Goal: Task Accomplishment & Management: Use online tool/utility

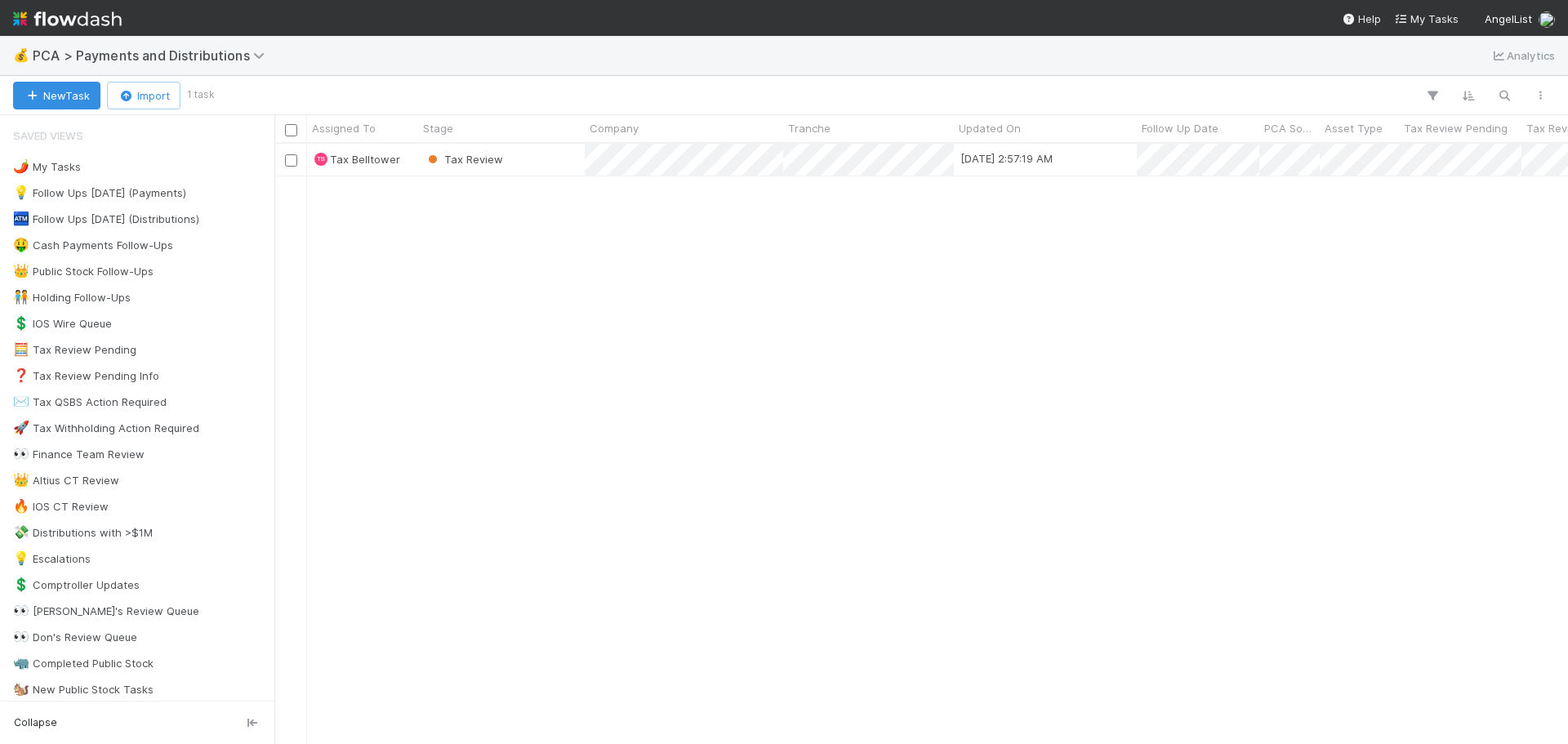
scroll to position [589, 1282]
click at [154, 66] on div "💰 PCA > Payments and Distributions Analytics" at bounding box center [784, 56] width 1568 height 40
click at [157, 57] on span "PCA > Payments and Distributions" at bounding box center [152, 56] width 240 height 16
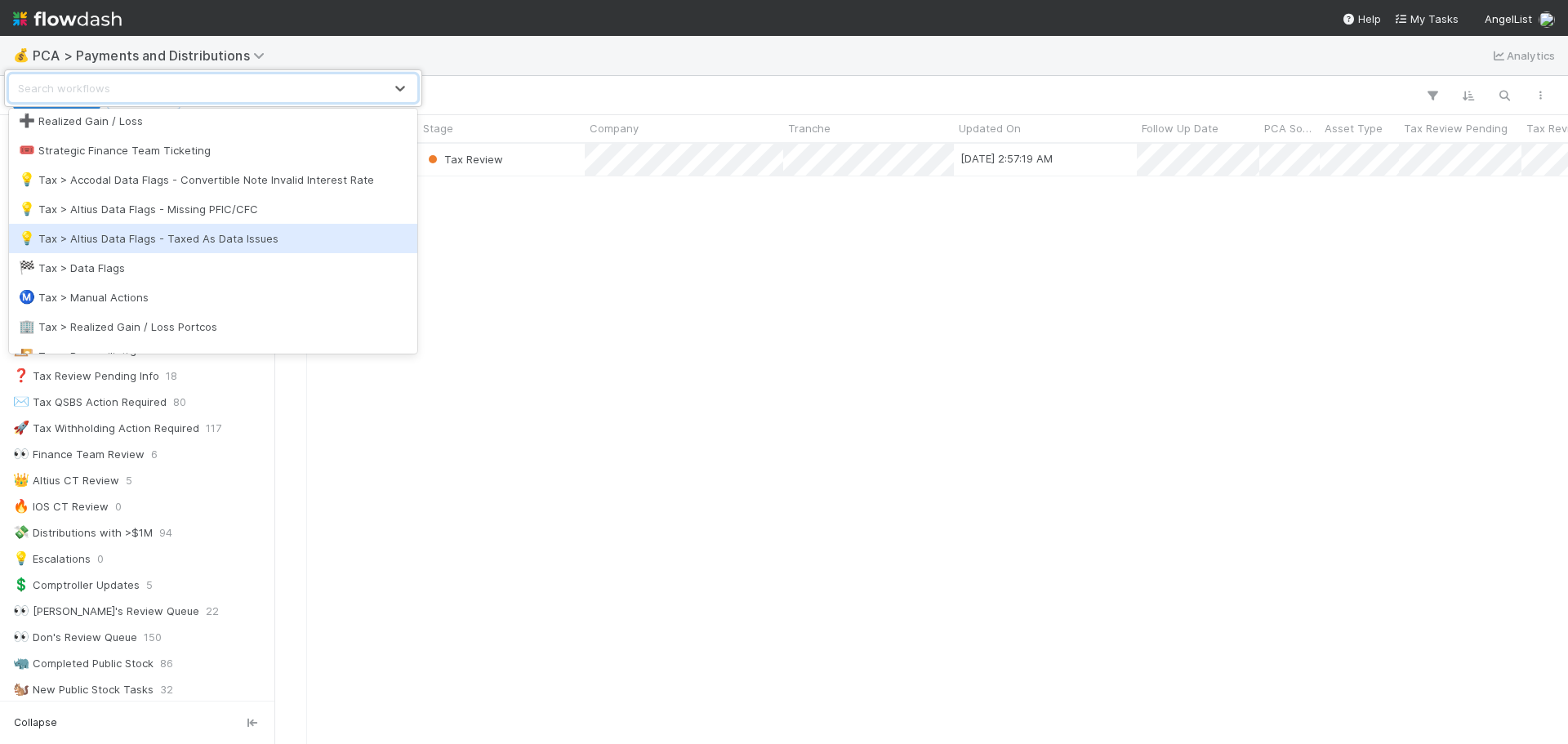
scroll to position [327, 0]
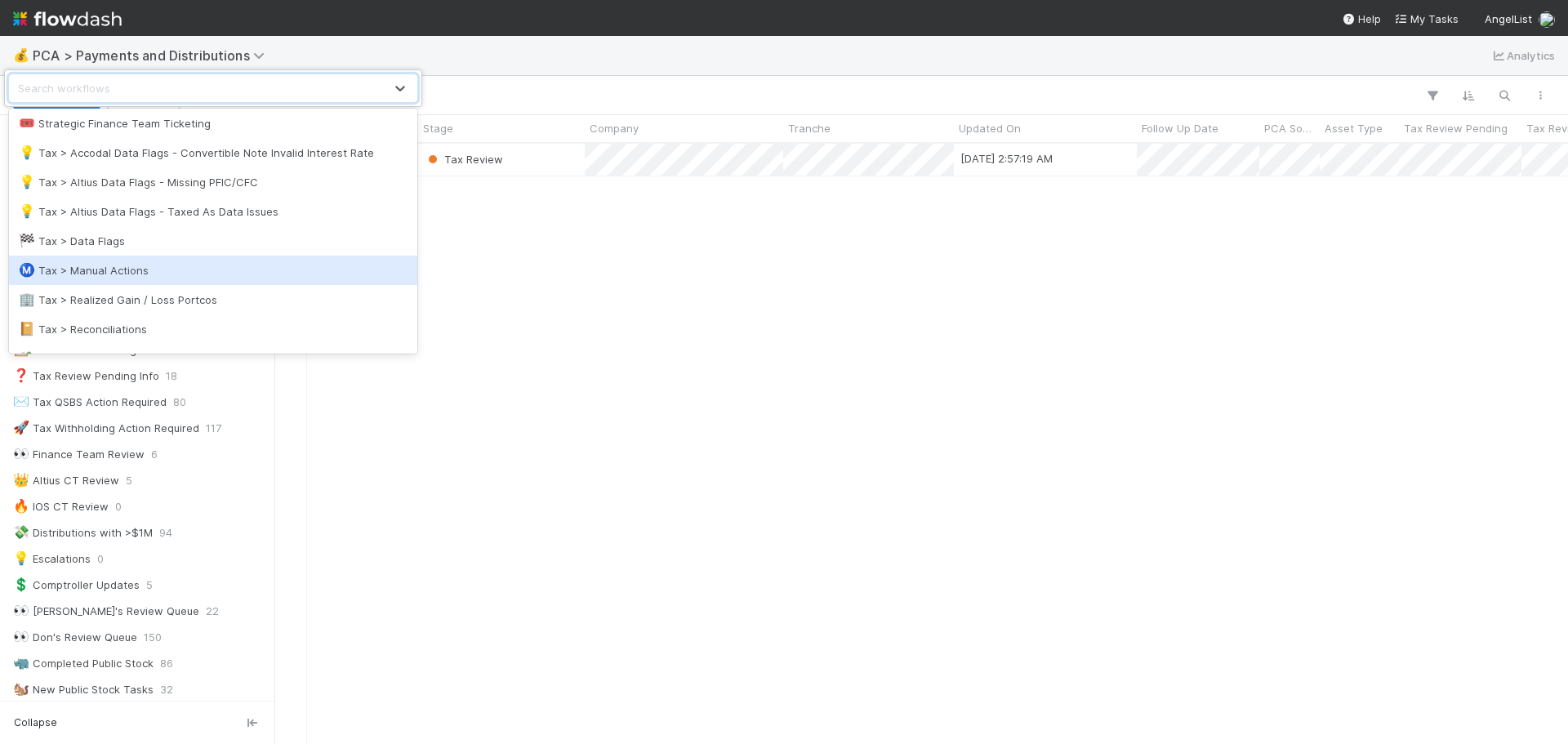
click at [139, 267] on div "Ⓜ️ Tax > Manual Actions" at bounding box center [213, 270] width 389 height 16
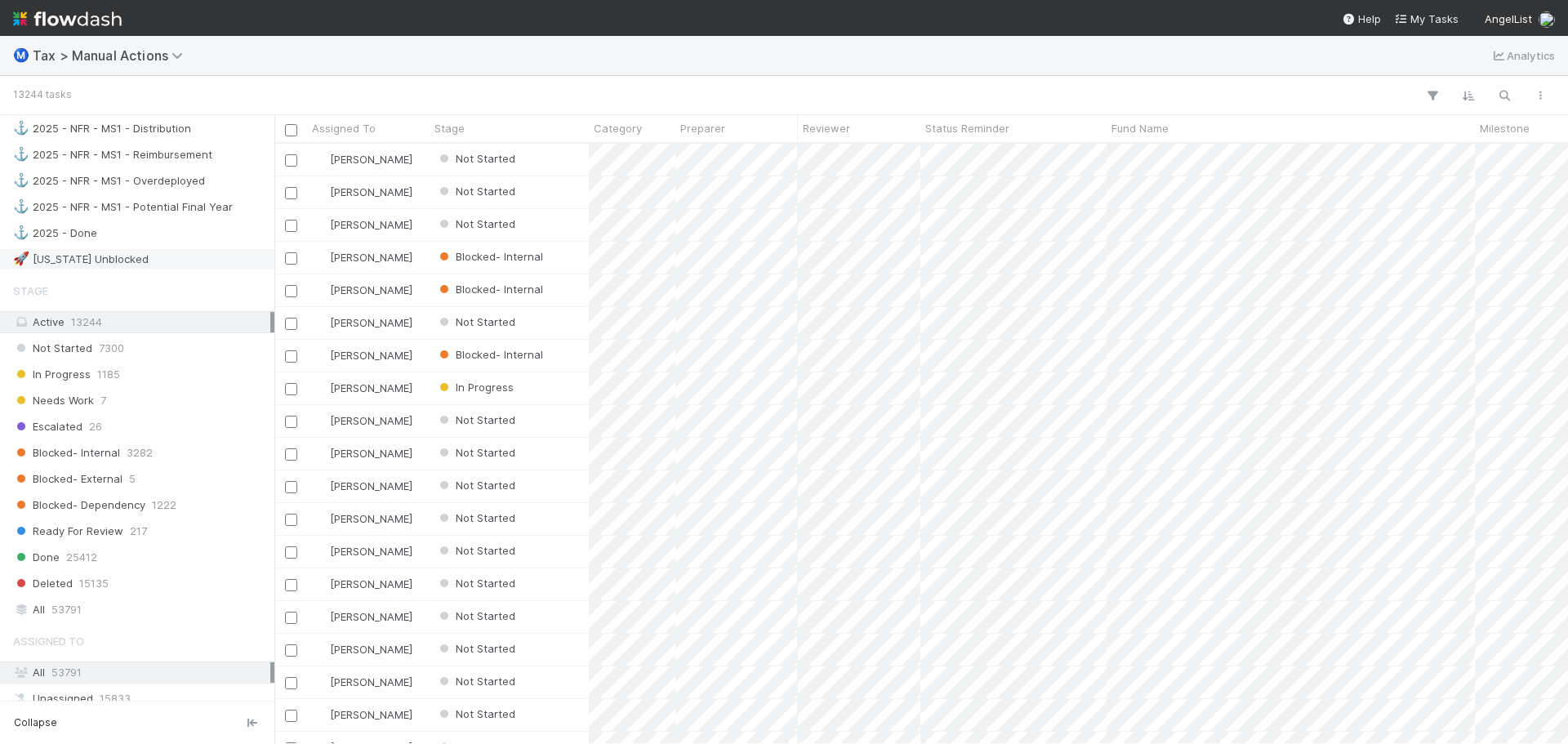
scroll to position [1634, 0]
click at [163, 252] on div "🚀 [US_STATE] Unblocked 48" at bounding box center [142, 258] width 257 height 21
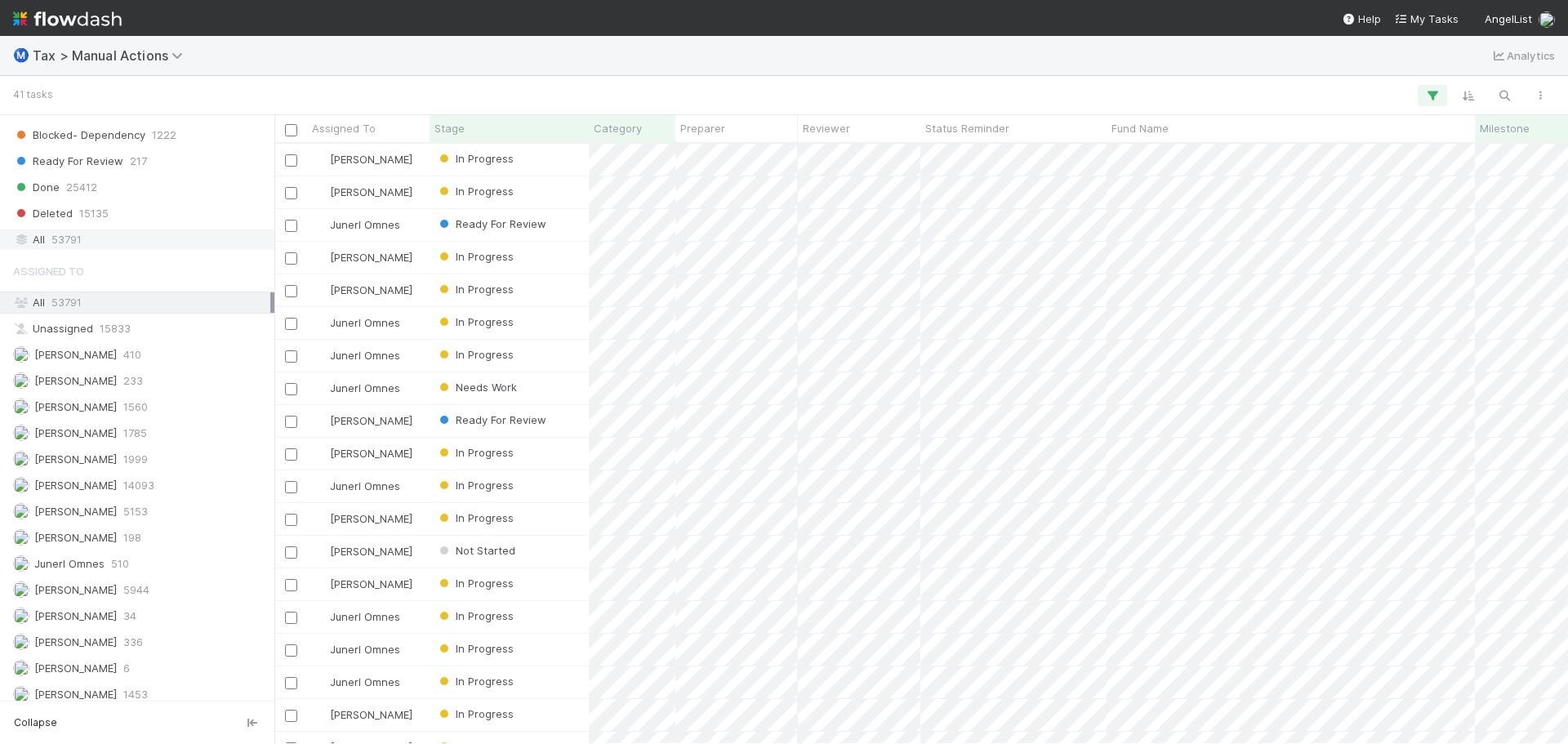
scroll to position [2039, 0]
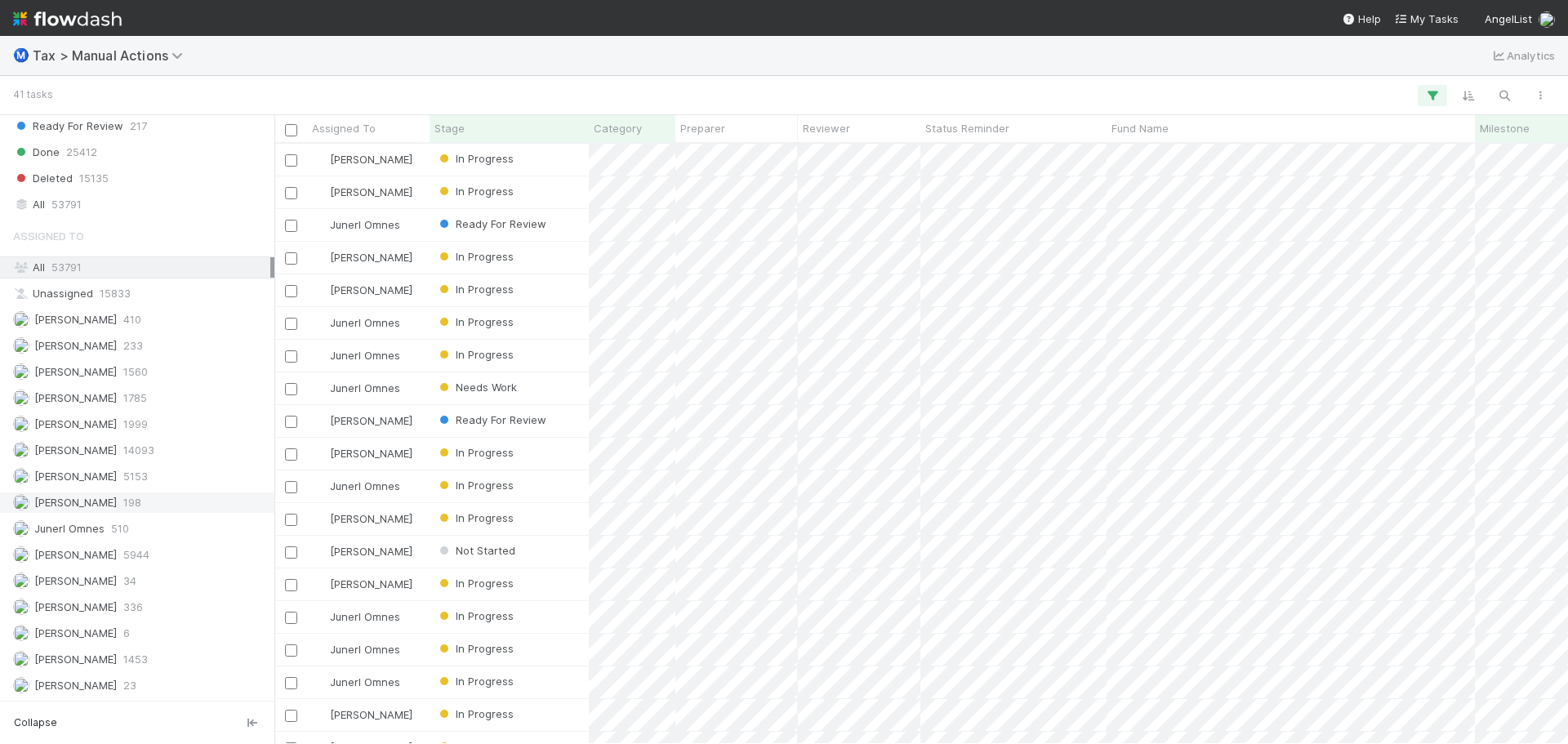
click at [137, 497] on span "198" at bounding box center [132, 502] width 18 height 21
click at [108, 527] on div "Junerl Omnes 510" at bounding box center [142, 528] width 257 height 21
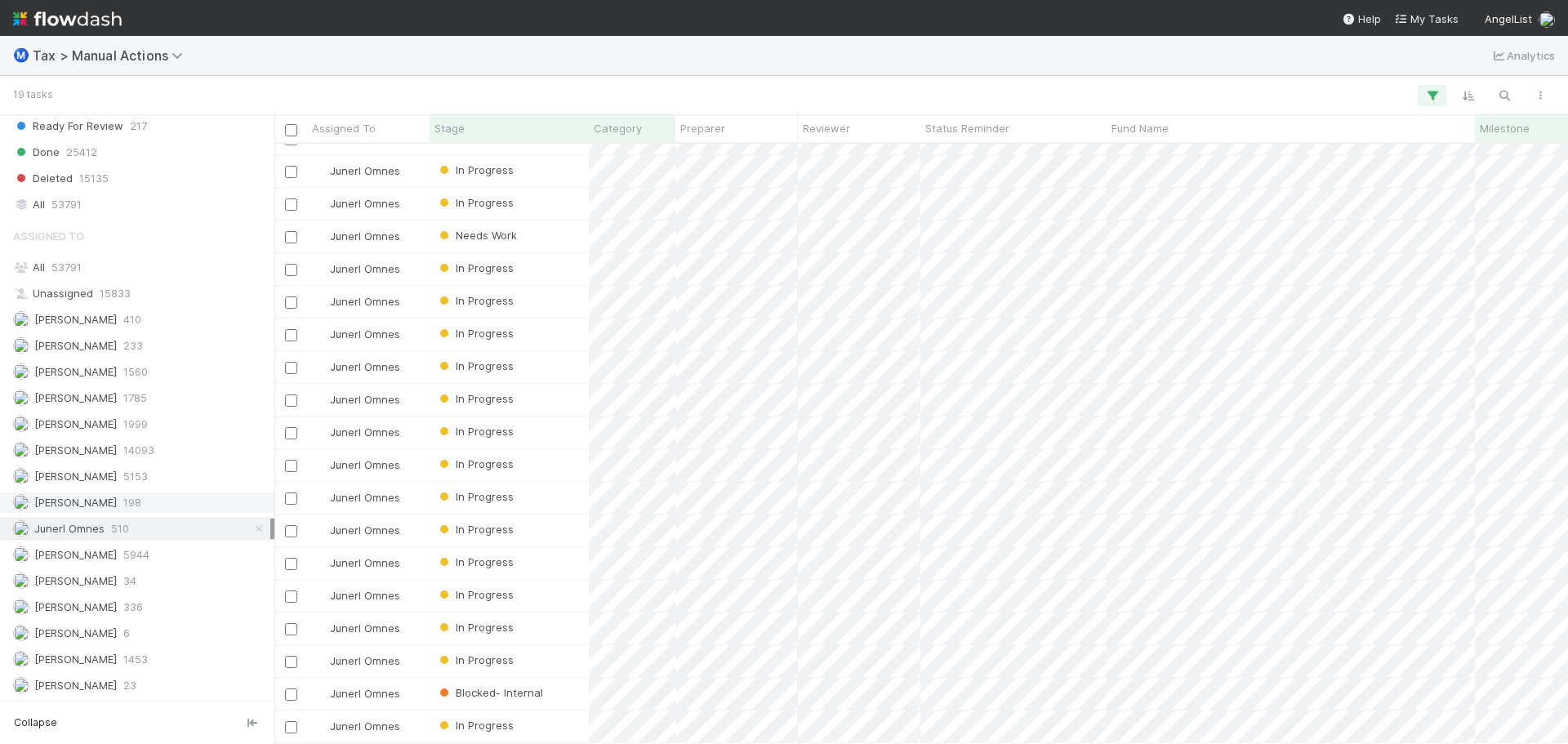
click at [165, 506] on div "[PERSON_NAME] 198" at bounding box center [142, 502] width 257 height 21
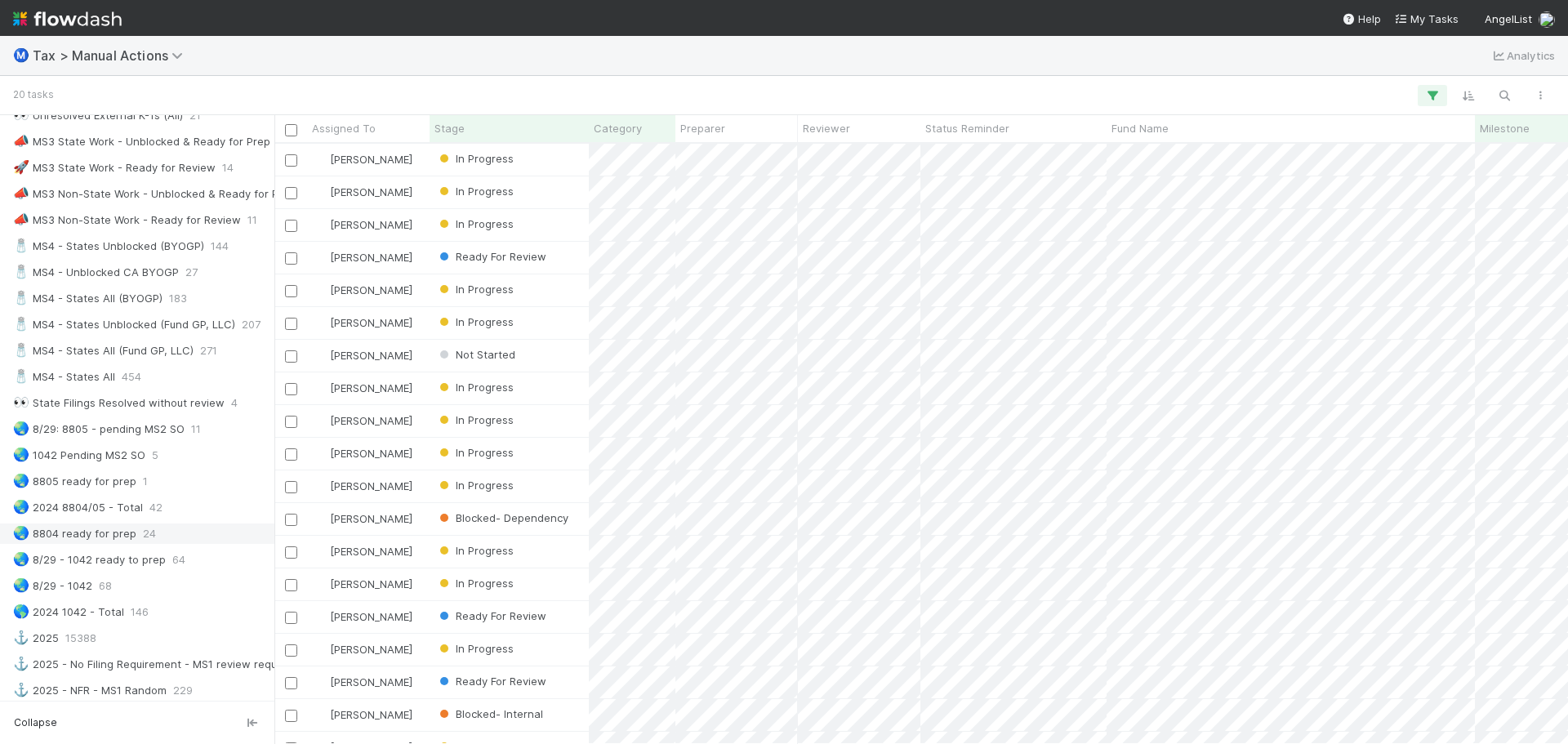
scroll to position [977, 0]
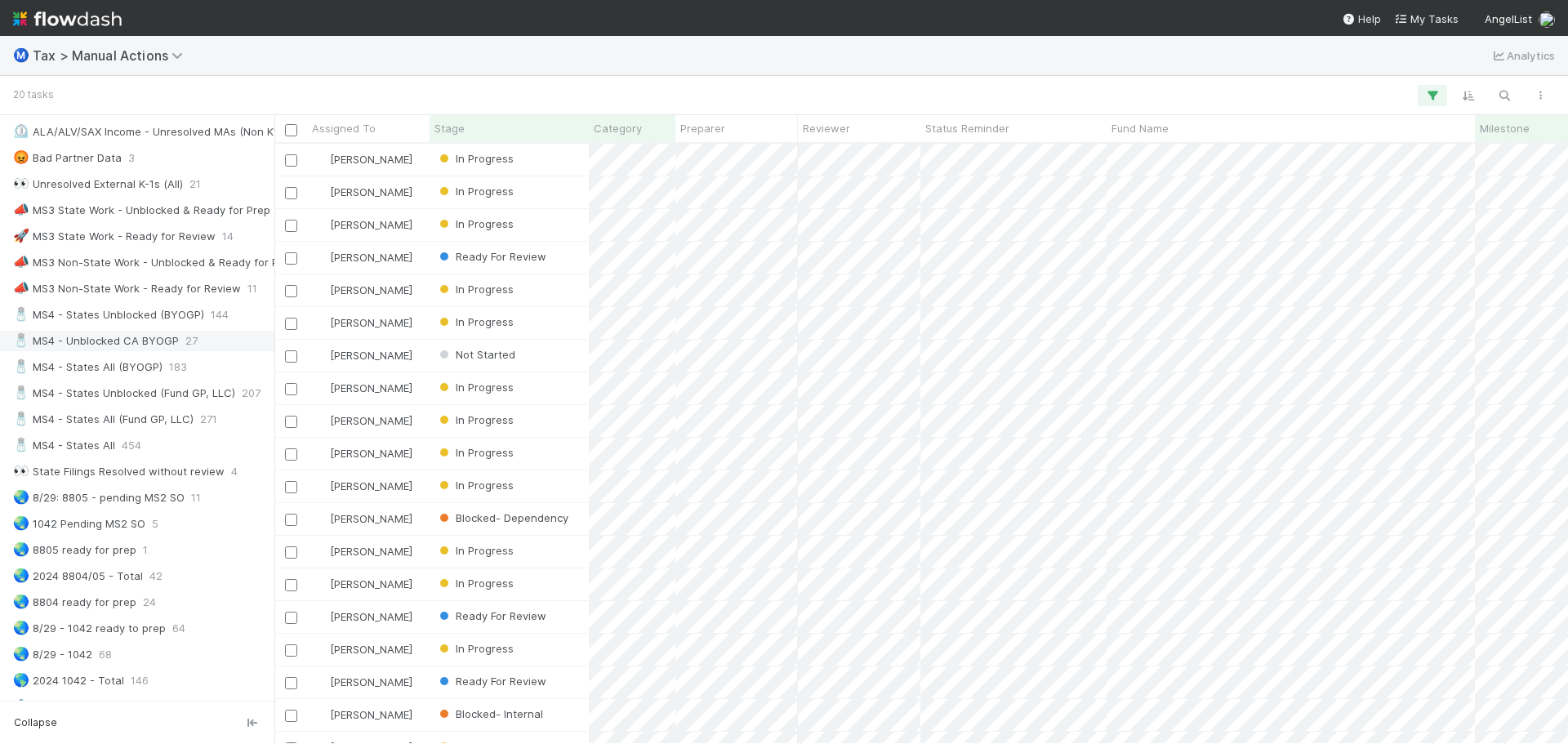
click at [118, 337] on div "🧂 MS4 - Unblocked CA BYOGP" at bounding box center [96, 341] width 166 height 21
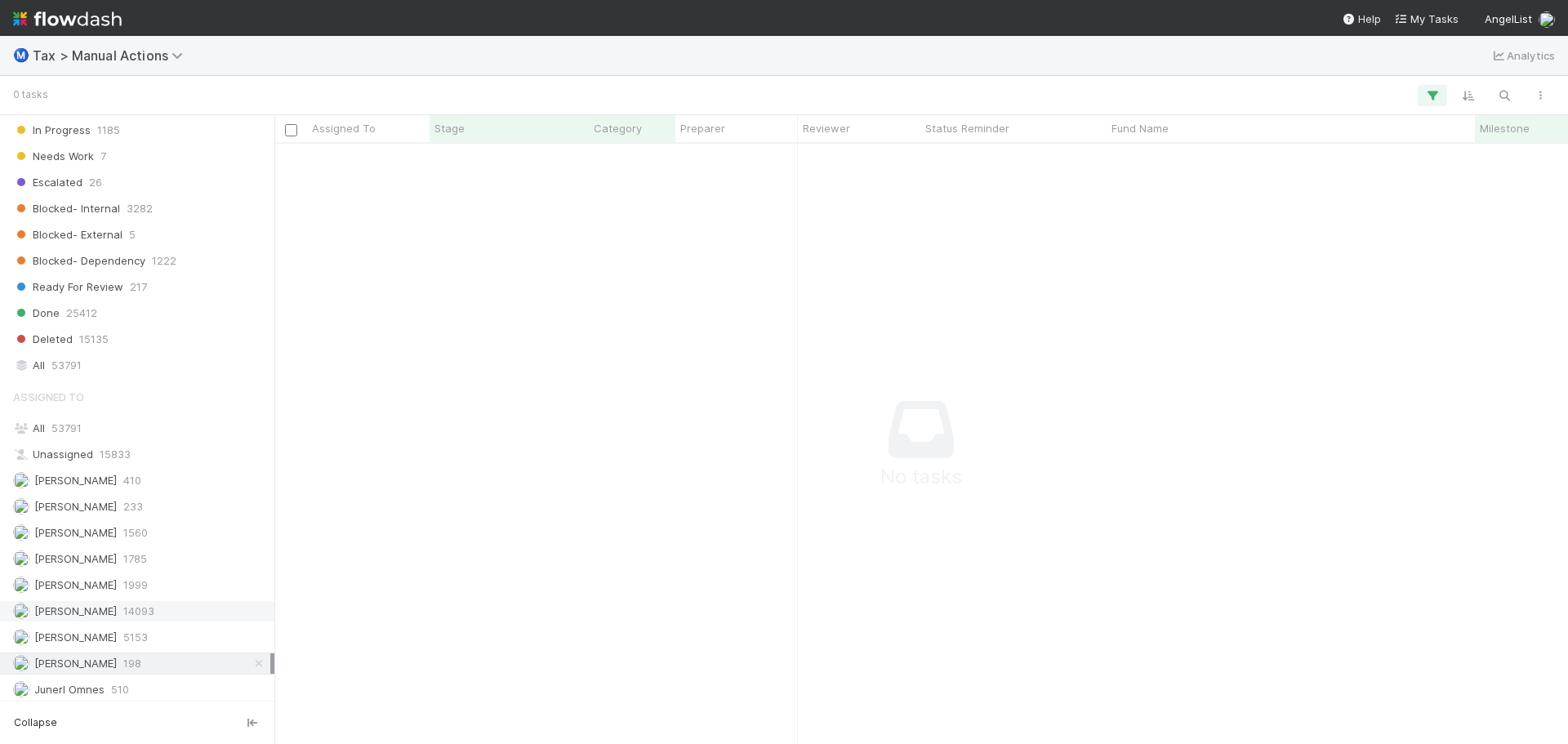
scroll to position [1957, 0]
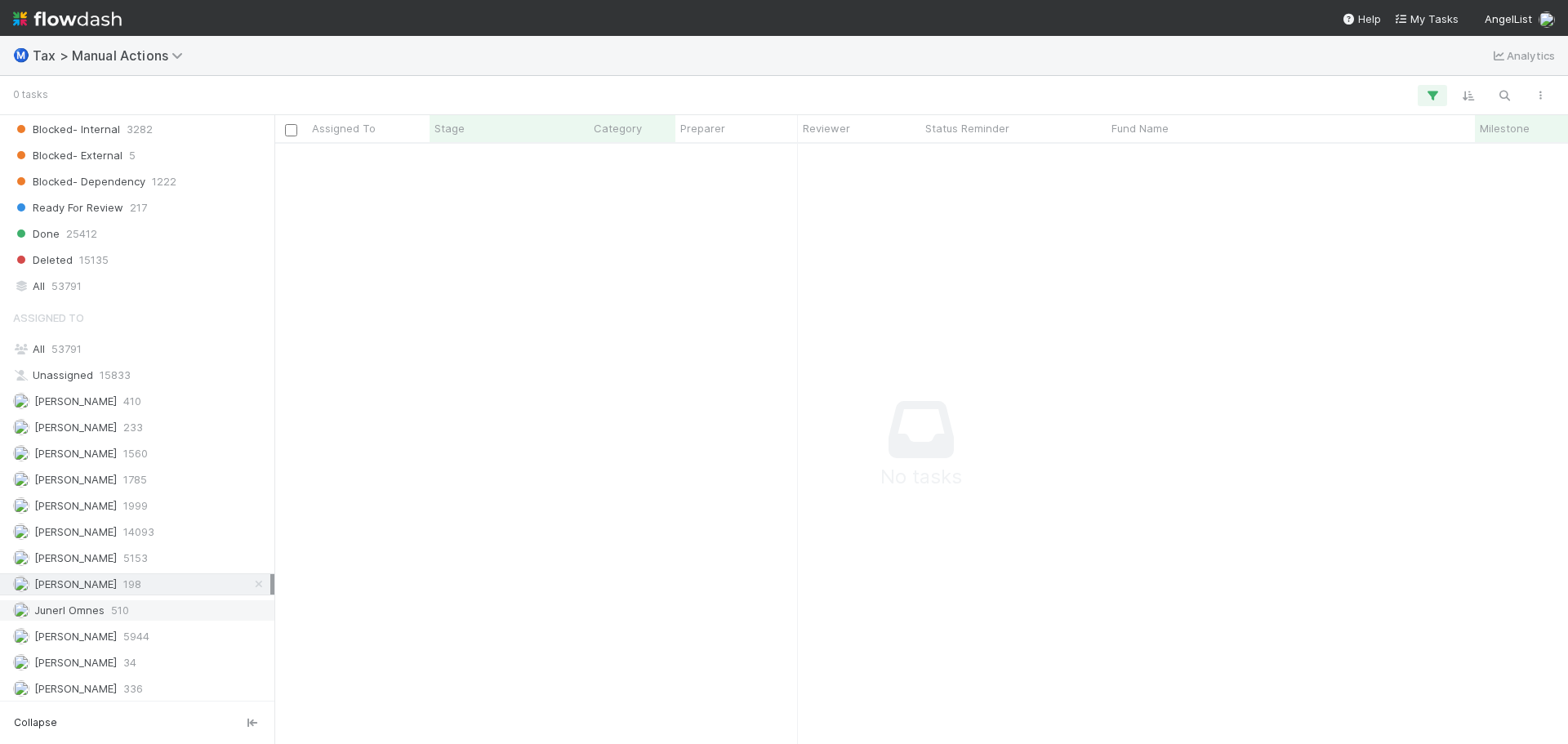
click at [95, 605] on span "Junerl Omnes" at bounding box center [69, 610] width 70 height 13
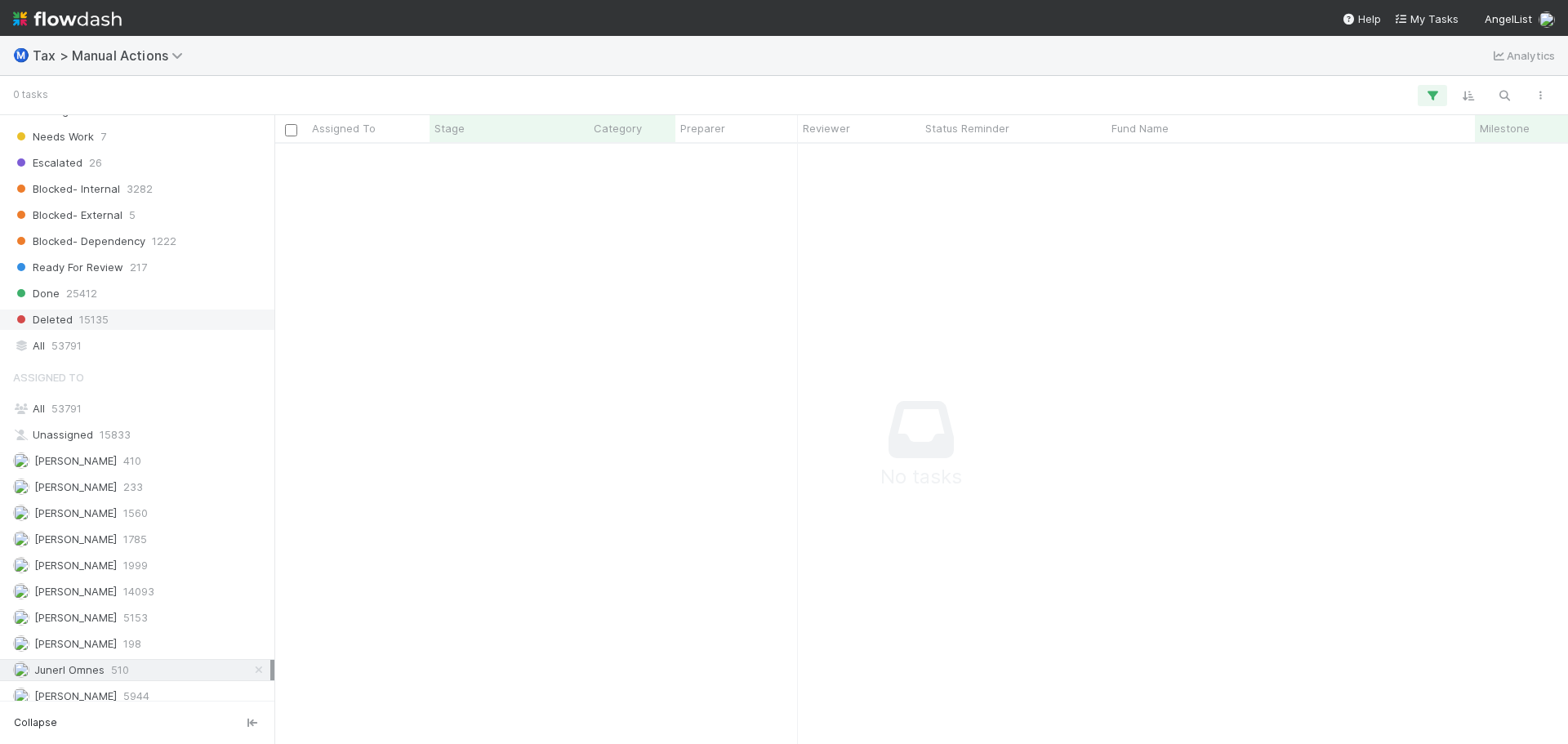
scroll to position [2039, 0]
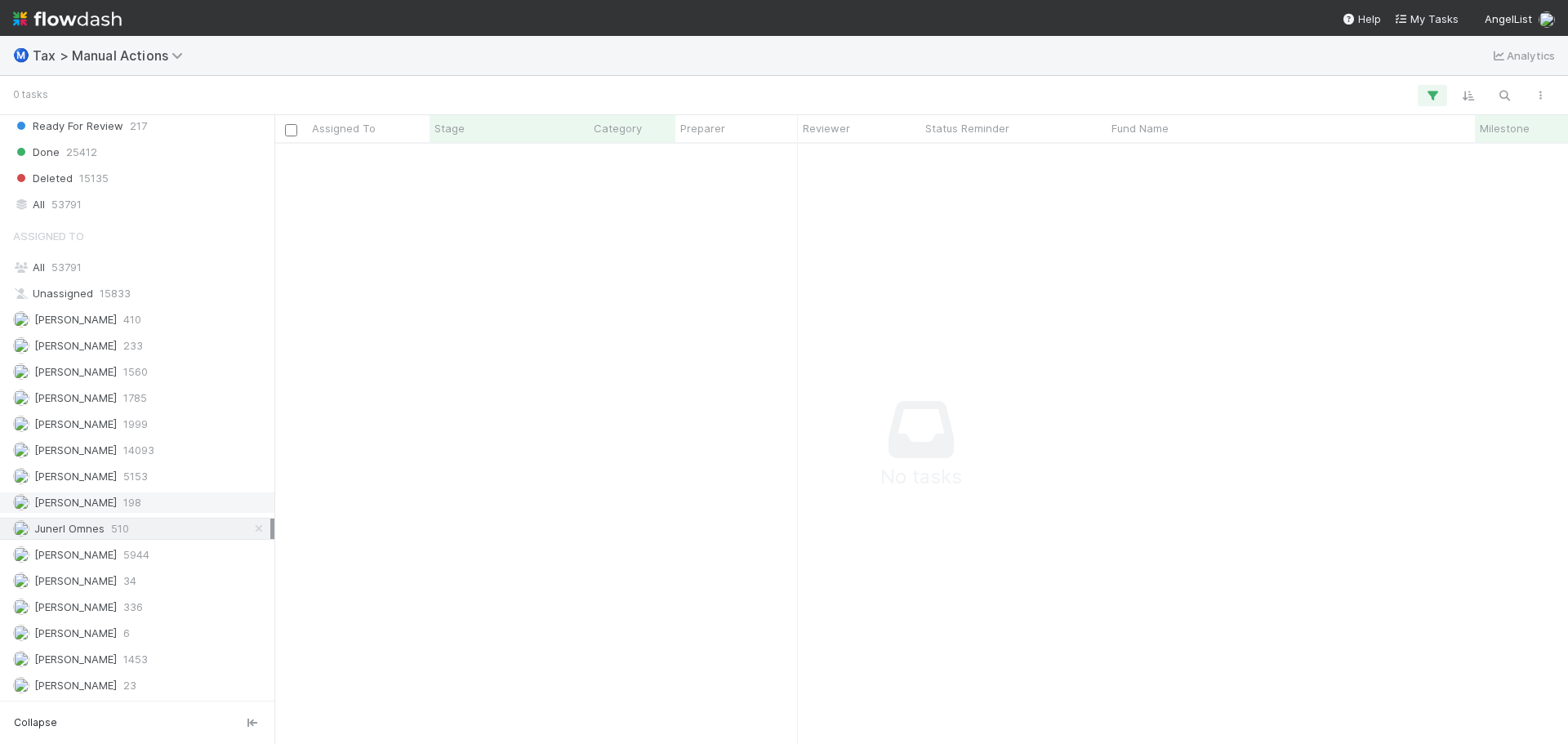
click at [75, 500] on span "[PERSON_NAME]" at bounding box center [75, 502] width 83 height 13
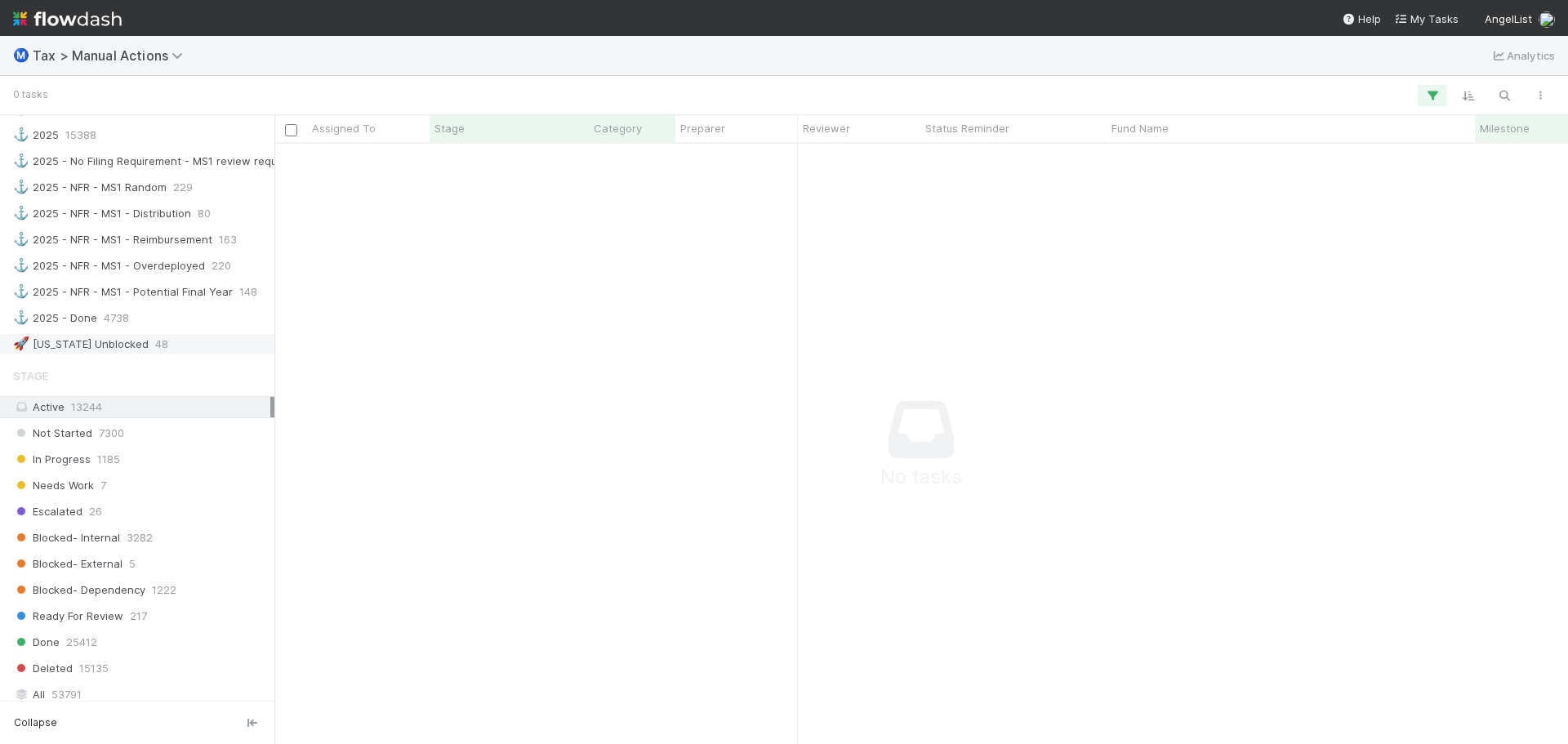
click at [95, 340] on div "🚀 [US_STATE] Unblocked" at bounding box center [81, 344] width 136 height 21
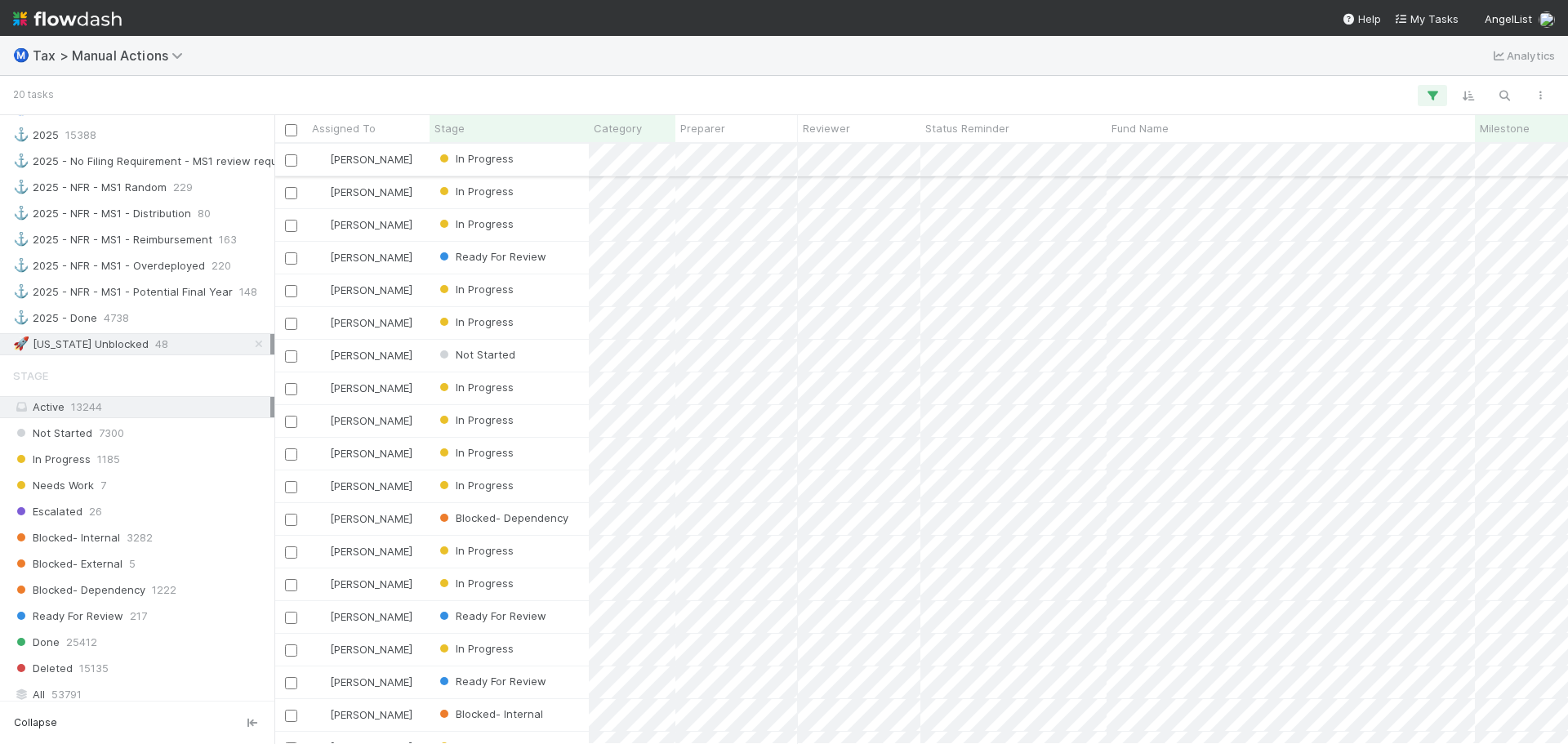
click at [566, 145] on div "In Progress" at bounding box center [508, 159] width 159 height 31
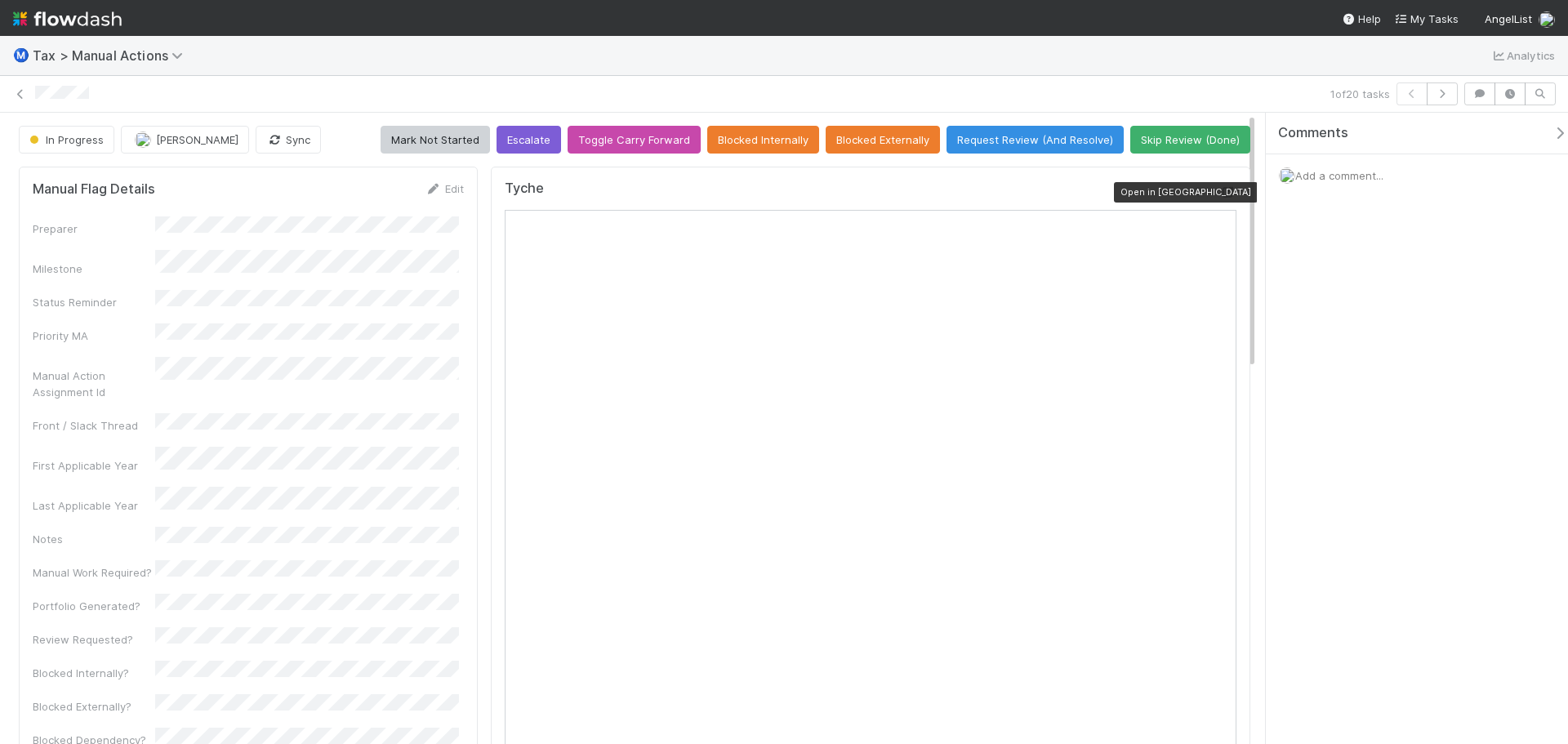
click at [1220, 189] on icon at bounding box center [1228, 192] width 16 height 11
click at [15, 97] on icon at bounding box center [21, 94] width 16 height 11
click at [282, 146] on button "Sync" at bounding box center [288, 139] width 66 height 28
click at [965, 133] on button "Request Review (And Resolve)" at bounding box center [1035, 139] width 177 height 28
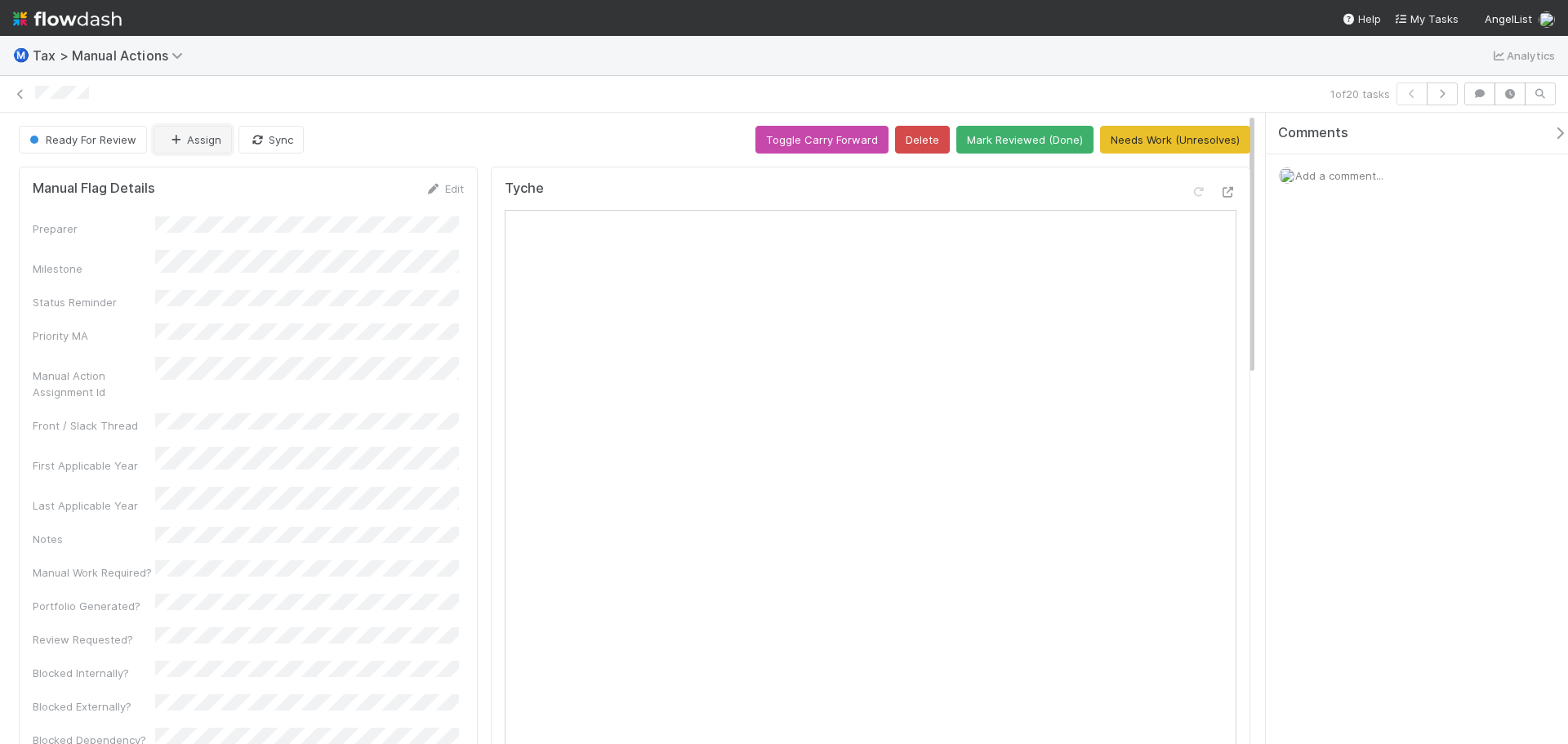
click at [221, 130] on button "Assign" at bounding box center [192, 139] width 78 height 28
click at [213, 166] on div "[PERSON_NAME]" at bounding box center [261, 181] width 230 height 30
click at [553, 108] on div "1 of 20 tasks" at bounding box center [784, 94] width 1568 height 37
click at [1457, 97] on button "button" at bounding box center [1441, 93] width 31 height 22
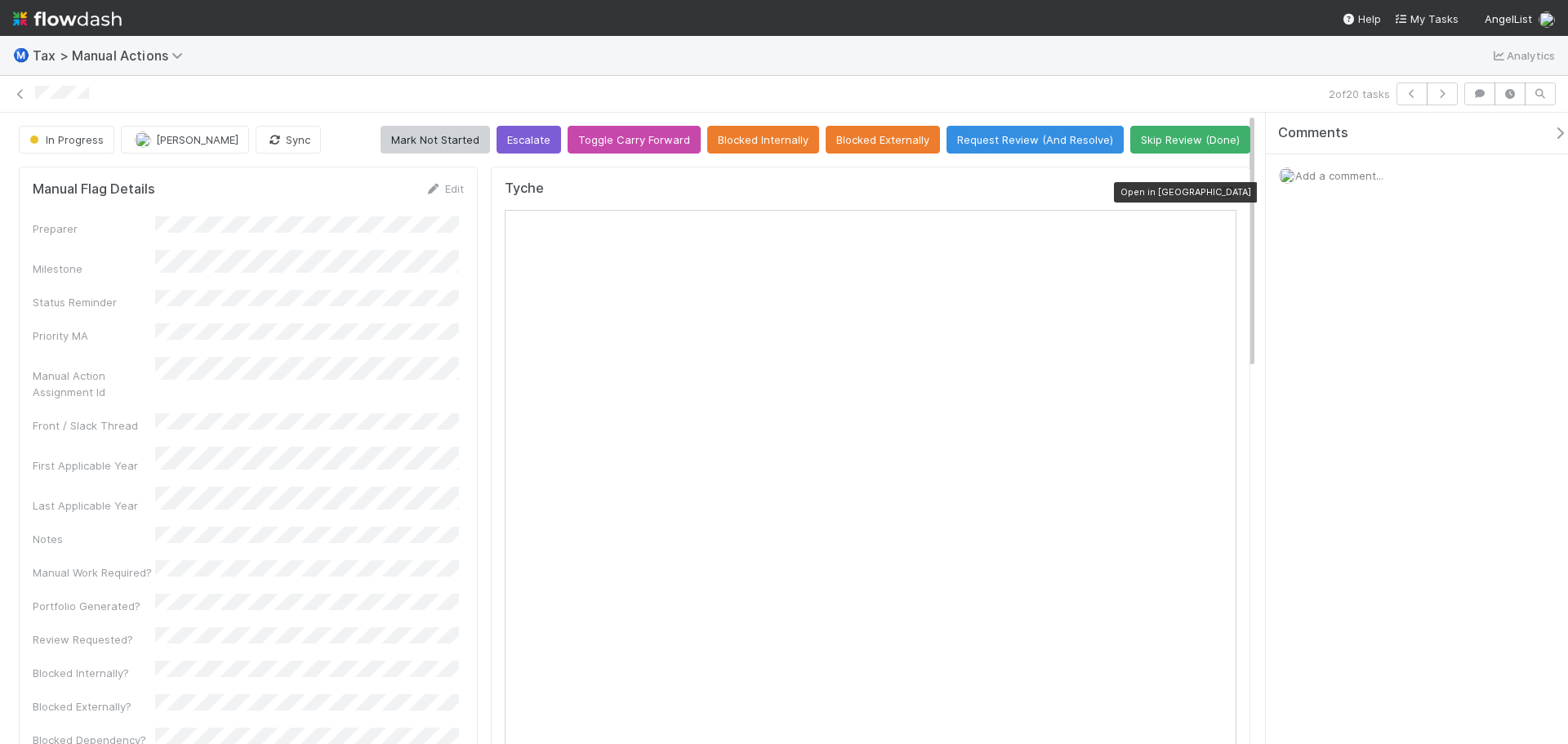
click at [1220, 191] on icon at bounding box center [1228, 192] width 16 height 11
click at [270, 146] on icon "button" at bounding box center [274, 140] width 16 height 11
click at [1191, 195] on icon at bounding box center [1199, 192] width 16 height 11
click at [997, 144] on button "Request Review (And Resolve)" at bounding box center [1035, 139] width 177 height 28
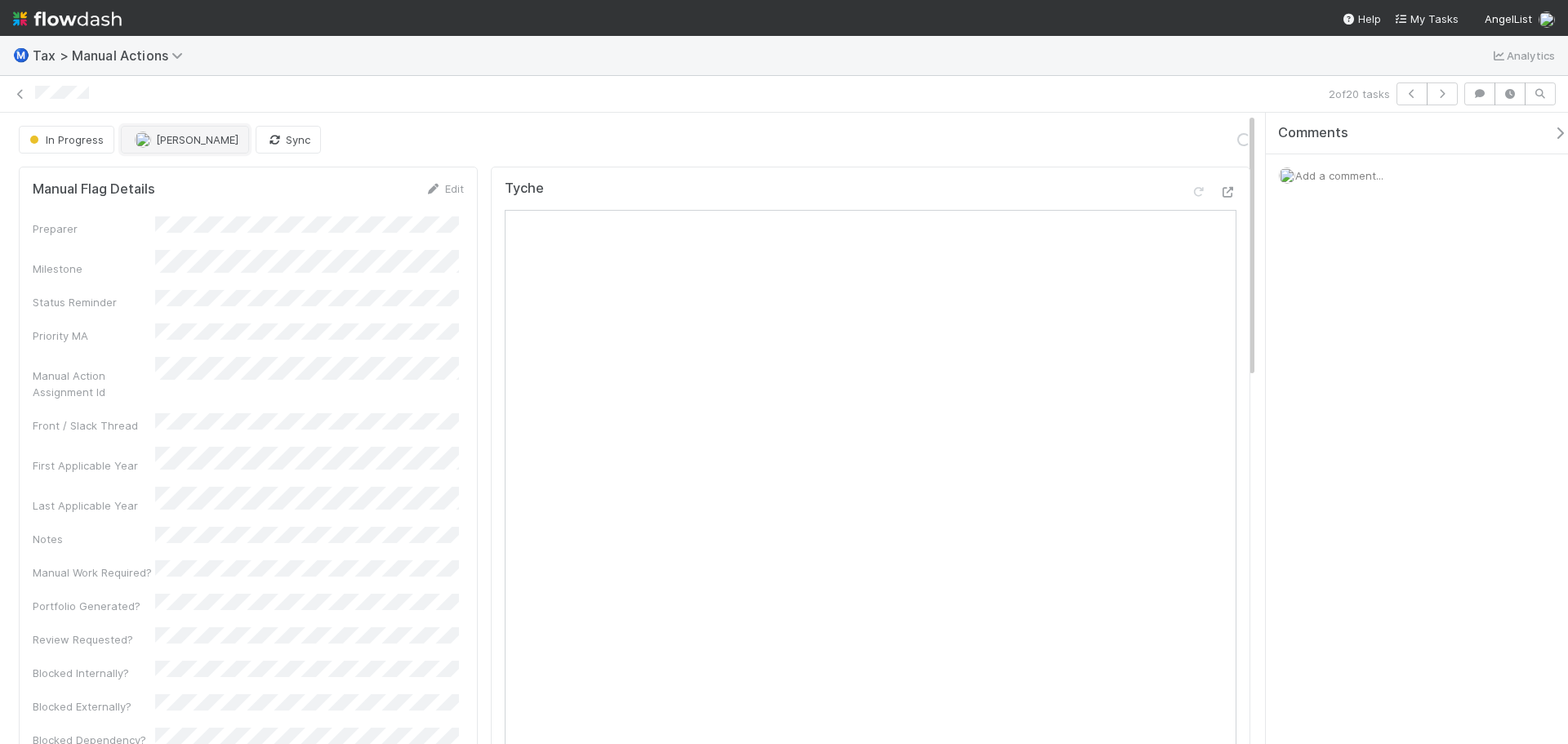
click at [211, 137] on span "[PERSON_NAME]" at bounding box center [198, 139] width 83 height 13
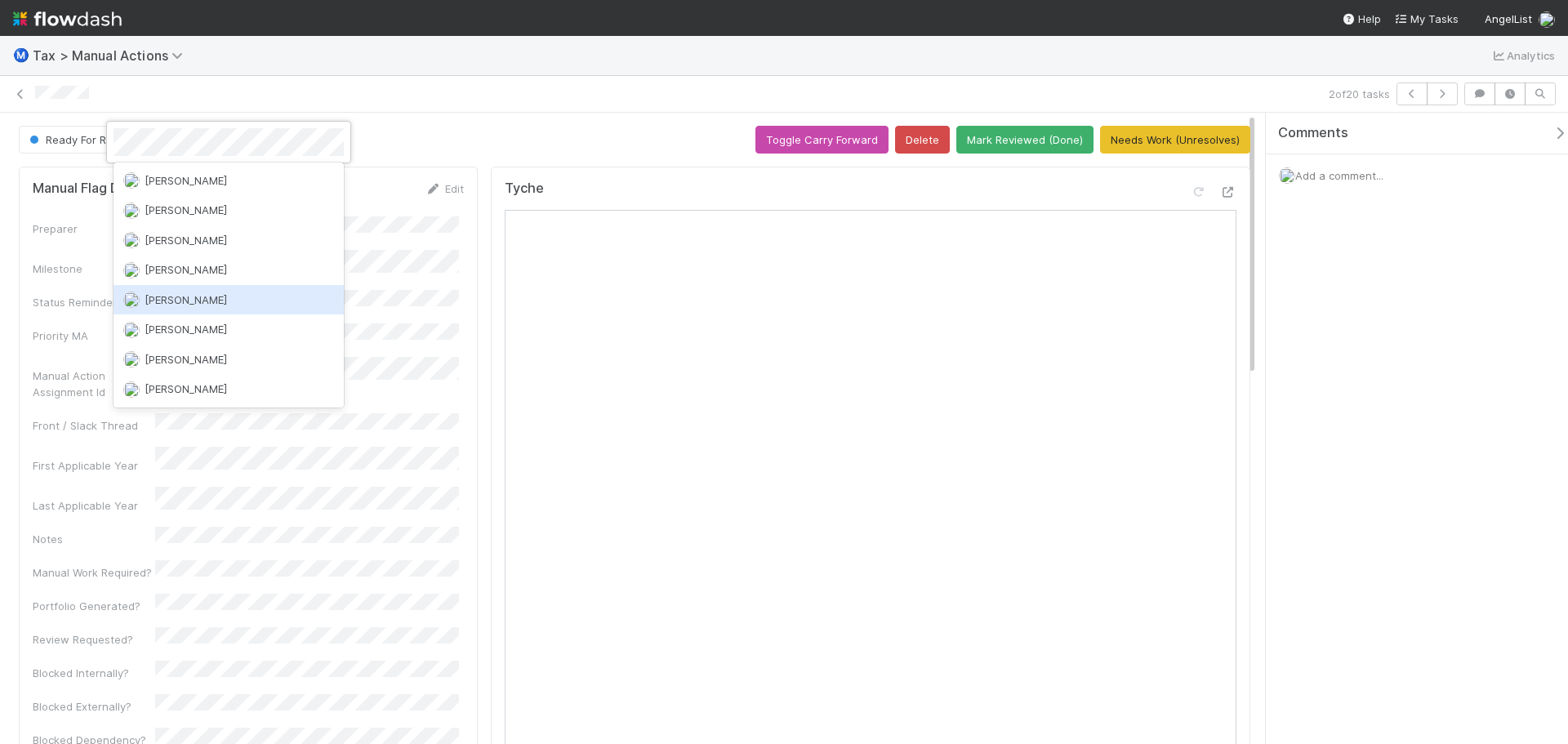
click at [207, 290] on div "[PERSON_NAME]" at bounding box center [228, 299] width 230 height 30
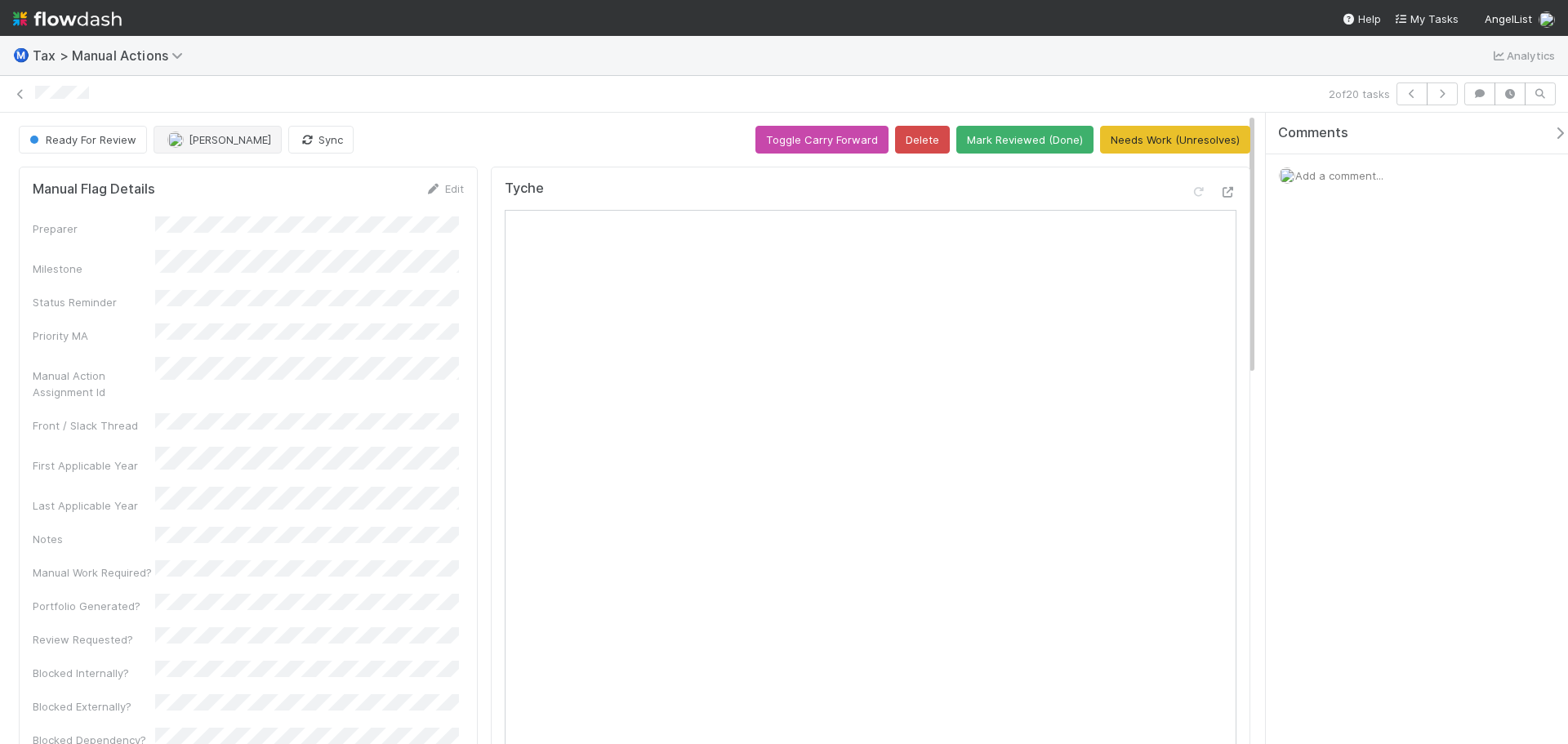
click at [1440, 90] on icon "button" at bounding box center [1442, 93] width 16 height 10
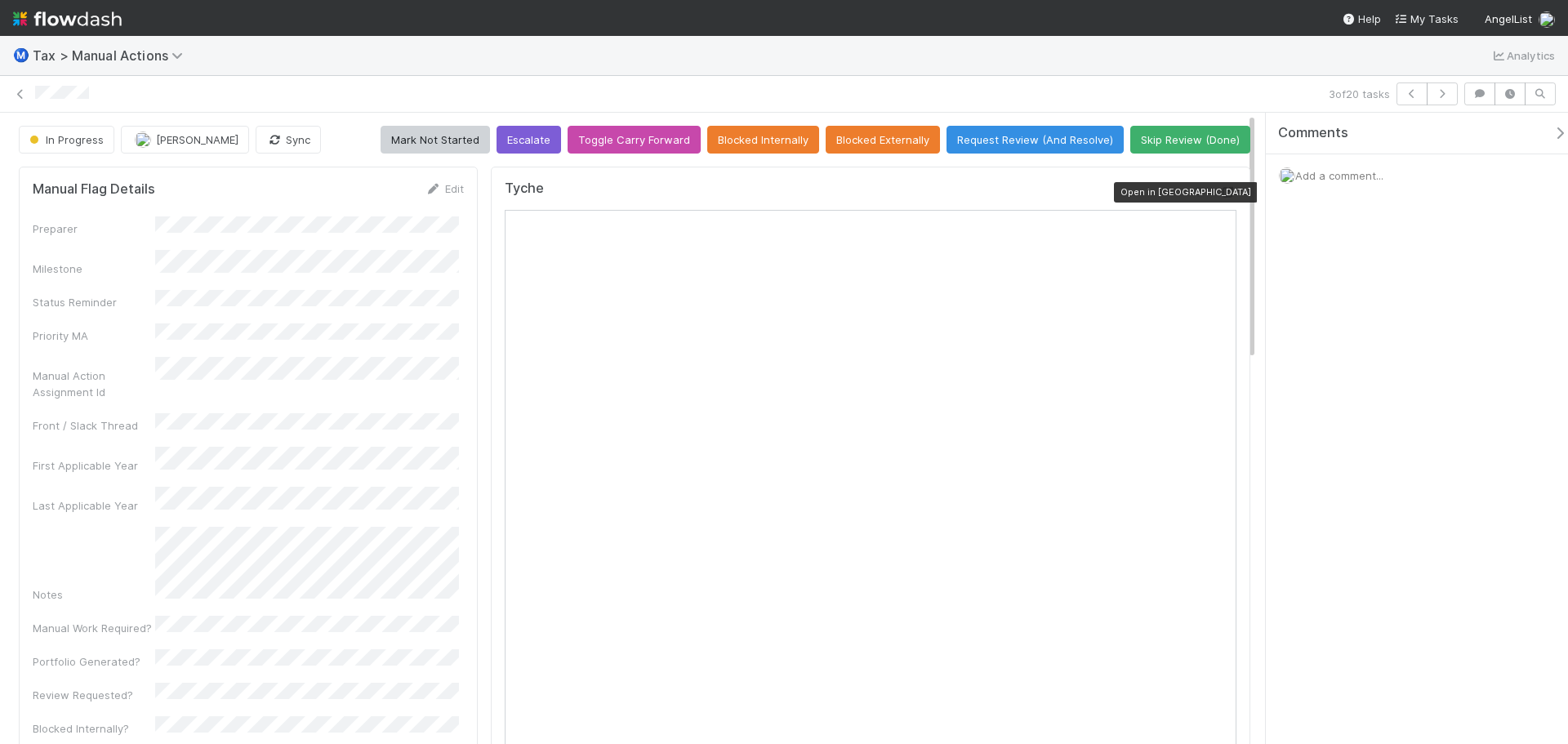
click at [1220, 190] on icon at bounding box center [1228, 192] width 16 height 11
click at [280, 146] on icon "button" at bounding box center [274, 140] width 16 height 11
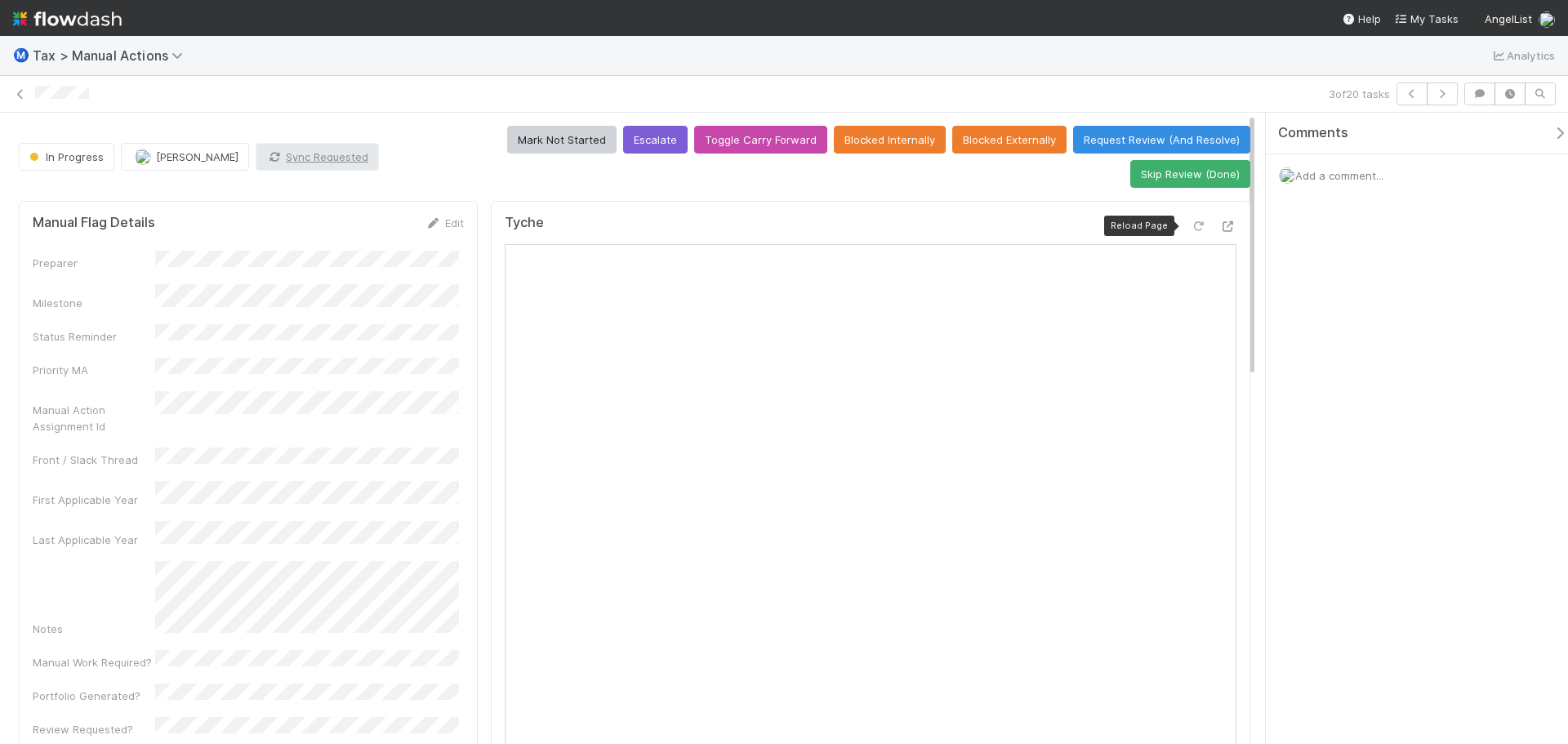
click at [1191, 227] on icon at bounding box center [1199, 226] width 16 height 11
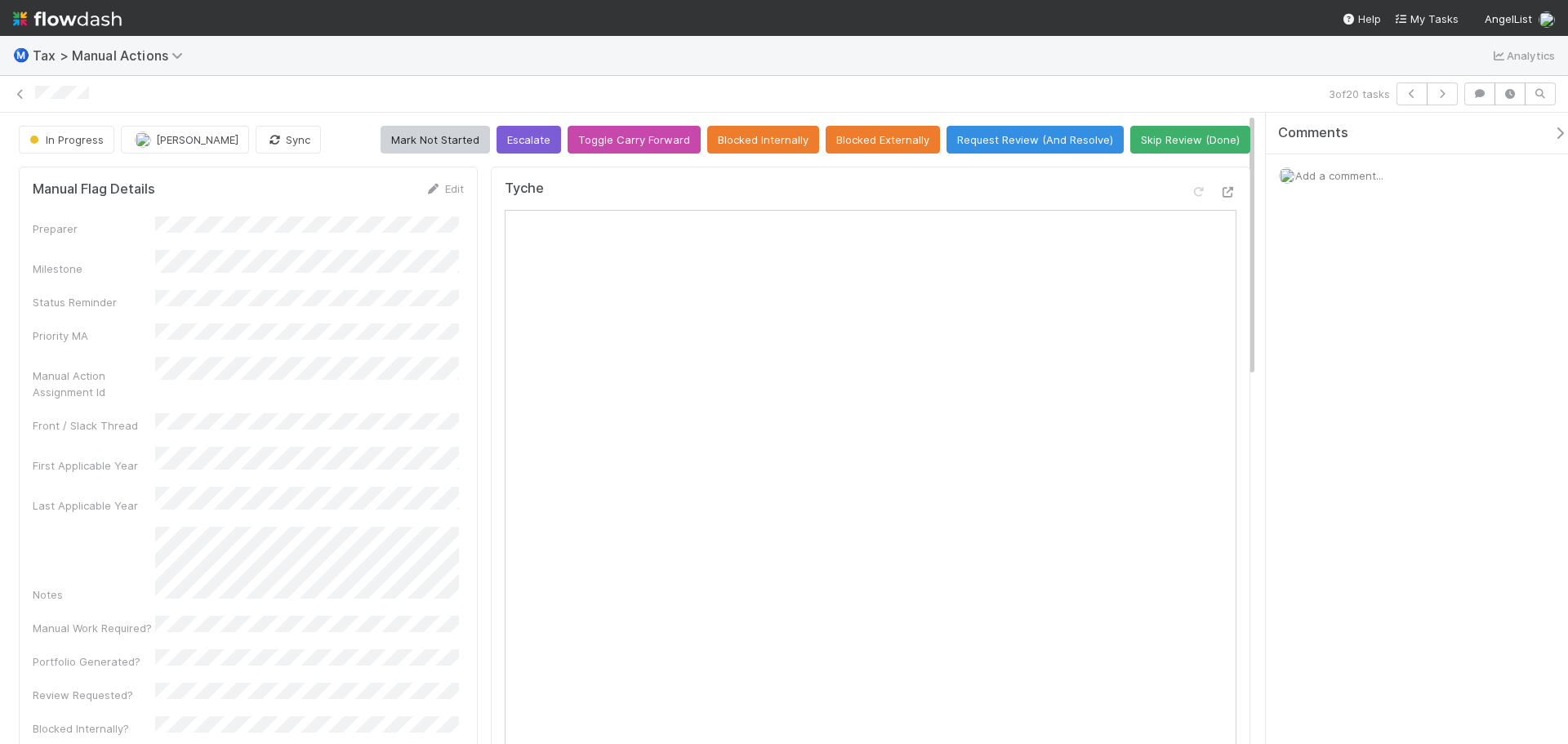
click at [293, 150] on button "Sync" at bounding box center [288, 139] width 66 height 28
click at [992, 143] on button "Request Review (And Resolve)" at bounding box center [1035, 139] width 177 height 28
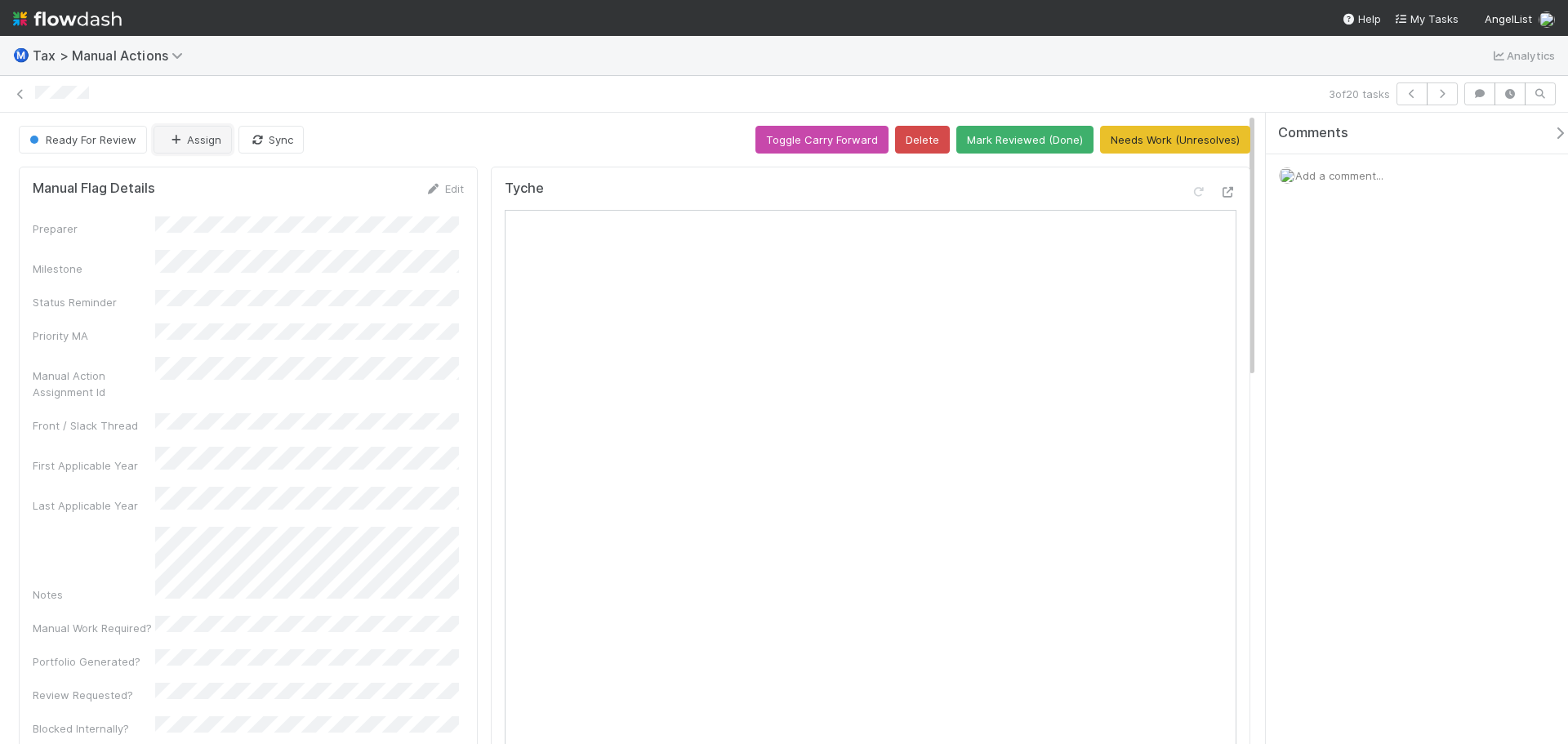
click at [204, 145] on button "Assign" at bounding box center [192, 139] width 78 height 28
click at [218, 182] on span "[PERSON_NAME]" at bounding box center [218, 181] width 83 height 13
click at [539, 129] on div "Ready For Review [PERSON_NAME] Sync Toggle Carry Forward Delete Mark Reviewed (…" at bounding box center [634, 139] width 1231 height 28
click at [1445, 100] on button "button" at bounding box center [1441, 93] width 31 height 22
click at [1220, 192] on icon at bounding box center [1228, 192] width 16 height 11
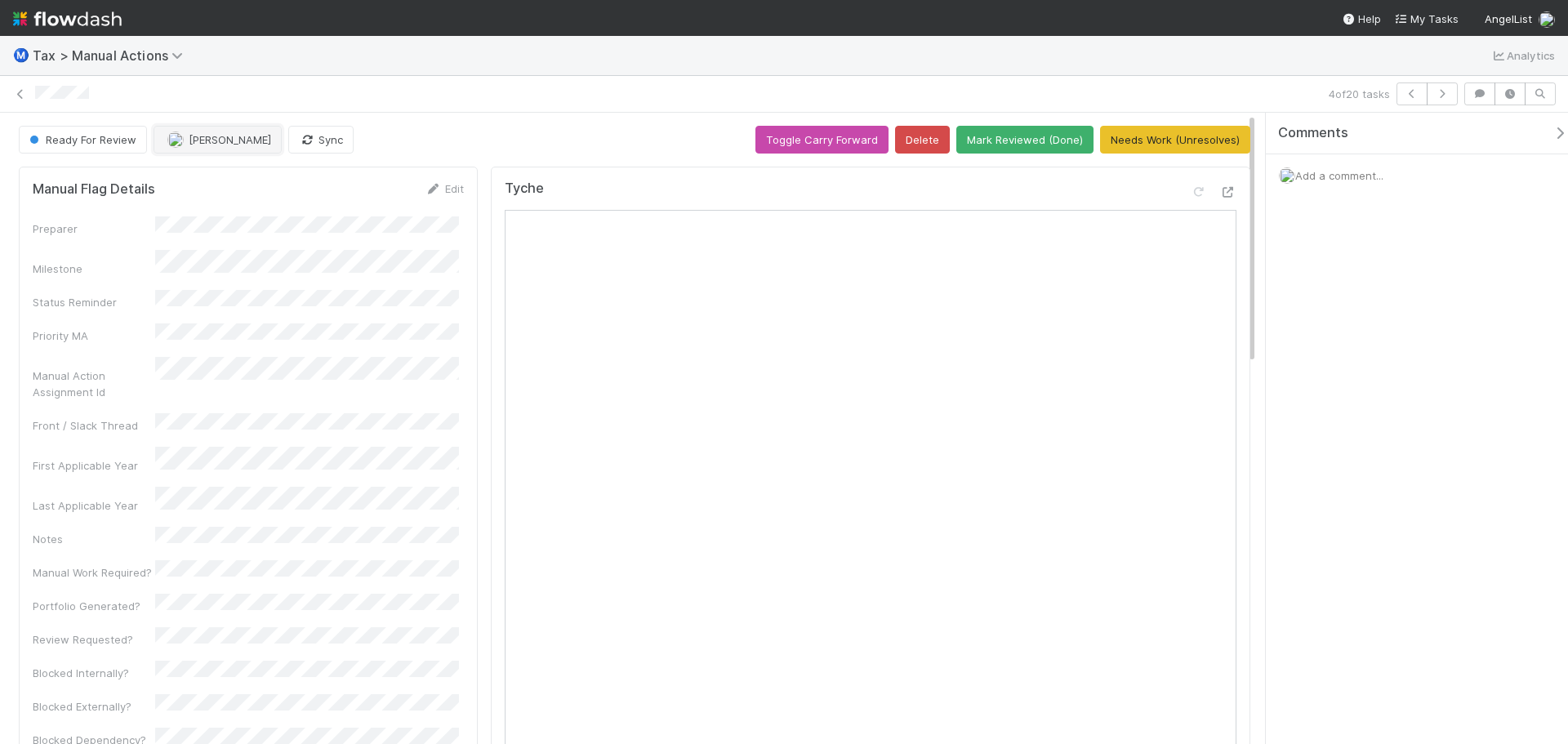
click at [238, 142] on span "[PERSON_NAME]" at bounding box center [230, 139] width 83 height 13
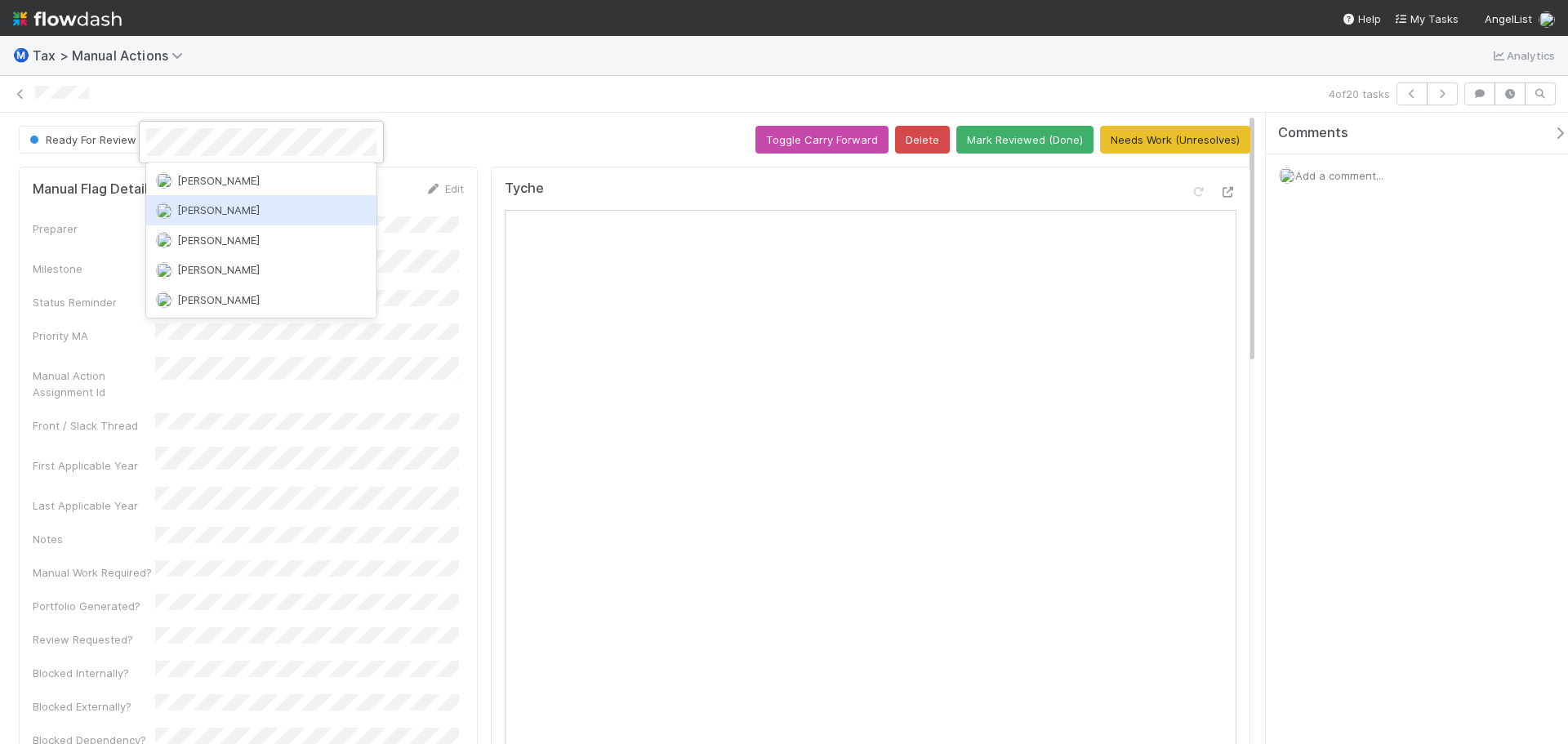
click at [241, 212] on span "[PERSON_NAME]" at bounding box center [218, 209] width 83 height 13
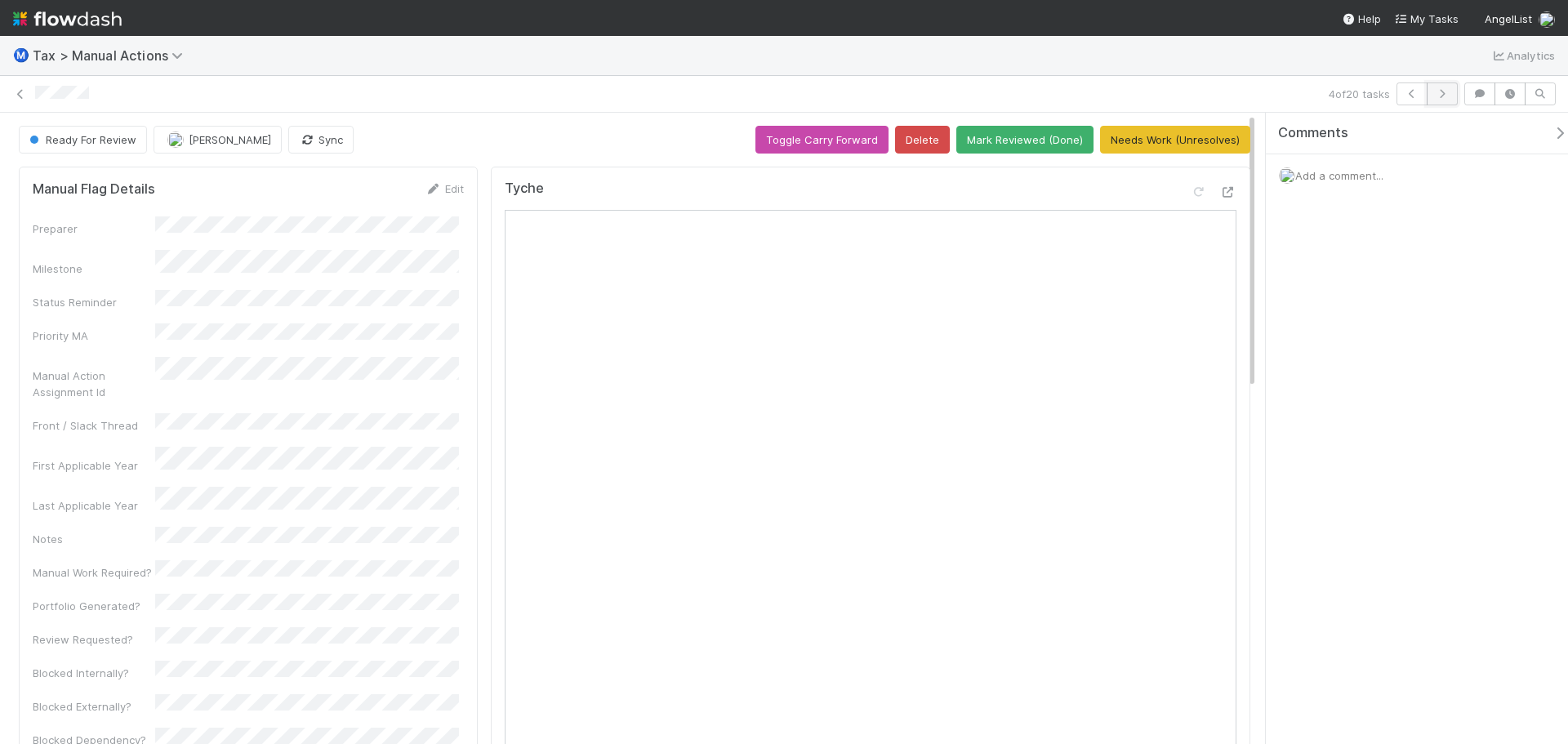
click at [1449, 99] on button "button" at bounding box center [1441, 93] width 31 height 22
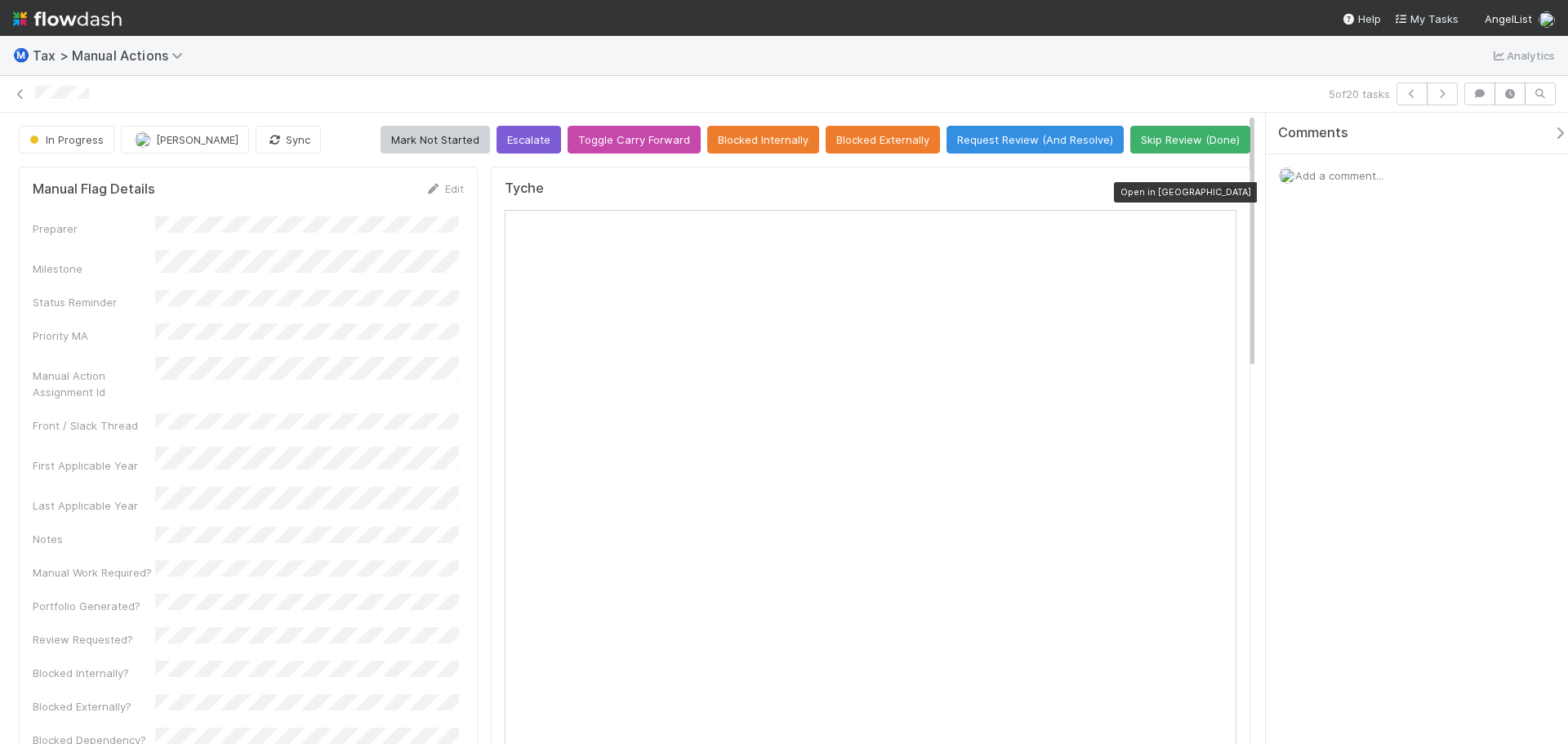
click at [1220, 193] on icon at bounding box center [1228, 192] width 16 height 11
click at [290, 145] on button "Sync" at bounding box center [288, 139] width 66 height 28
click at [1021, 140] on button "Request Review (And Resolve)" at bounding box center [1035, 139] width 177 height 28
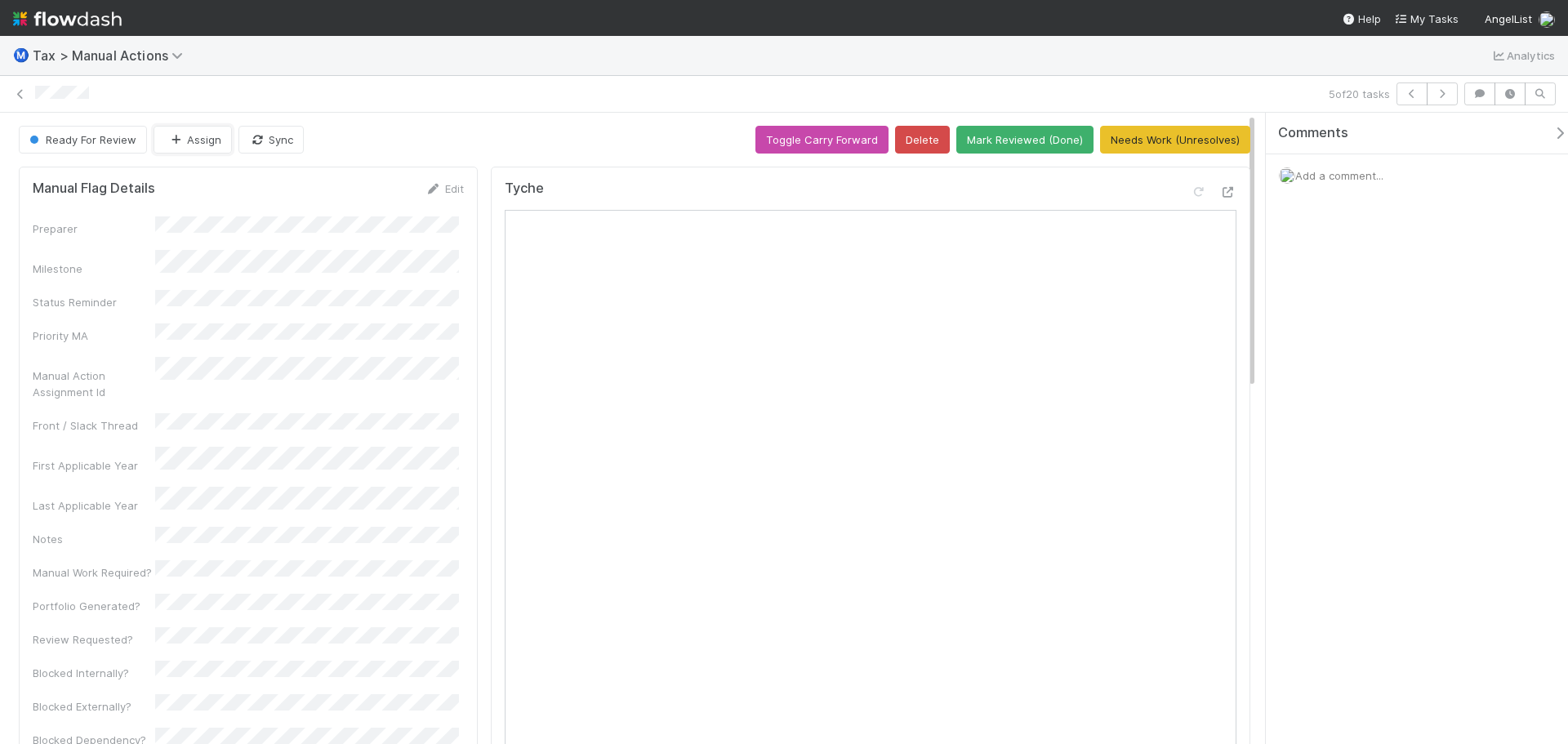
click at [226, 144] on button "Assign" at bounding box center [192, 139] width 78 height 28
click at [207, 175] on span "[PERSON_NAME]" at bounding box center [218, 181] width 83 height 13
drag, startPoint x: 1215, startPoint y: 94, endPoint x: 1309, endPoint y: 94, distance: 94.0
click at [1219, 94] on div at bounding box center [678, 93] width 1287 height 17
click at [1439, 94] on icon "button" at bounding box center [1442, 93] width 16 height 10
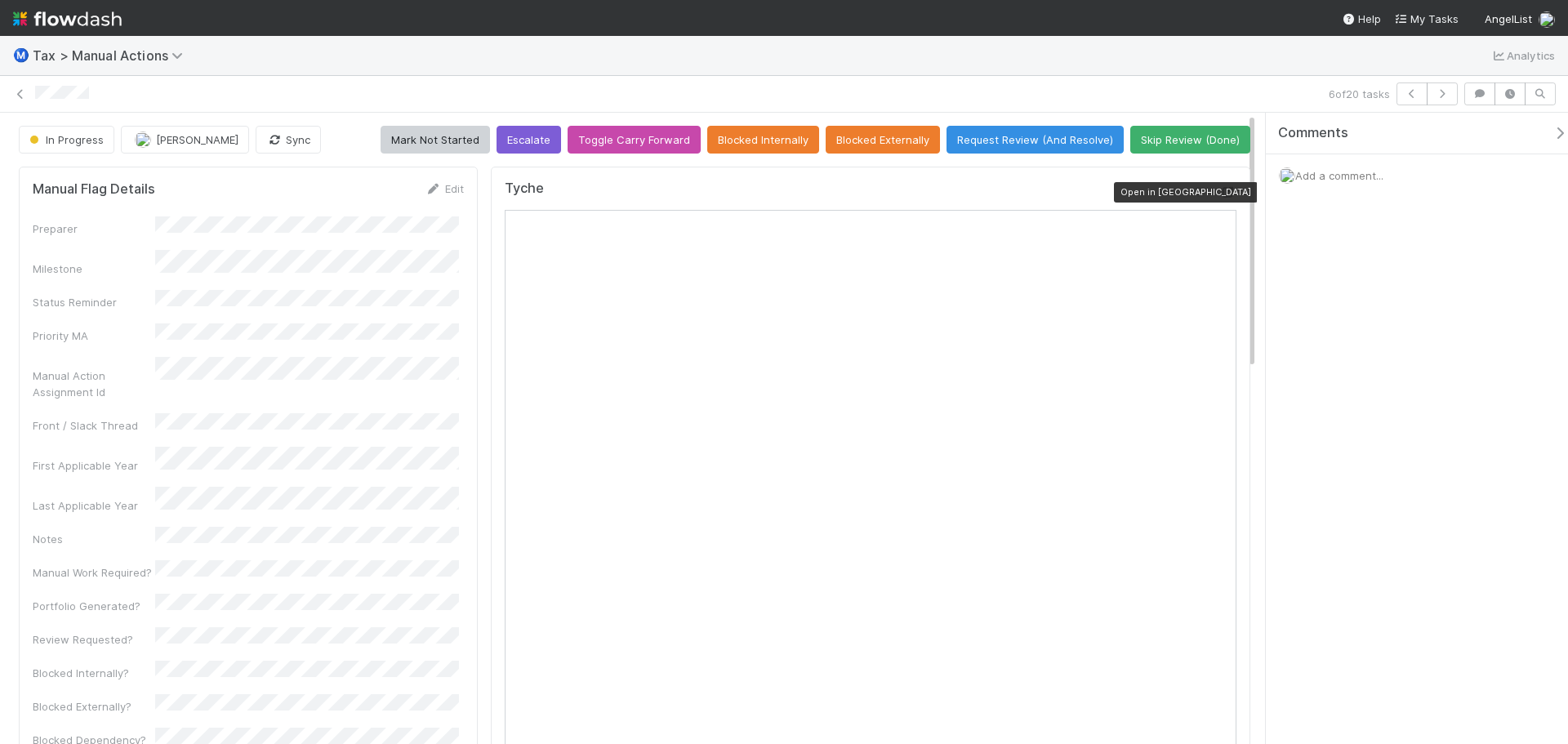
click at [1220, 195] on icon at bounding box center [1228, 192] width 16 height 11
click at [291, 141] on button "Sync" at bounding box center [288, 139] width 66 height 28
click at [1037, 145] on button "Request Review (And Resolve)" at bounding box center [1035, 139] width 177 height 28
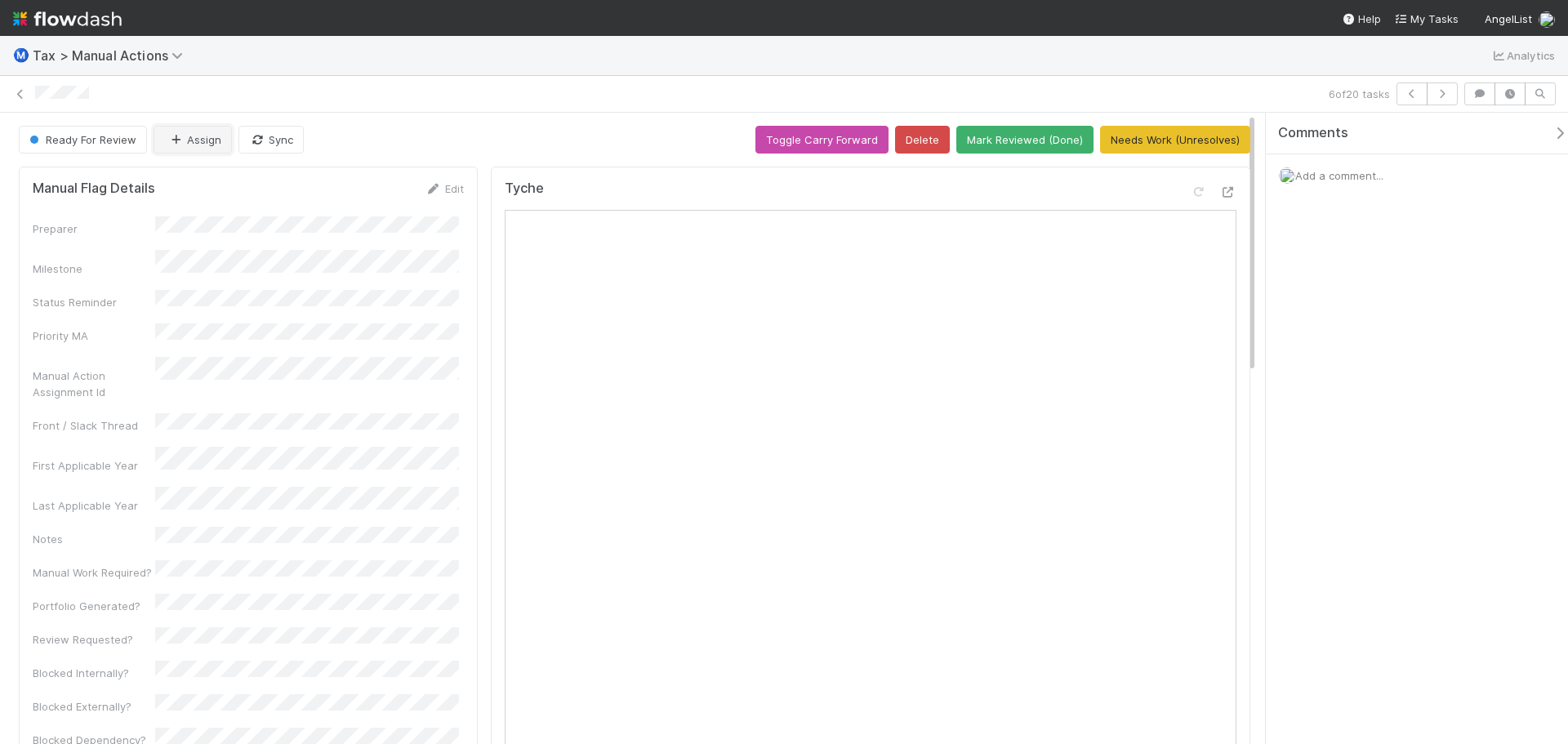
click at [190, 130] on button "Assign" at bounding box center [192, 139] width 78 height 28
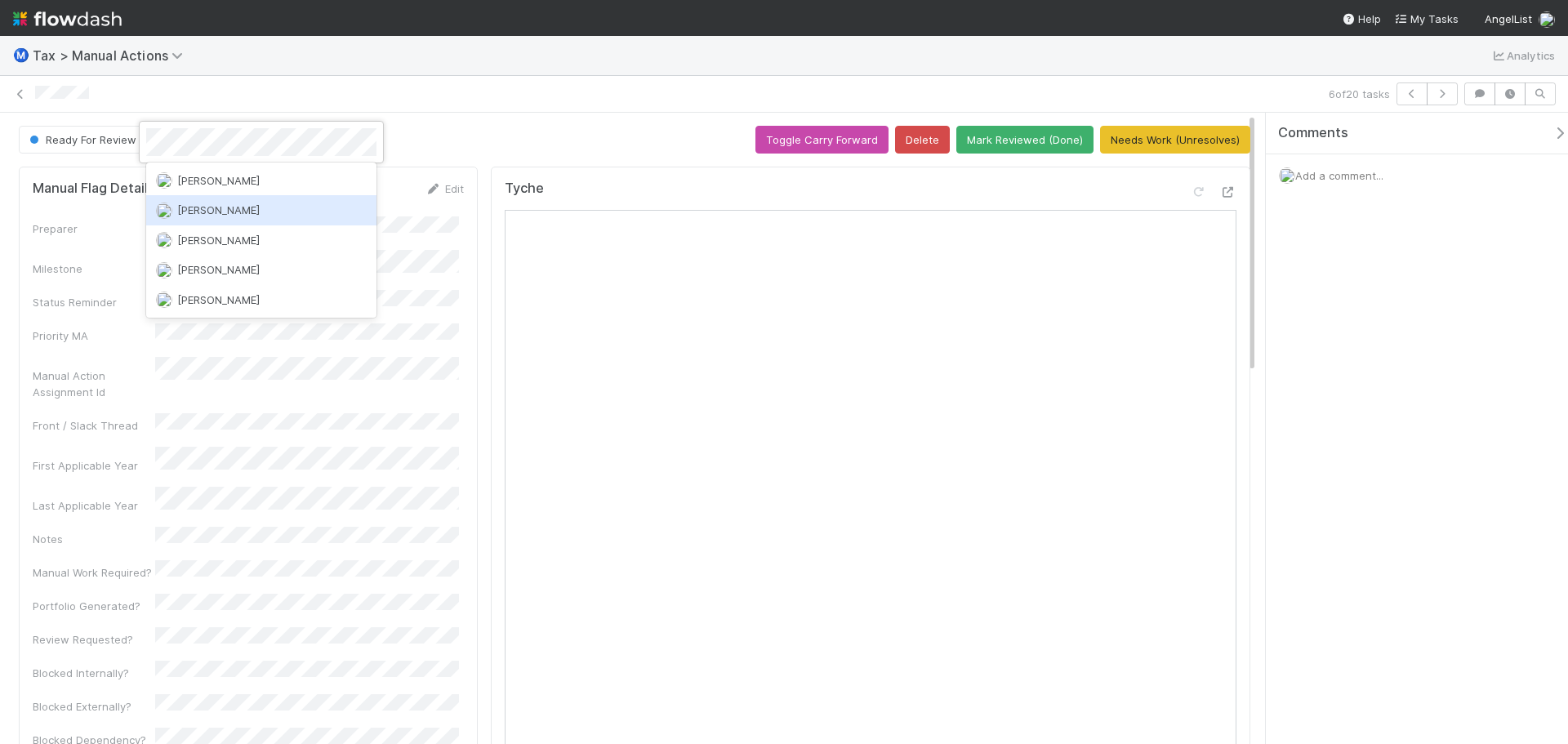
click at [248, 211] on div "[PERSON_NAME]" at bounding box center [261, 209] width 230 height 30
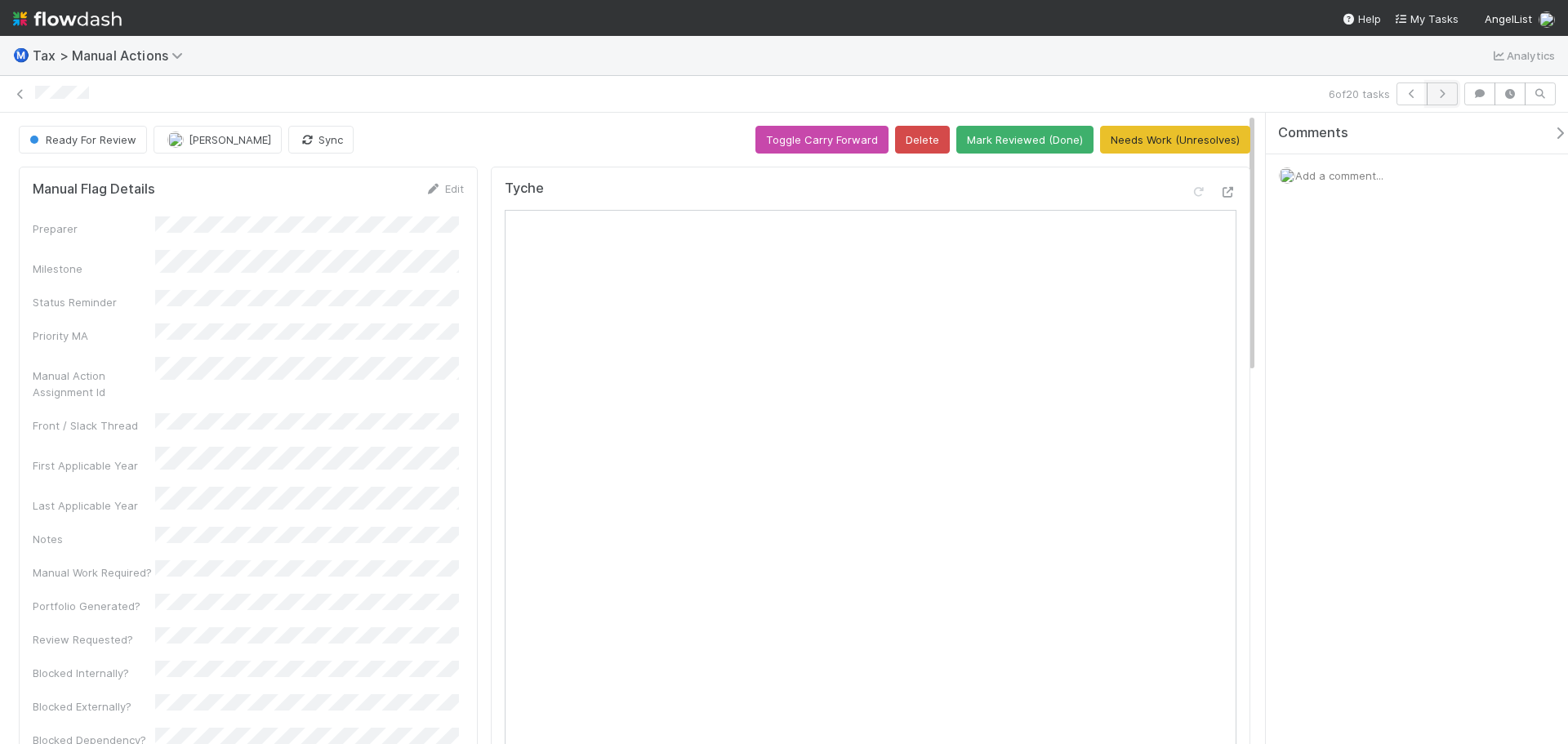
click at [1442, 102] on button "button" at bounding box center [1441, 93] width 31 height 22
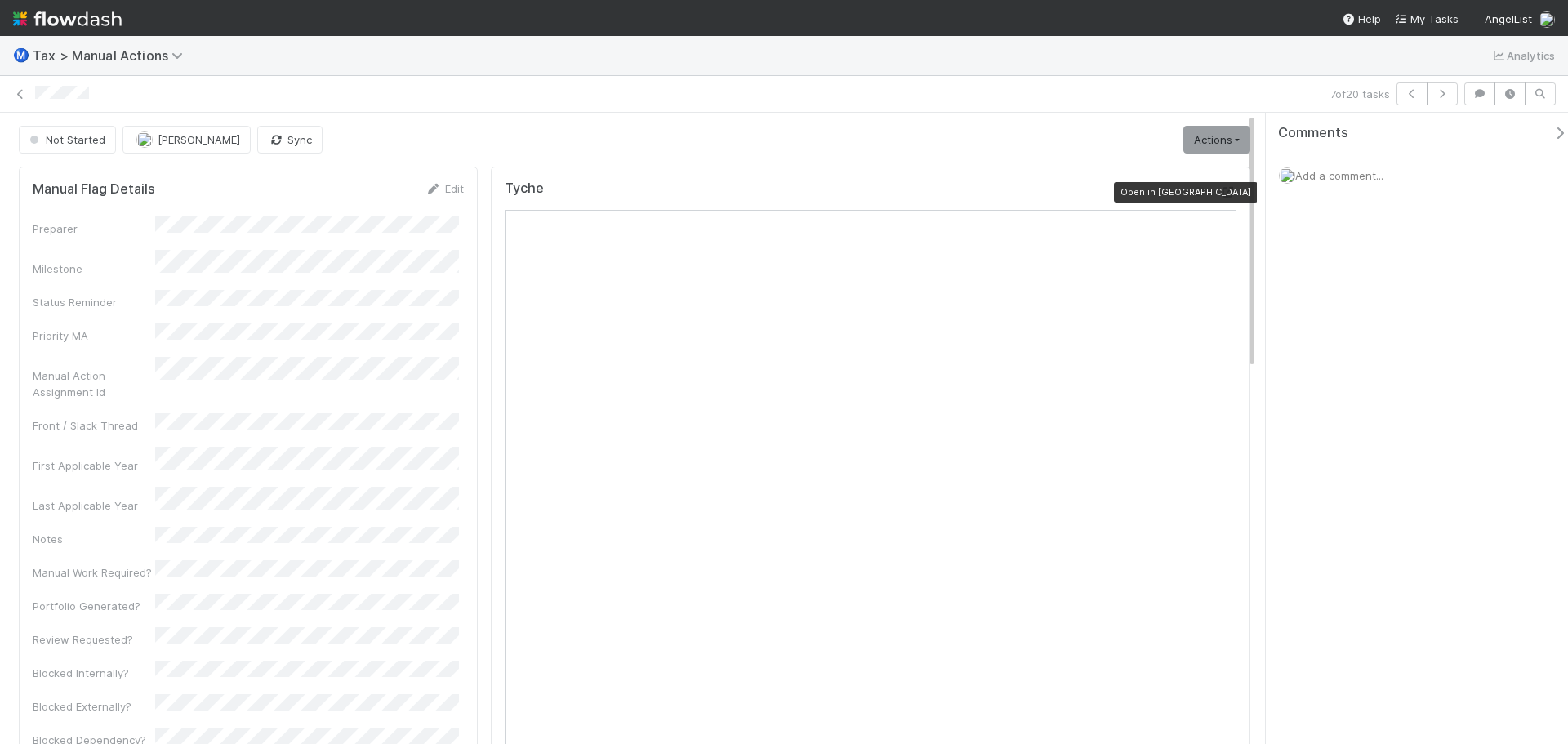
click at [1220, 193] on icon at bounding box center [1228, 192] width 16 height 11
click at [1202, 139] on link "Actions" at bounding box center [1216, 139] width 67 height 28
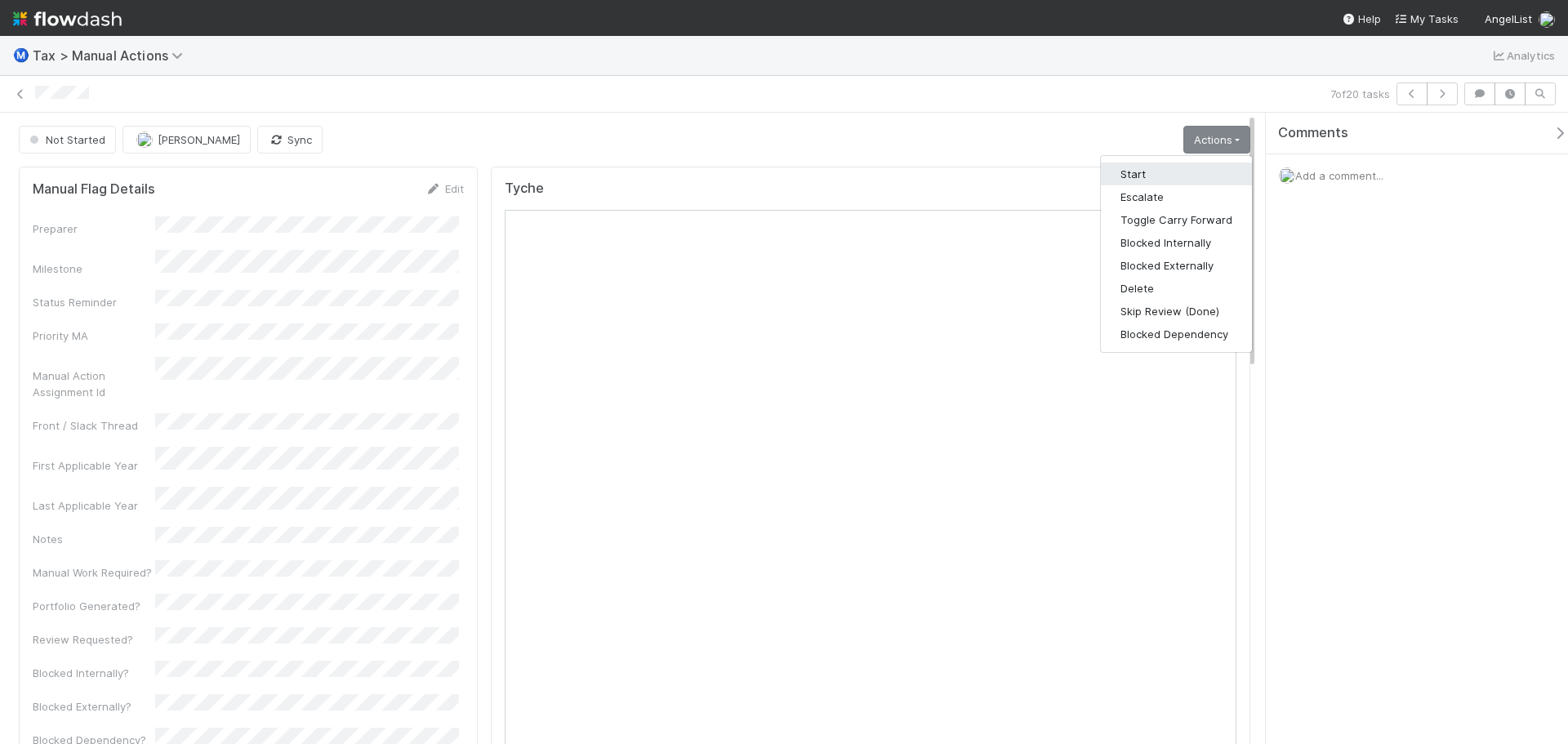
click at [1156, 167] on button "Start" at bounding box center [1176, 173] width 151 height 22
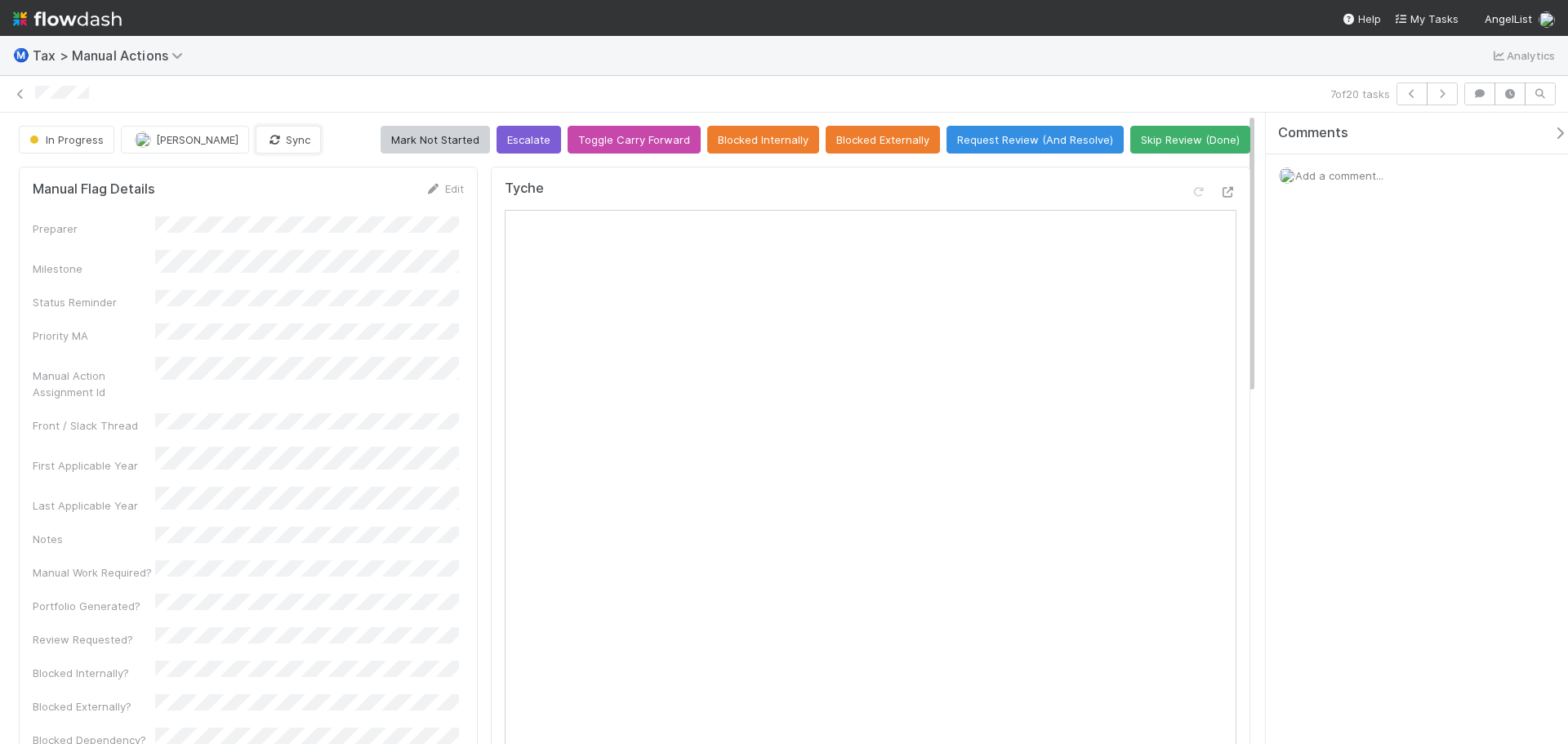
click at [256, 149] on button "Sync" at bounding box center [288, 139] width 66 height 28
click at [995, 139] on button "Request Review (And Resolve)" at bounding box center [1035, 139] width 177 height 28
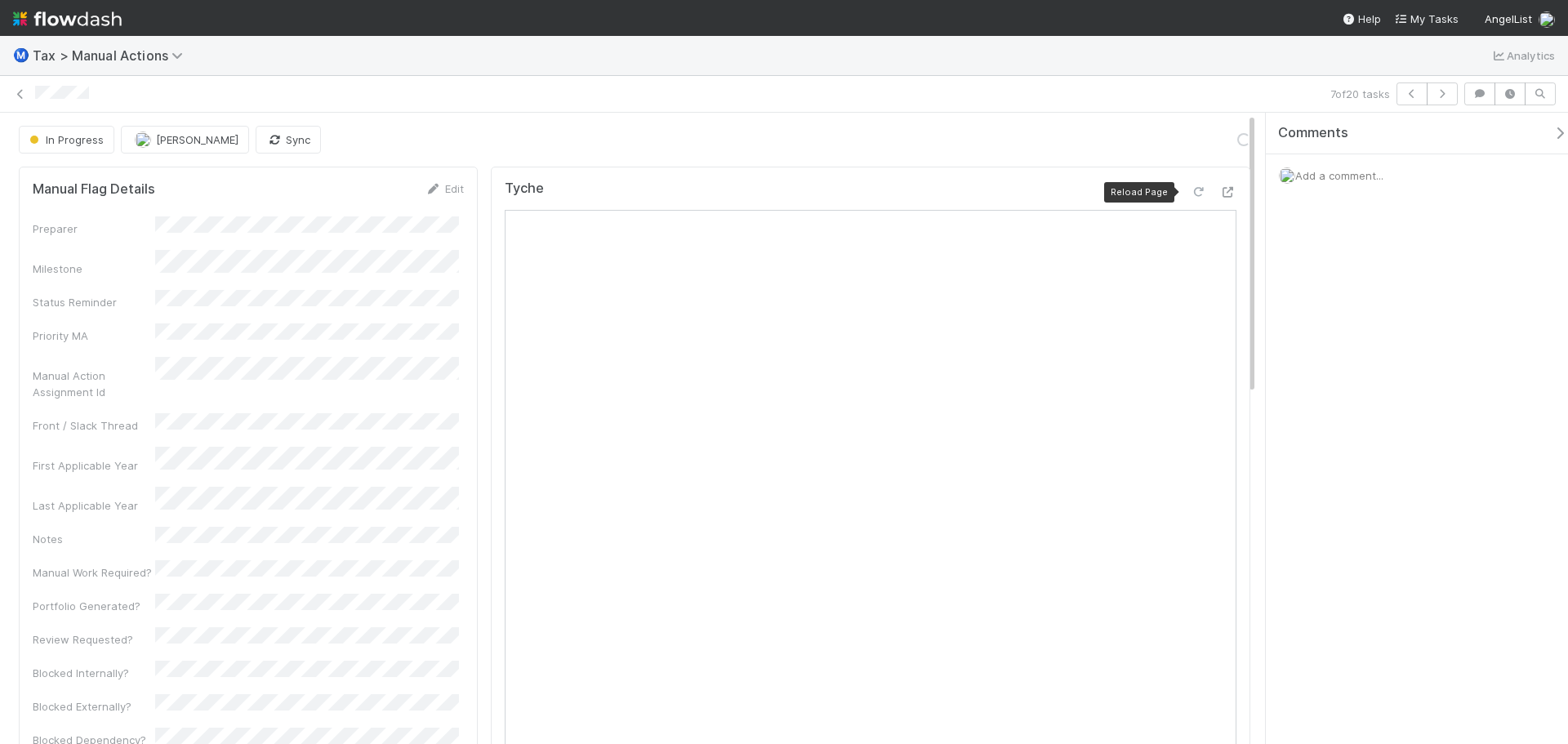
click at [1191, 191] on icon at bounding box center [1199, 192] width 16 height 11
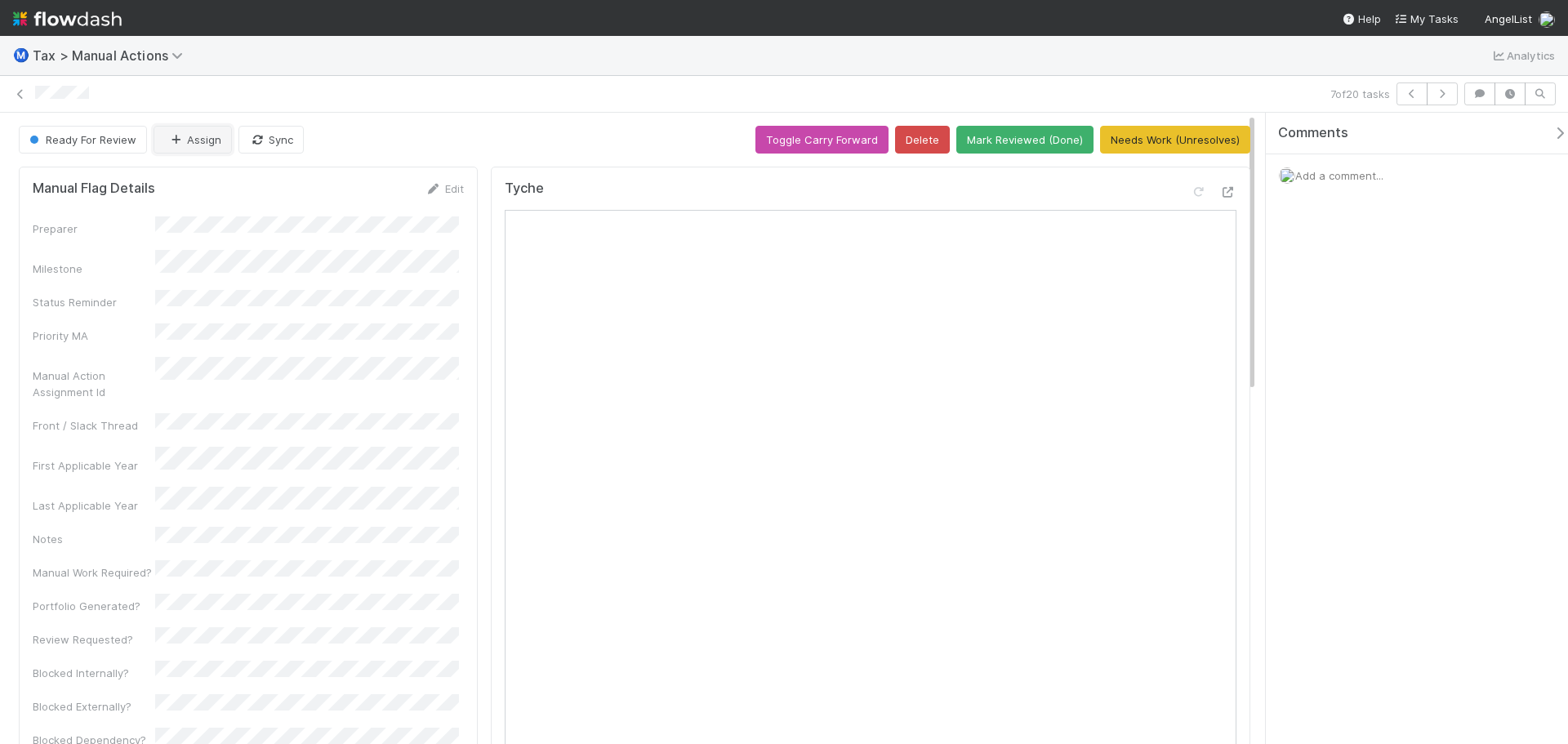
click at [211, 139] on button "Assign" at bounding box center [192, 139] width 78 height 28
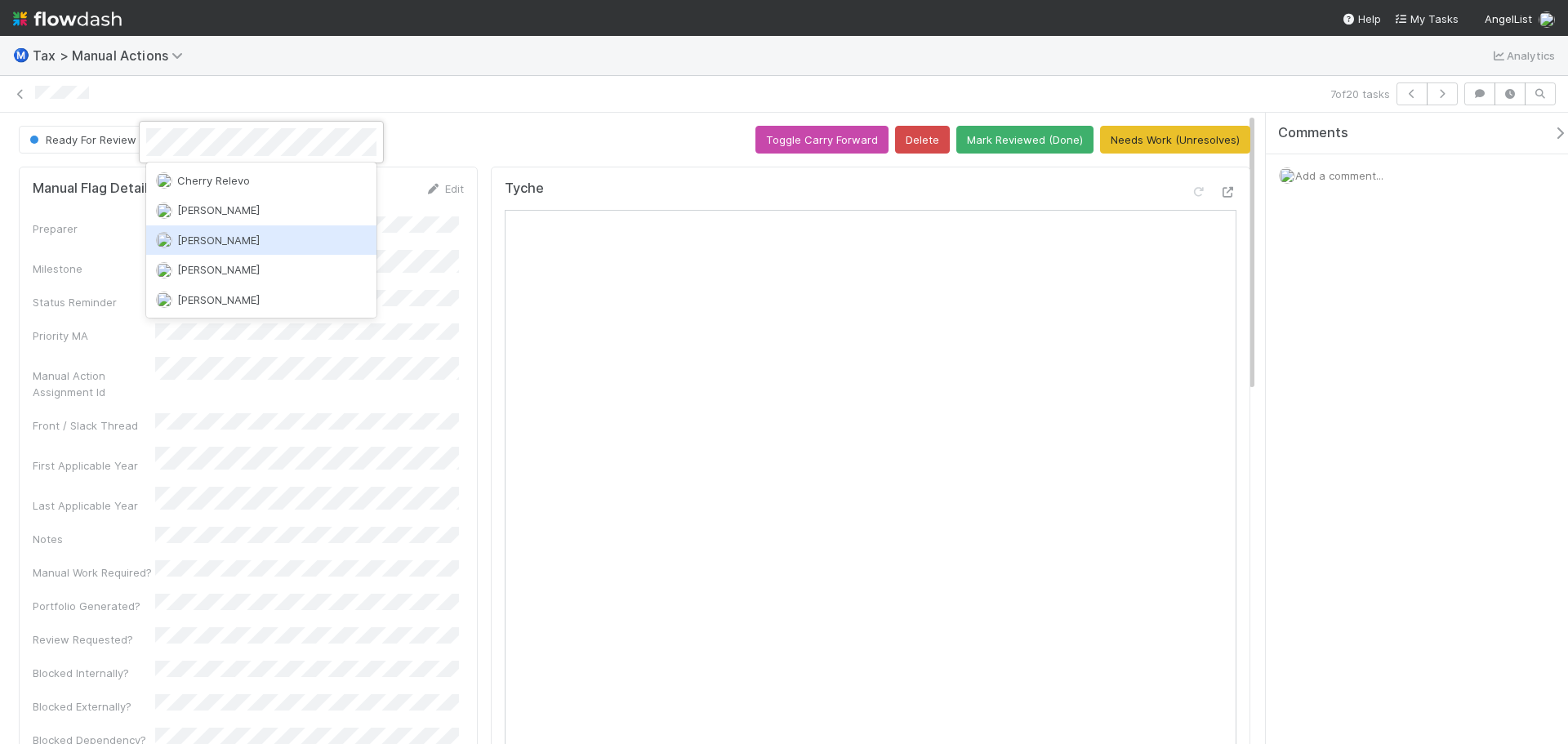
click at [213, 235] on span "[PERSON_NAME]" at bounding box center [218, 240] width 83 height 13
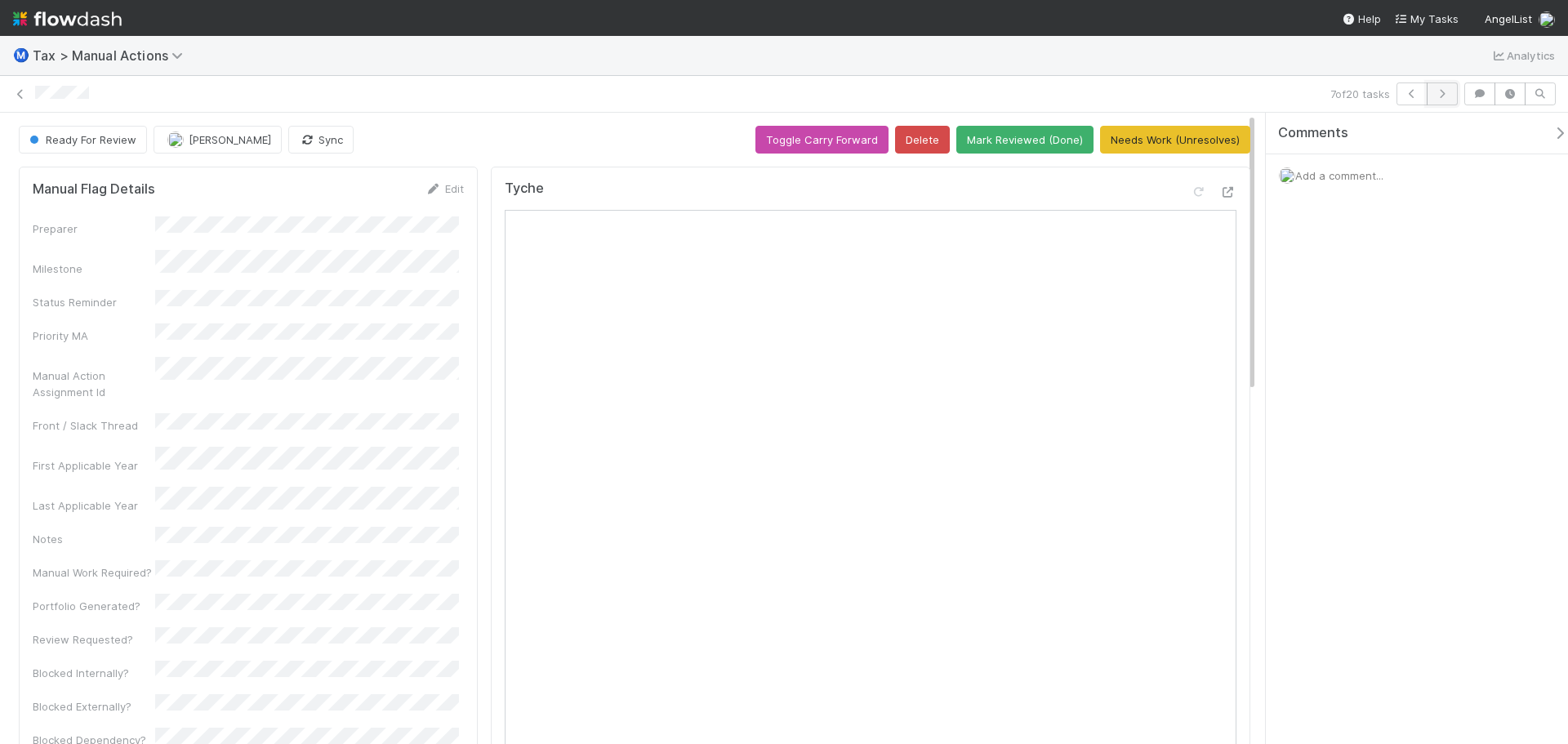
click at [1440, 102] on button "button" at bounding box center [1441, 93] width 31 height 22
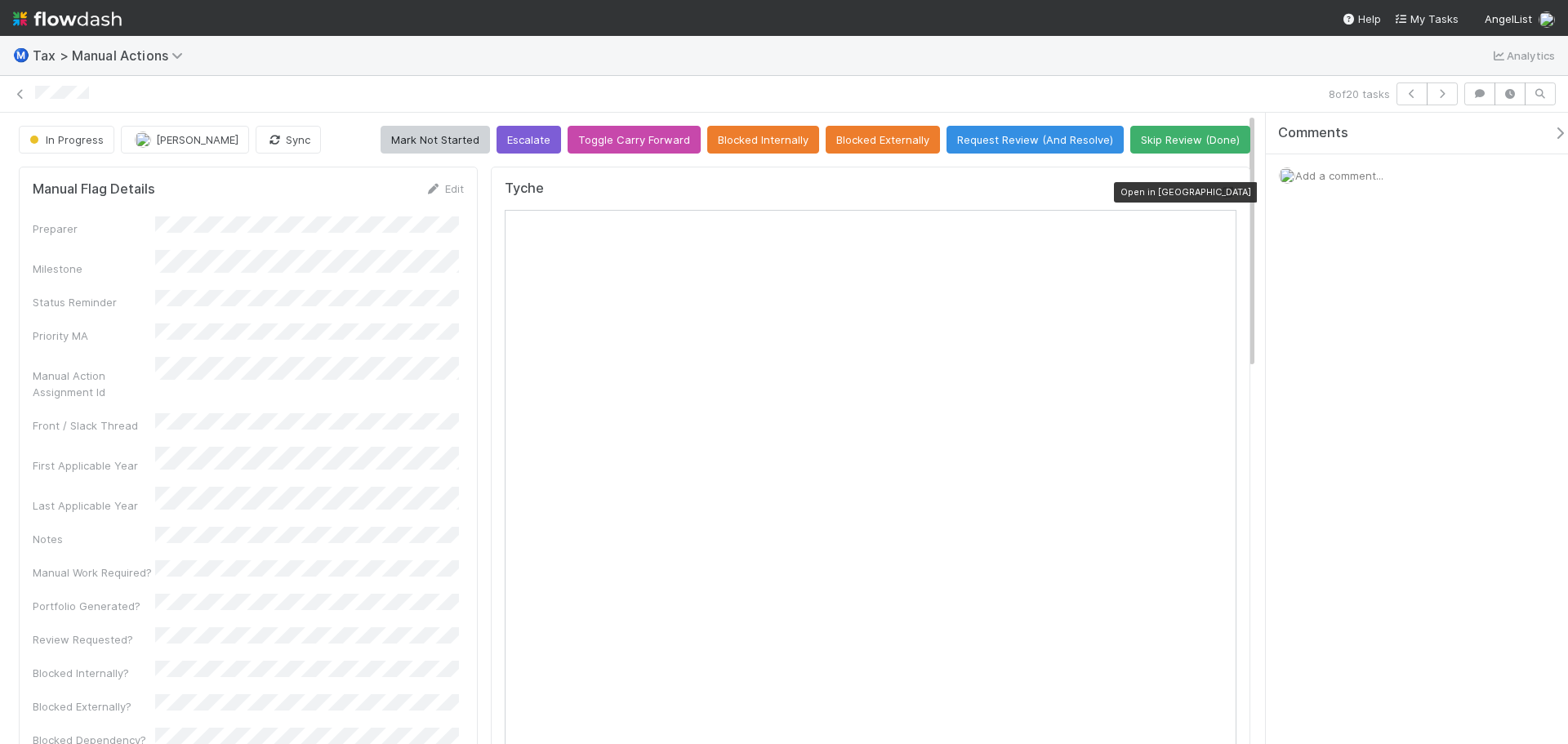
click at [1220, 185] on div at bounding box center [1228, 192] width 16 height 16
click at [1191, 194] on icon at bounding box center [1199, 192] width 16 height 11
click at [968, 131] on button "Request Review (And Resolve)" at bounding box center [1035, 139] width 177 height 28
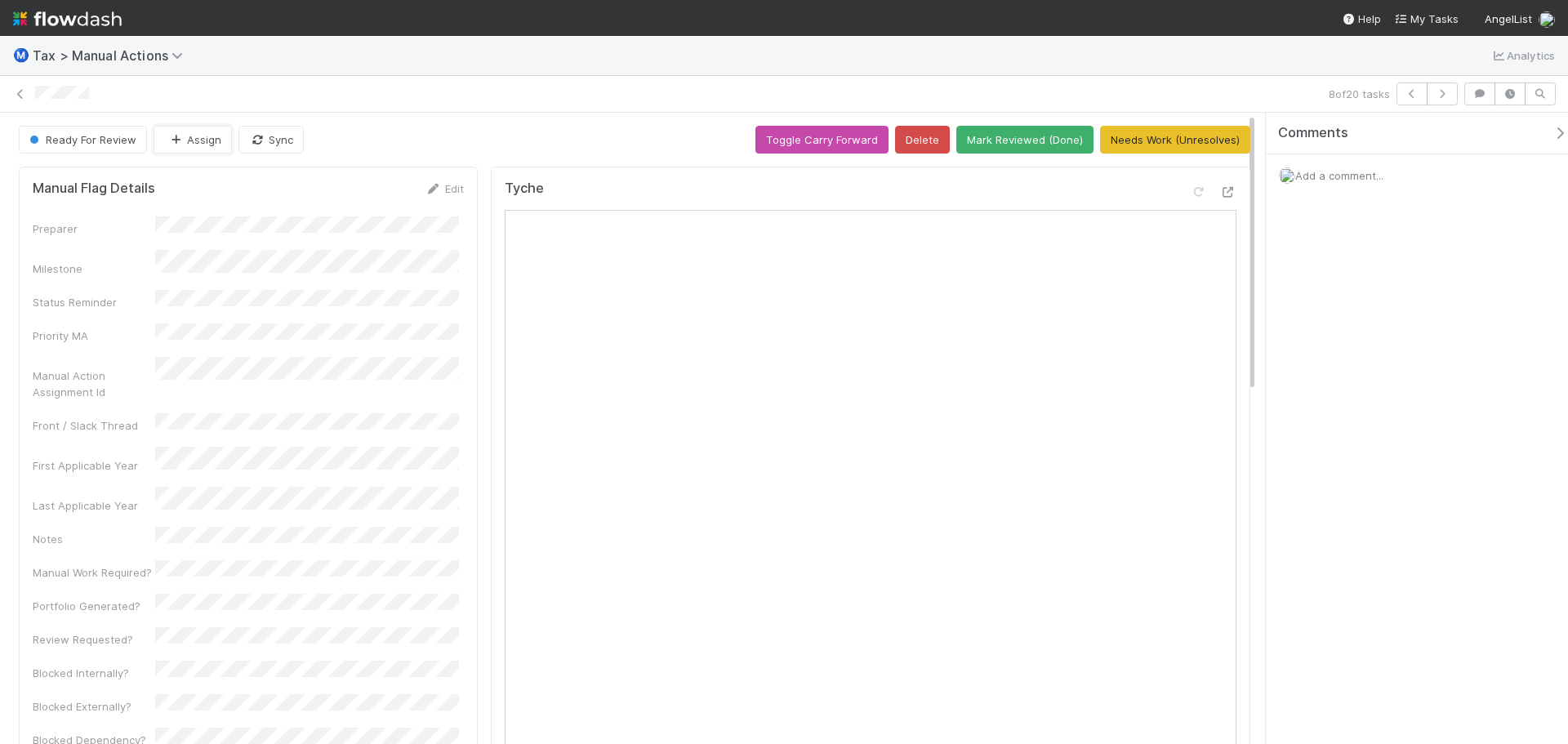
click at [181, 136] on icon "button" at bounding box center [175, 140] width 16 height 11
click at [213, 185] on span "[PERSON_NAME]" at bounding box center [218, 181] width 83 height 13
click at [1444, 95] on icon "button" at bounding box center [1442, 93] width 16 height 10
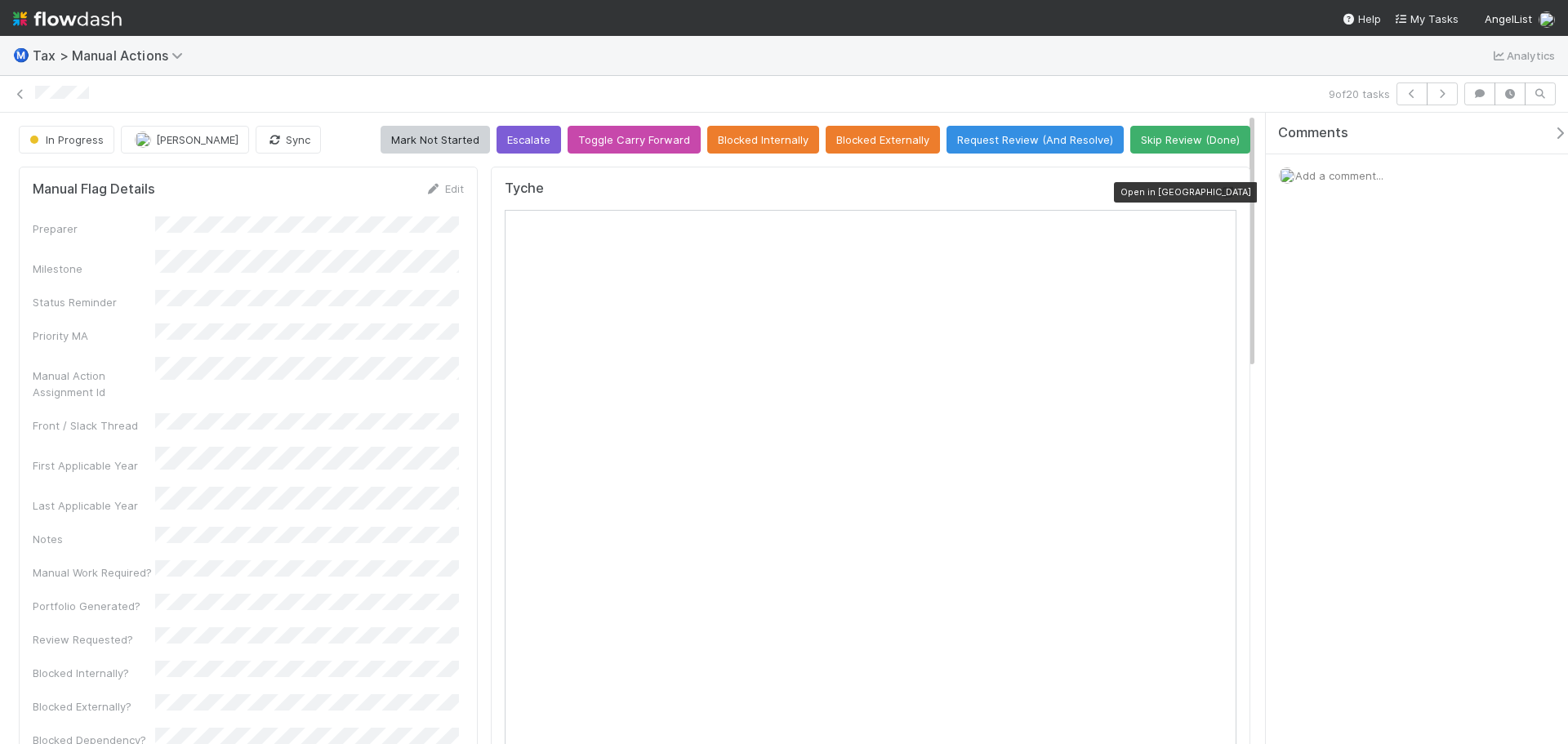
click at [1220, 196] on icon at bounding box center [1228, 192] width 16 height 11
click at [1016, 148] on button "Request Review (And Resolve)" at bounding box center [1035, 139] width 177 height 28
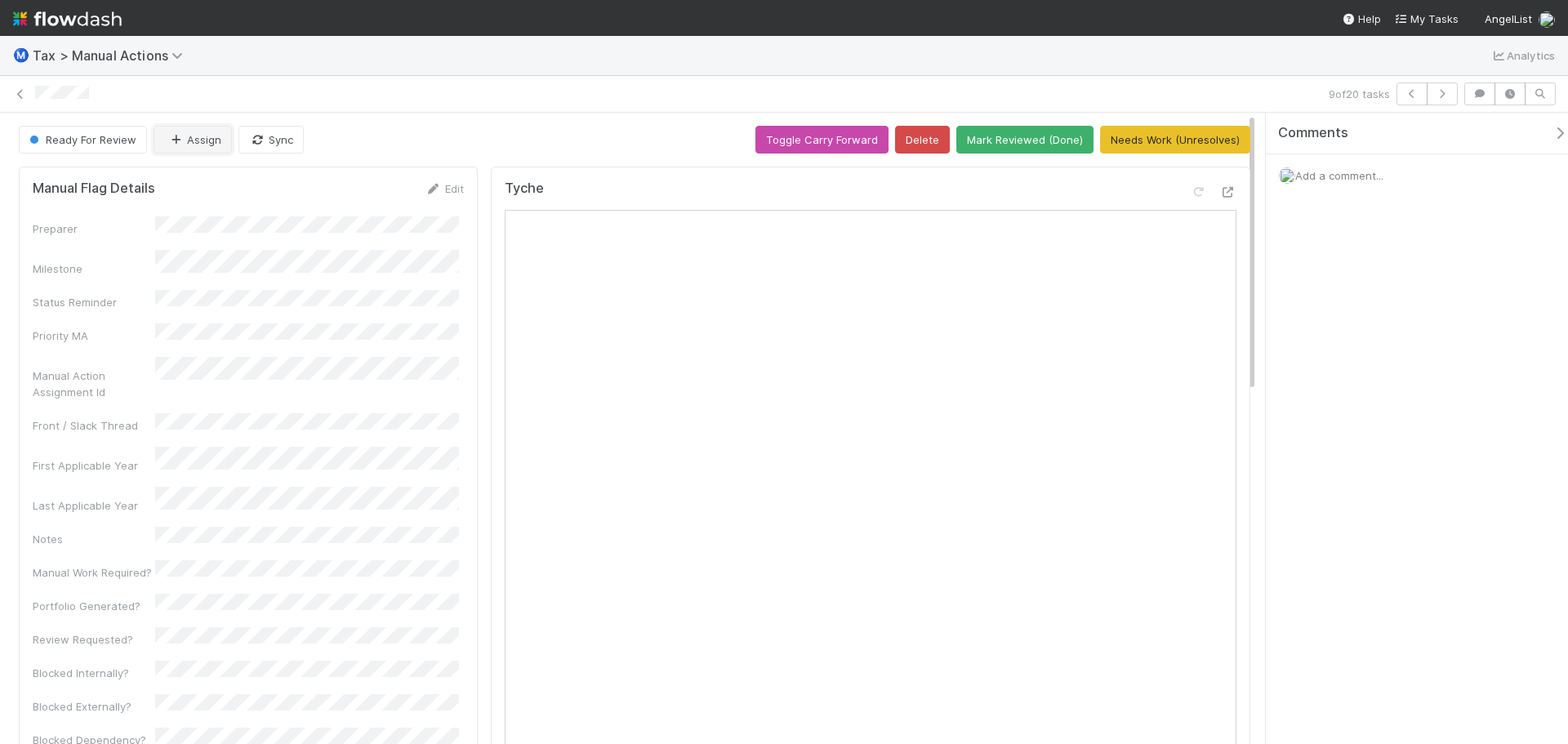
click at [193, 148] on button "Assign" at bounding box center [192, 139] width 78 height 28
click at [196, 217] on div "[PERSON_NAME]" at bounding box center [261, 209] width 230 height 30
click at [1443, 98] on icon "button" at bounding box center [1442, 93] width 16 height 10
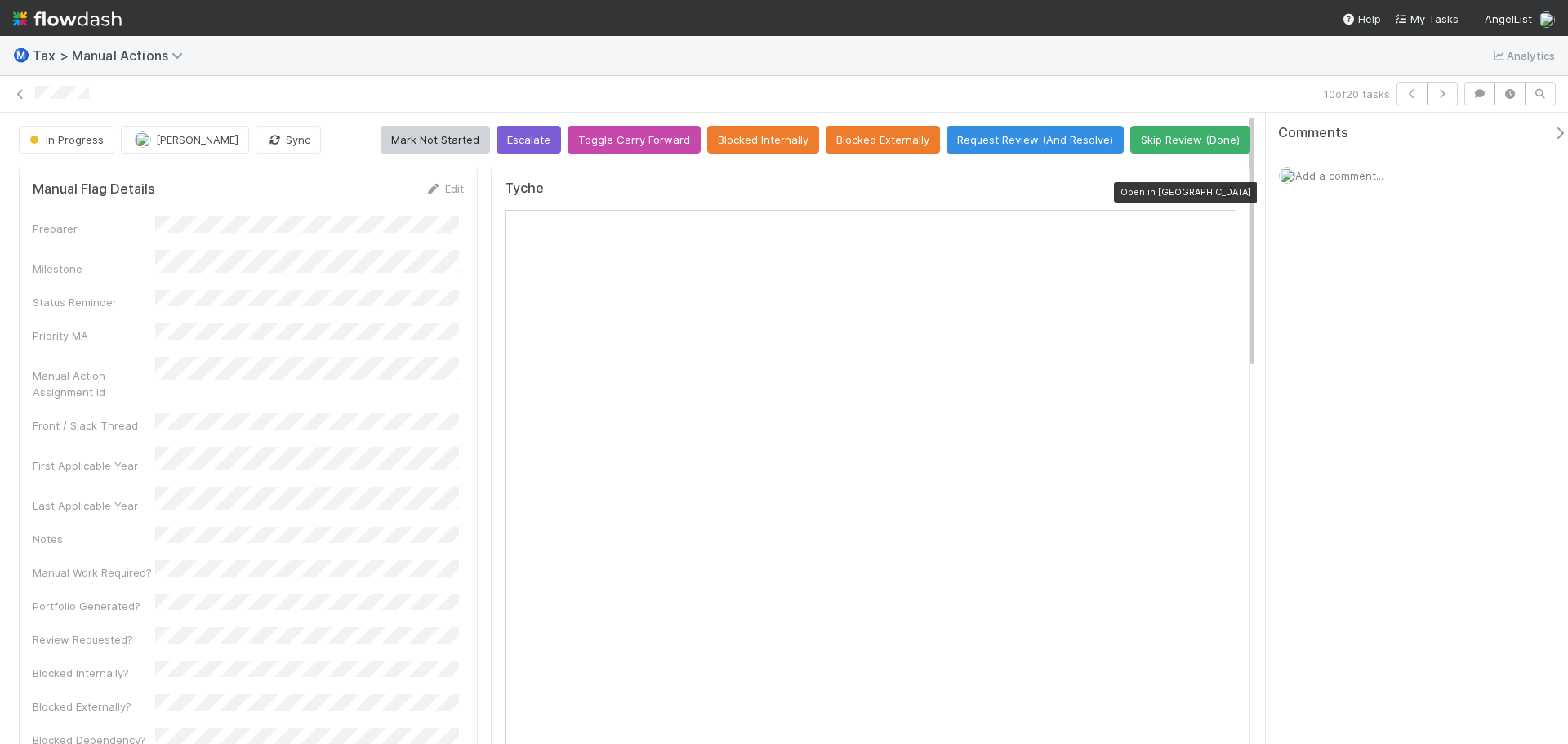
click at [1220, 198] on icon at bounding box center [1228, 192] width 16 height 11
click at [1013, 145] on button "Request Review (And Resolve)" at bounding box center [1035, 139] width 177 height 28
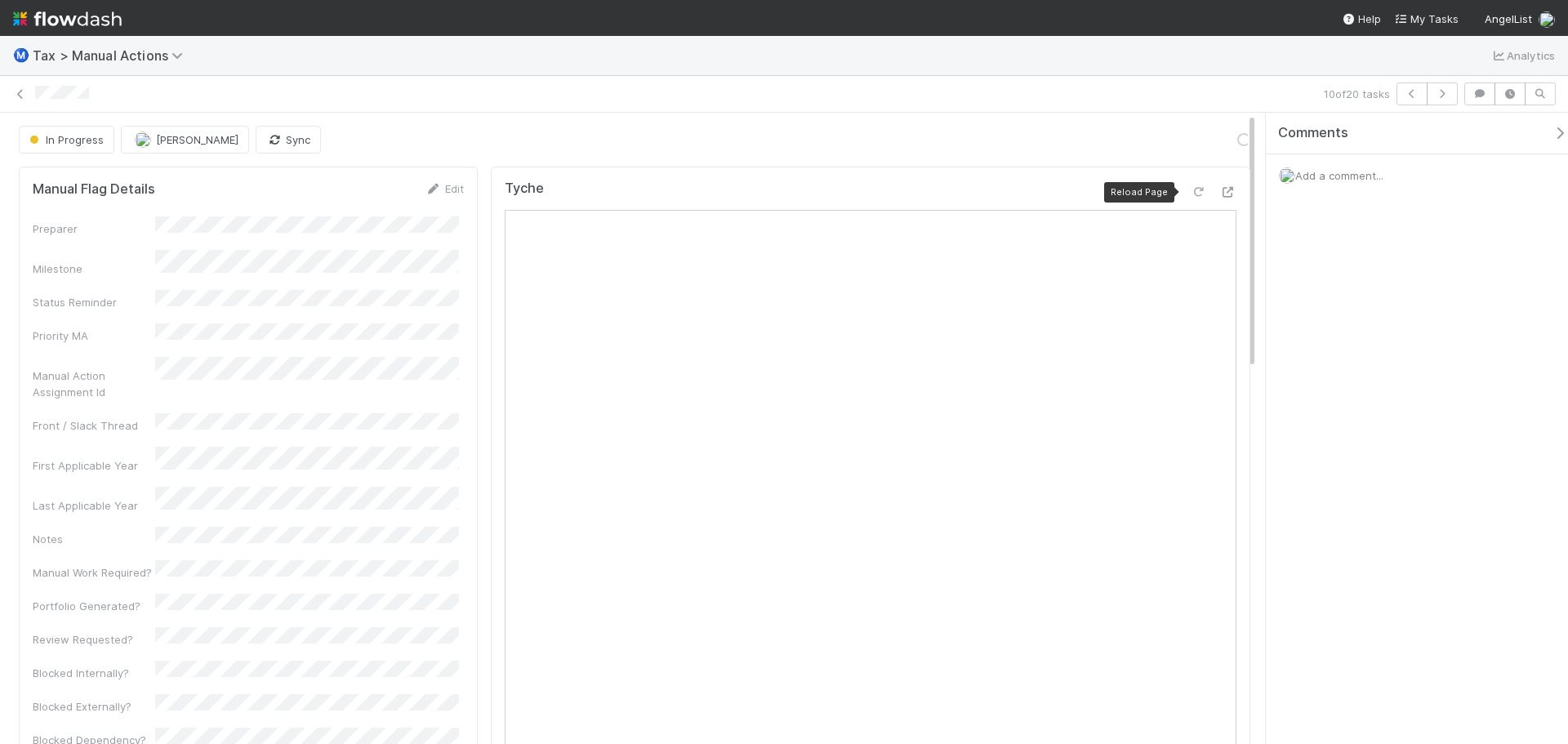
click at [1191, 190] on icon at bounding box center [1199, 192] width 16 height 11
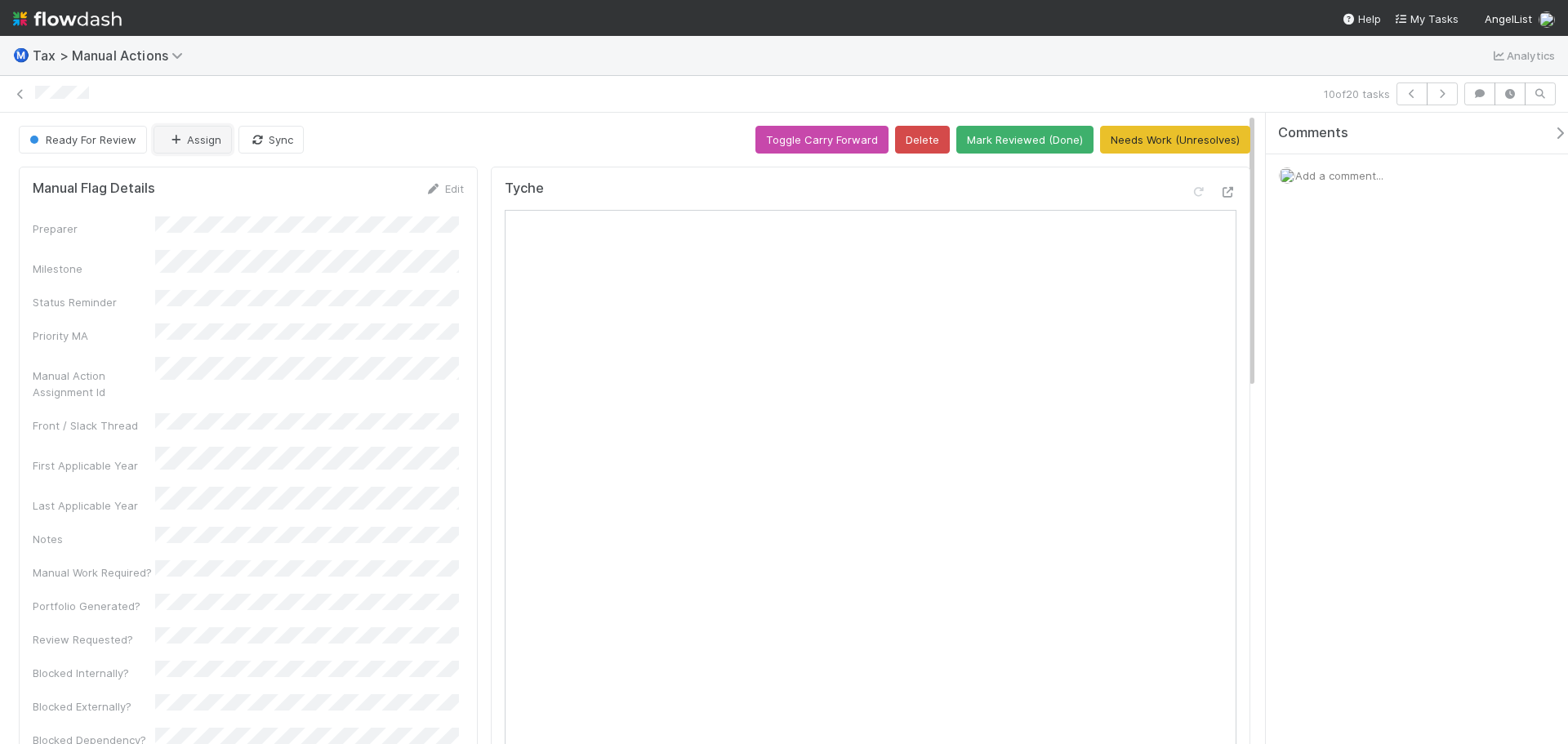
click at [192, 139] on button "Assign" at bounding box center [192, 139] width 78 height 28
click at [178, 185] on span "[PERSON_NAME]" at bounding box center [218, 181] width 83 height 13
click at [1438, 95] on icon "button" at bounding box center [1442, 93] width 16 height 10
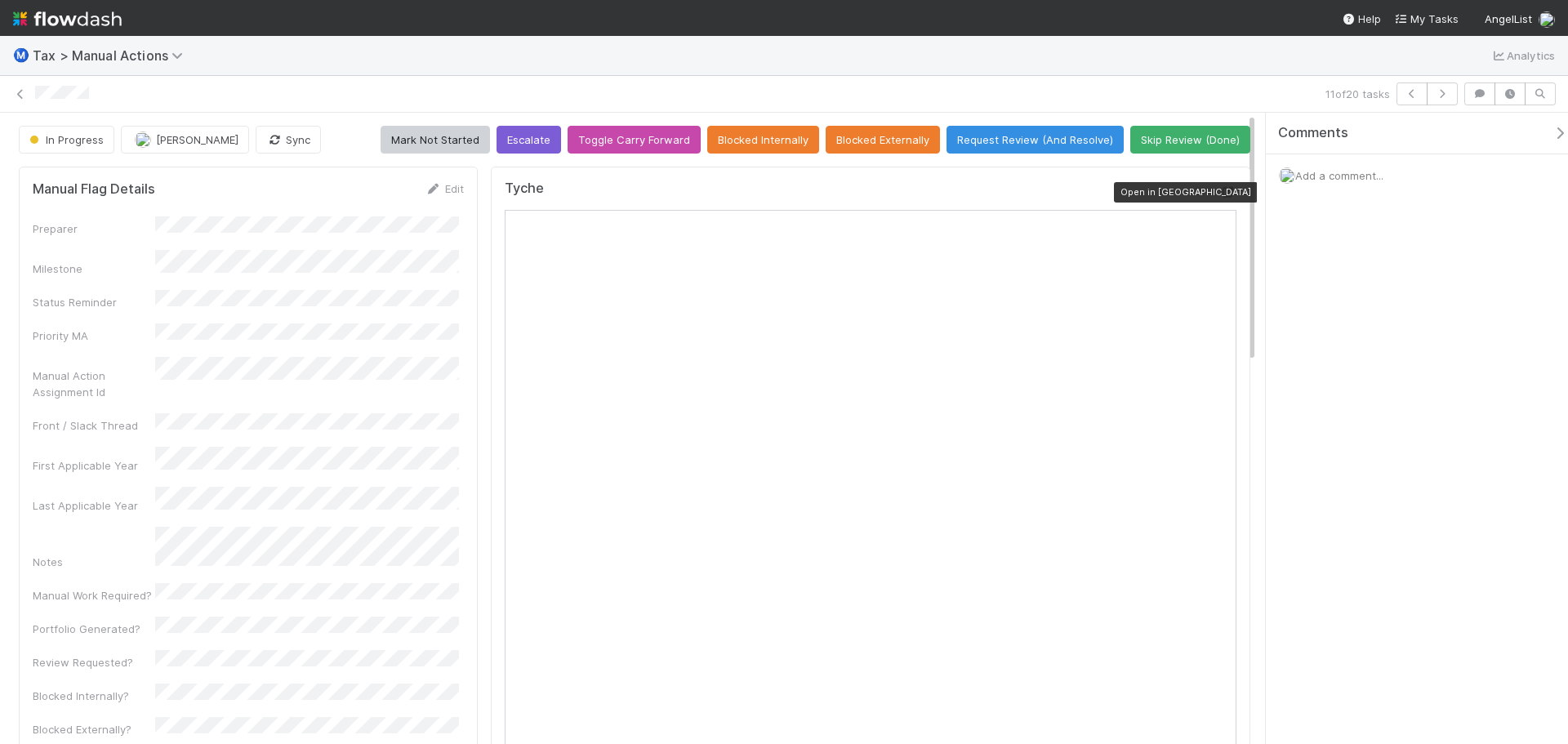
click at [1220, 190] on icon at bounding box center [1228, 192] width 16 height 11
click at [1191, 197] on icon at bounding box center [1199, 192] width 16 height 11
click at [1002, 140] on button "Request Review (And Resolve)" at bounding box center [1035, 139] width 177 height 28
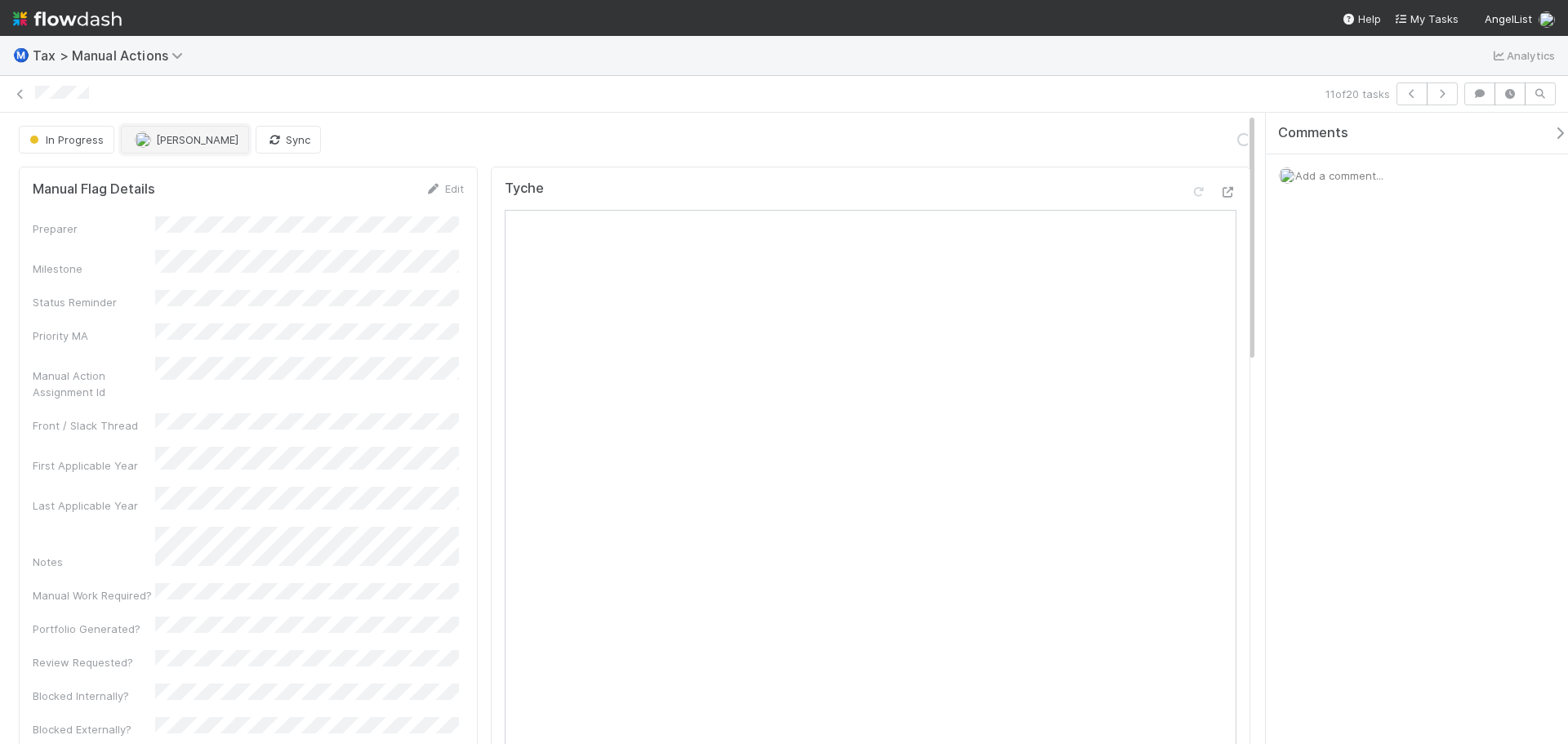
click at [193, 139] on span "[PERSON_NAME]" at bounding box center [198, 139] width 83 height 13
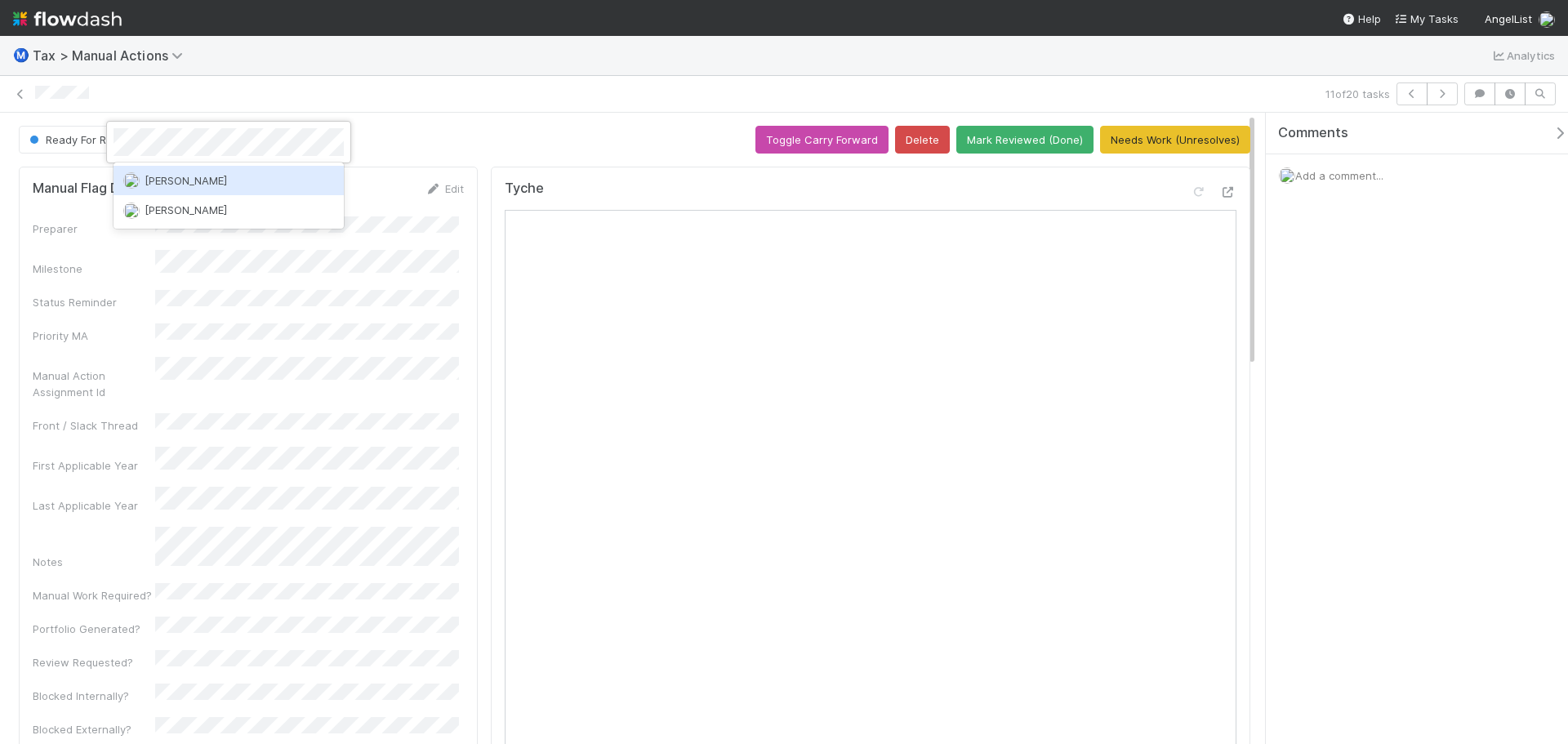
click at [179, 189] on div "[PERSON_NAME]" at bounding box center [228, 181] width 230 height 30
click at [1448, 97] on icon "button" at bounding box center [1442, 93] width 16 height 10
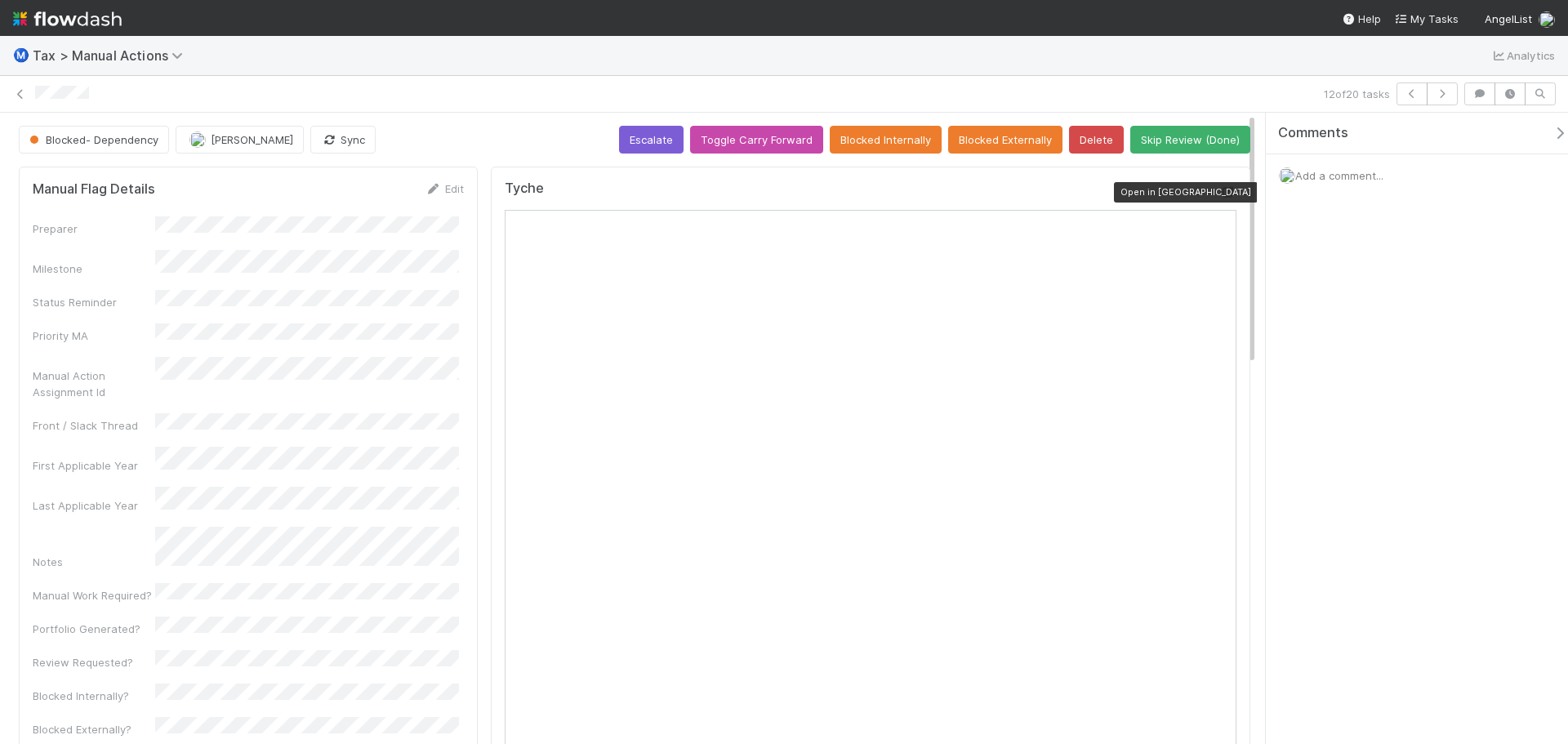
click at [1220, 191] on icon at bounding box center [1228, 192] width 16 height 11
click at [1441, 94] on icon "button" at bounding box center [1442, 93] width 16 height 10
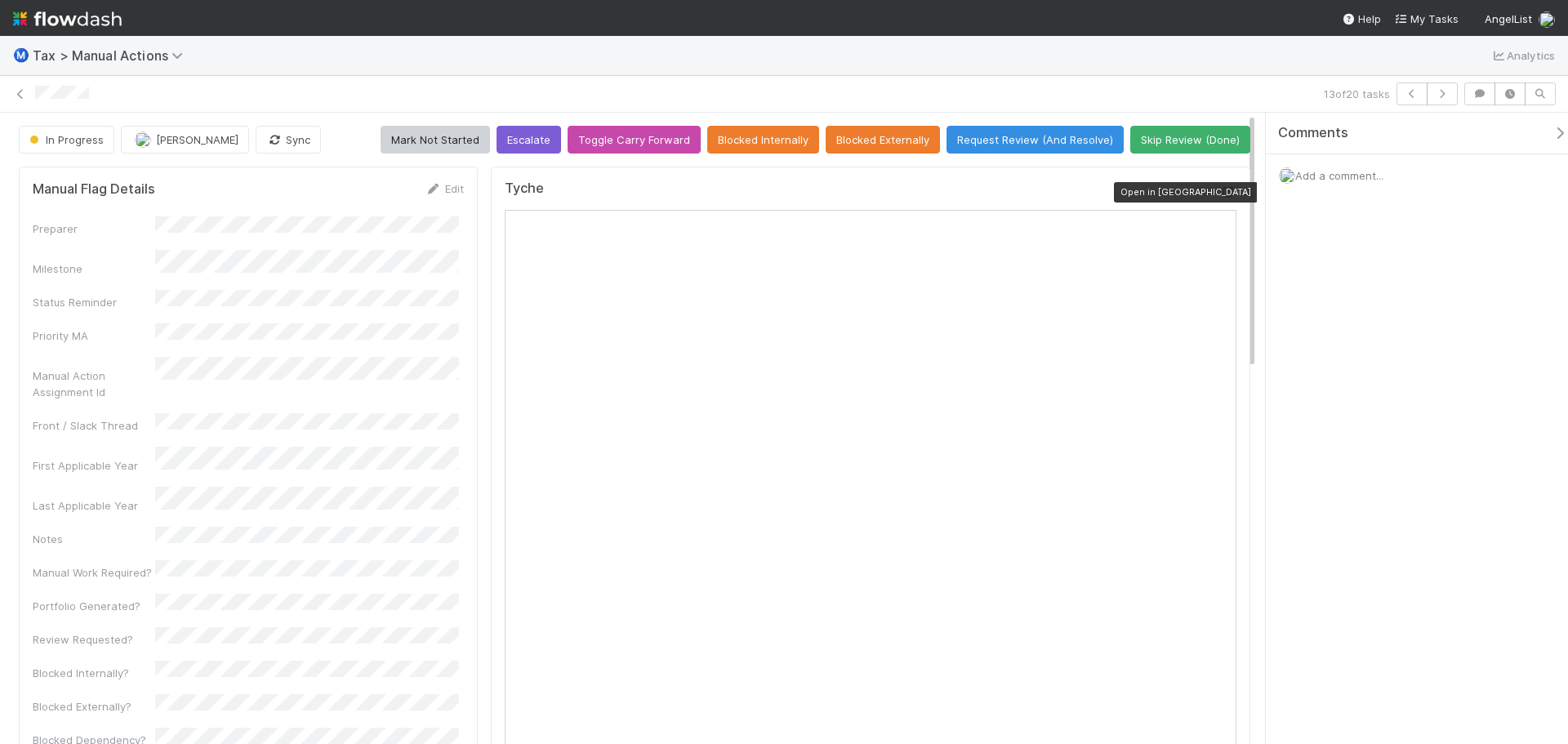
click at [1220, 191] on icon at bounding box center [1228, 192] width 16 height 11
click at [1191, 191] on icon at bounding box center [1199, 192] width 16 height 11
click at [1063, 140] on button "Request Review (And Resolve)" at bounding box center [1035, 139] width 177 height 28
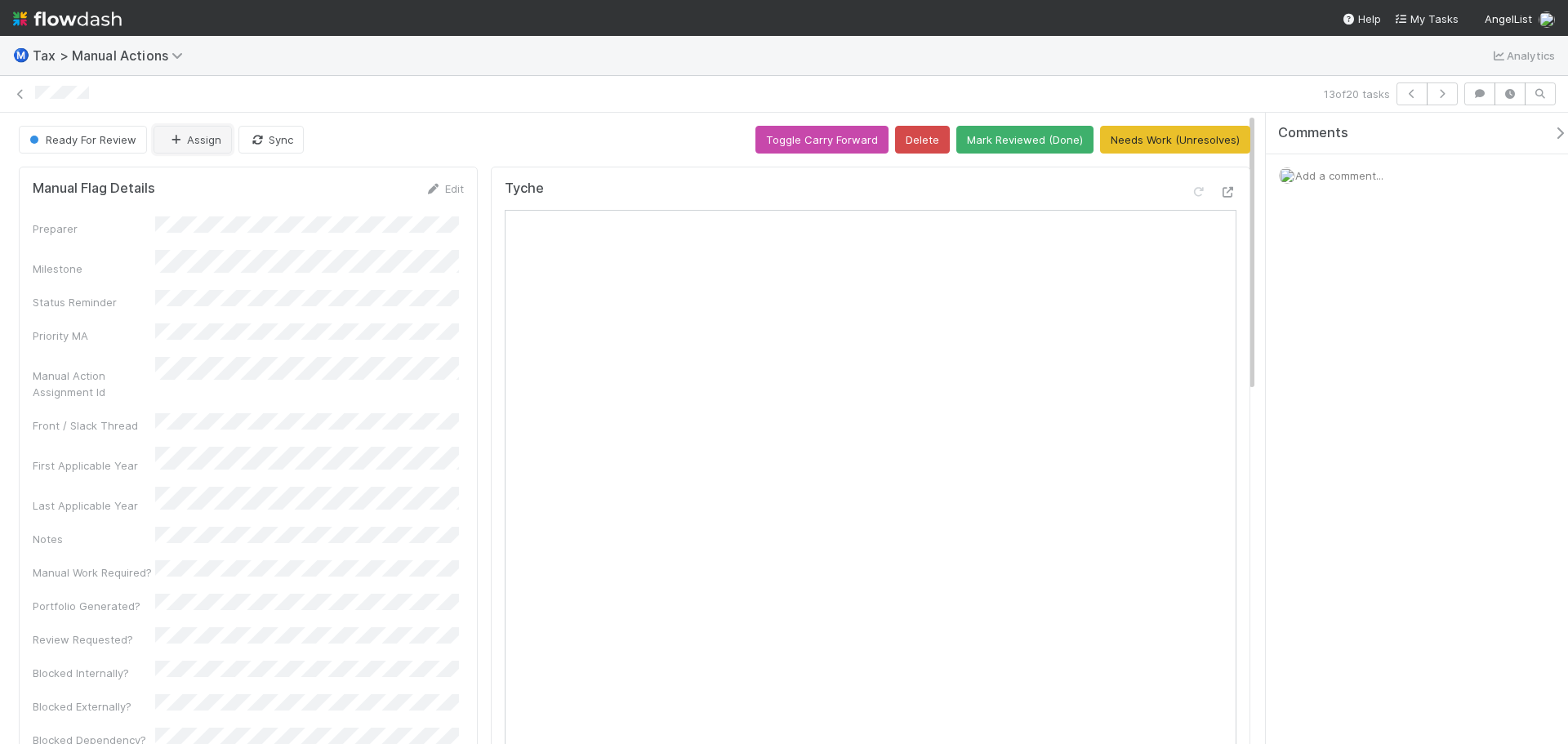
click at [205, 146] on button "Assign" at bounding box center [192, 139] width 78 height 28
click at [307, 180] on div "[PERSON_NAME]" at bounding box center [261, 181] width 230 height 30
click at [1449, 96] on icon "button" at bounding box center [1442, 93] width 16 height 10
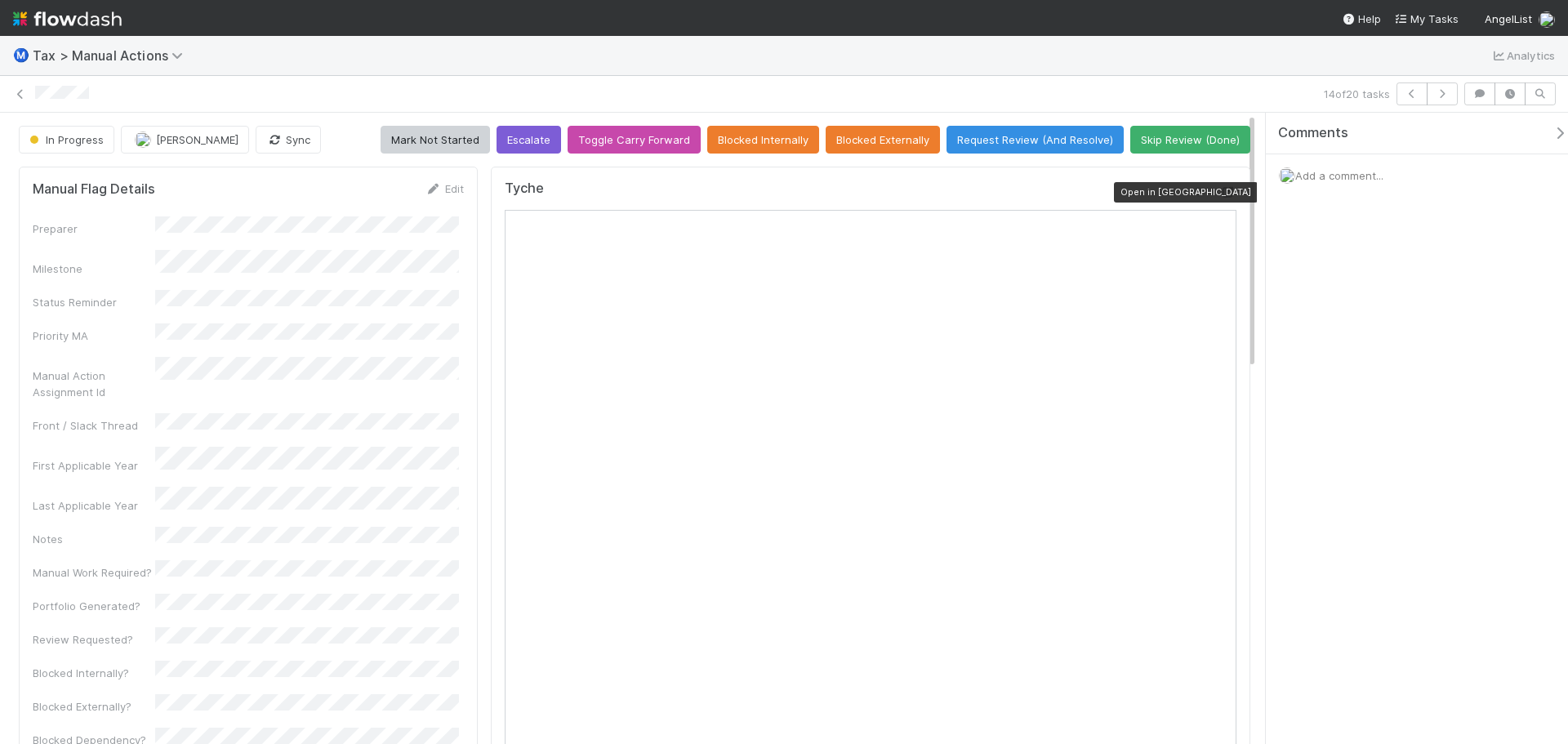
click at [1220, 190] on icon at bounding box center [1228, 192] width 16 height 11
click at [1191, 197] on icon at bounding box center [1199, 192] width 16 height 11
click at [1016, 131] on button "Request Review (And Resolve)" at bounding box center [1035, 139] width 177 height 28
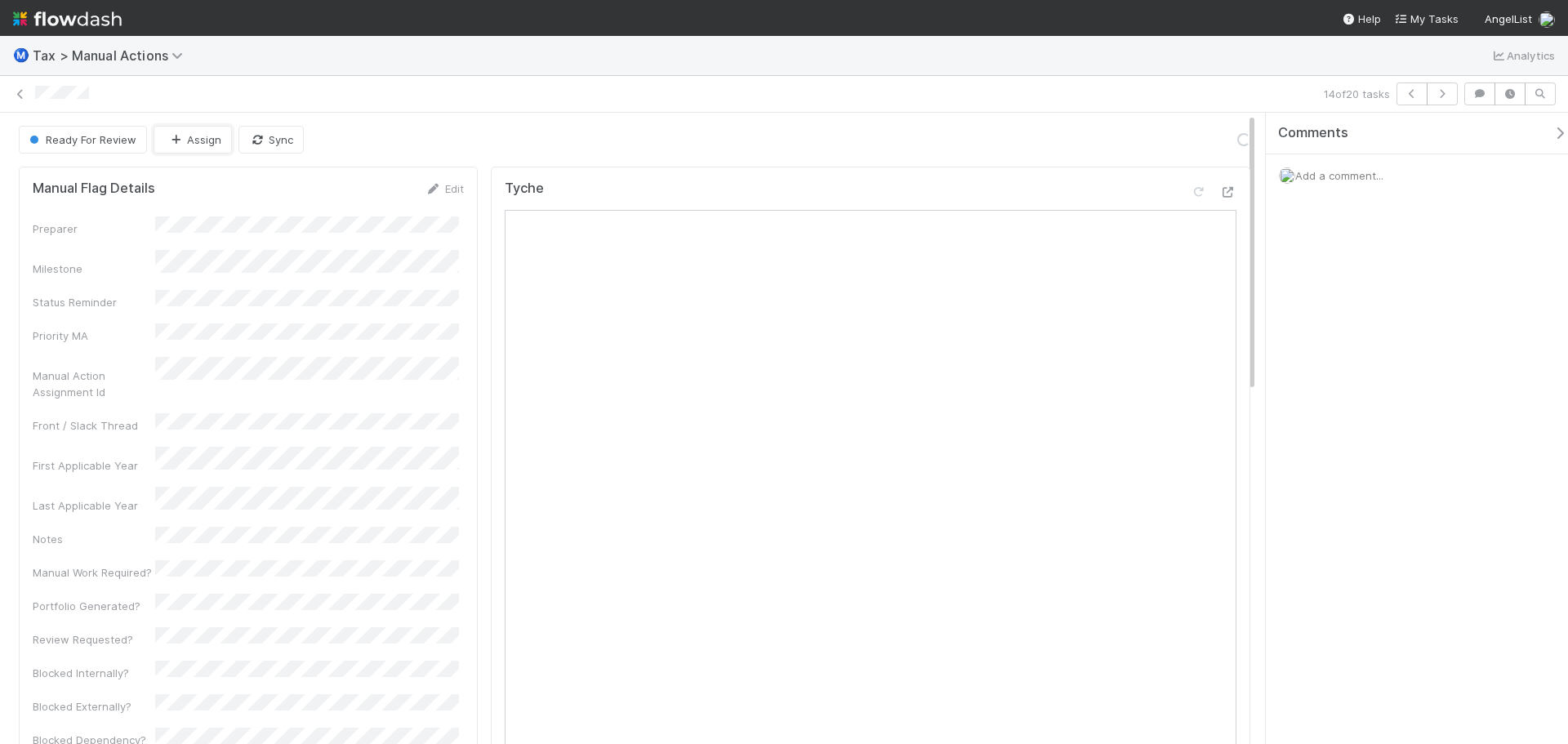
click at [174, 141] on icon "button" at bounding box center [175, 140] width 16 height 11
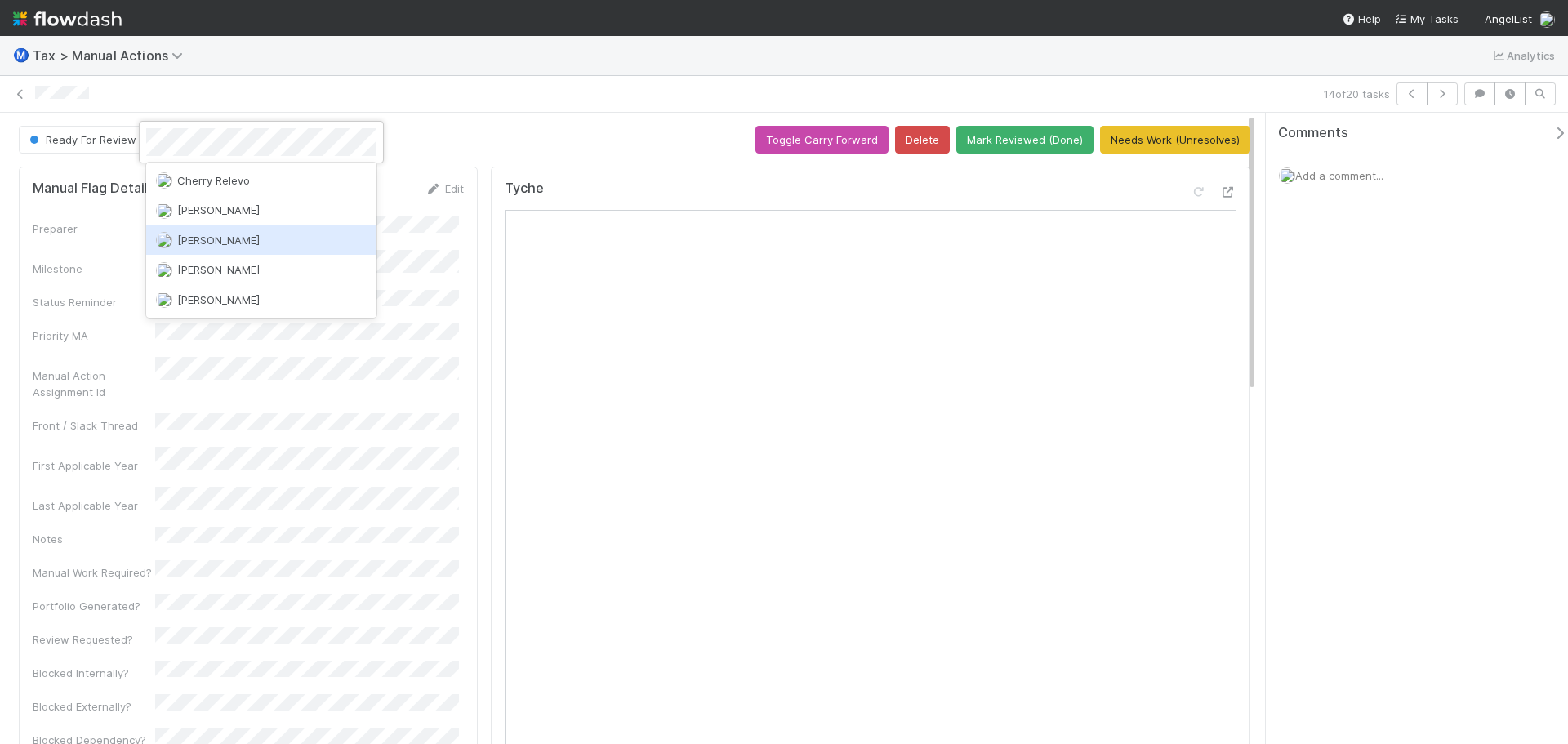
click at [192, 248] on div "[PERSON_NAME]" at bounding box center [261, 240] width 230 height 30
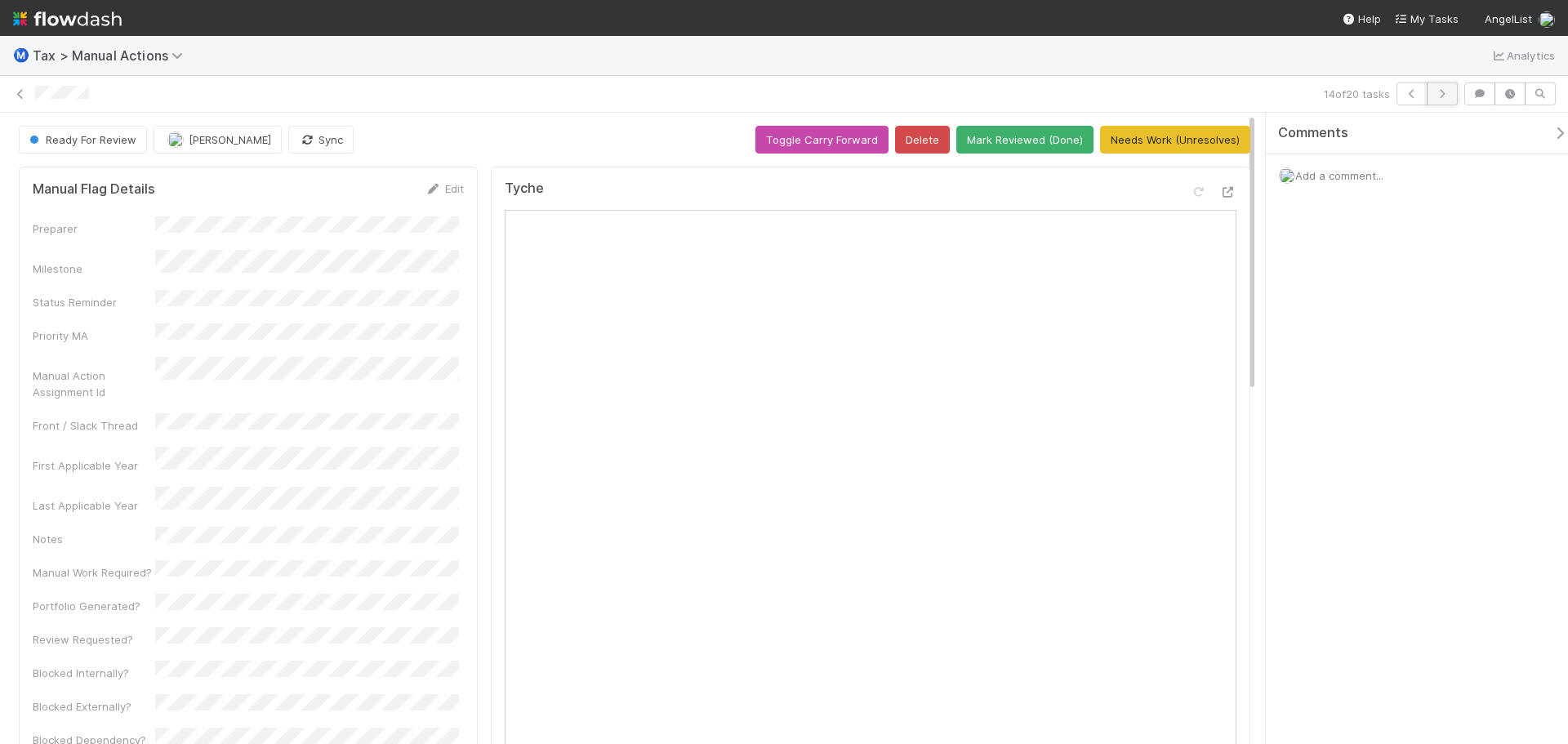
click at [1450, 94] on button "button" at bounding box center [1441, 93] width 31 height 22
click at [1220, 195] on icon at bounding box center [1228, 192] width 16 height 11
click at [226, 139] on span "[PERSON_NAME]" at bounding box center [230, 139] width 83 height 13
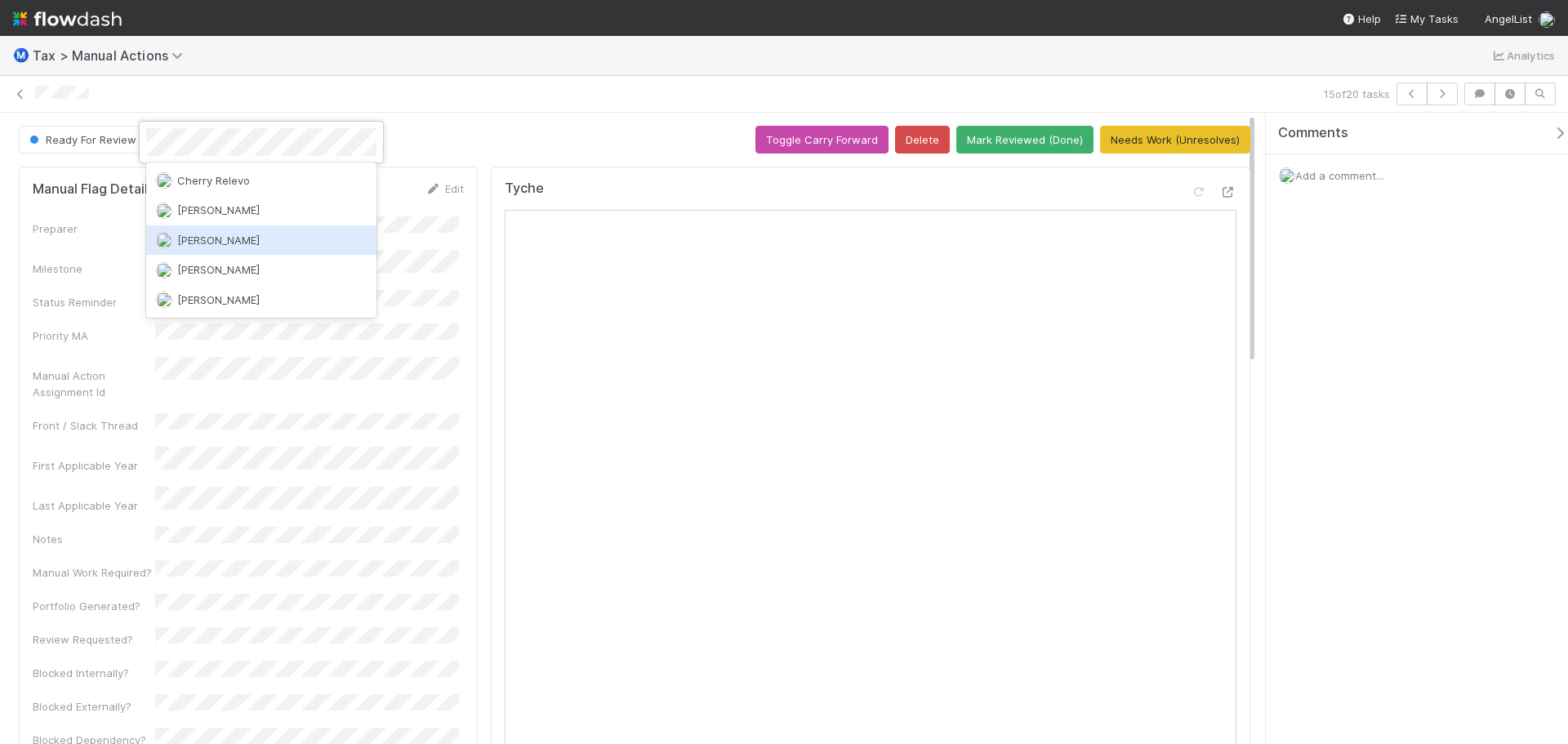
click at [208, 243] on span "[PERSON_NAME]" at bounding box center [218, 240] width 83 height 13
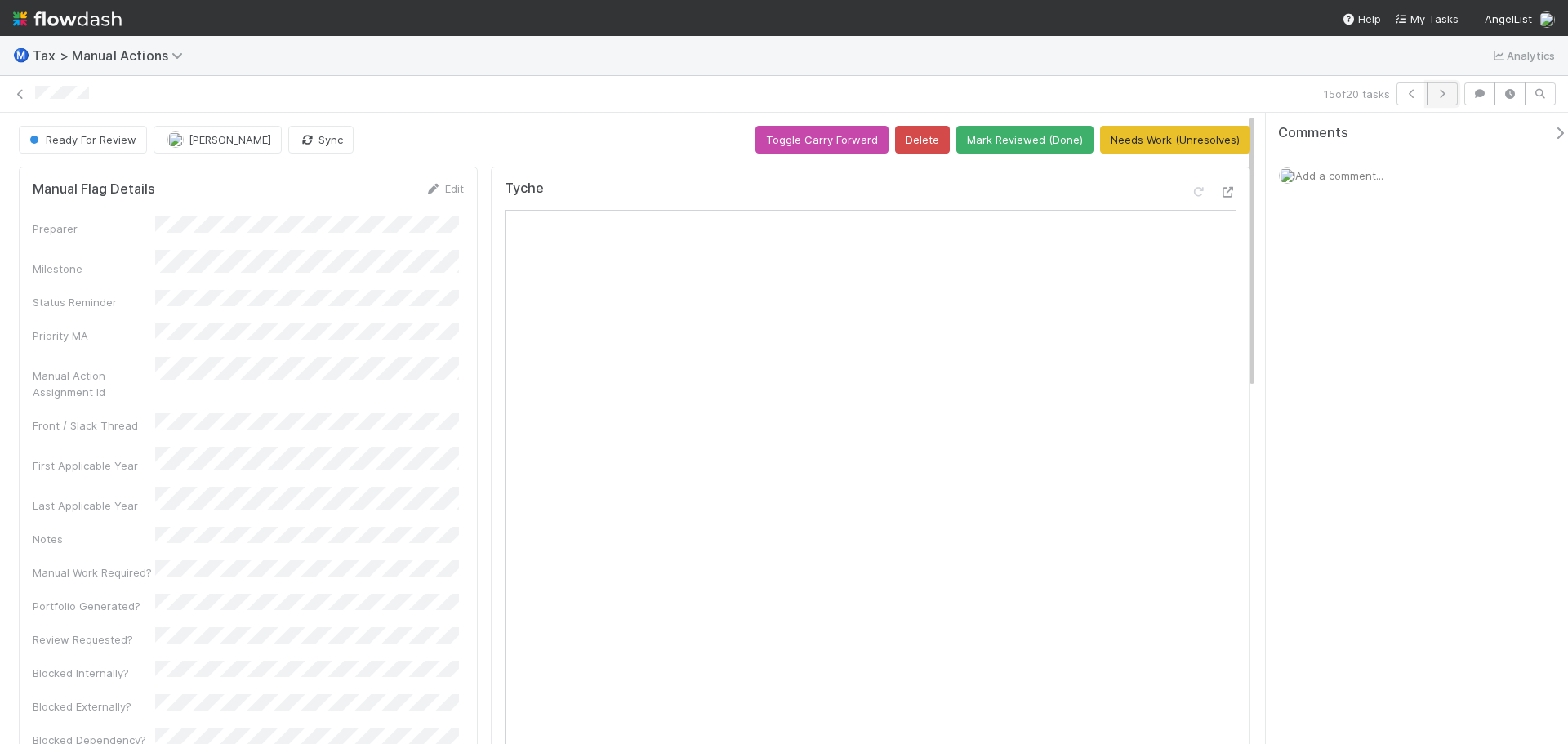
click at [1448, 97] on icon "button" at bounding box center [1442, 93] width 16 height 10
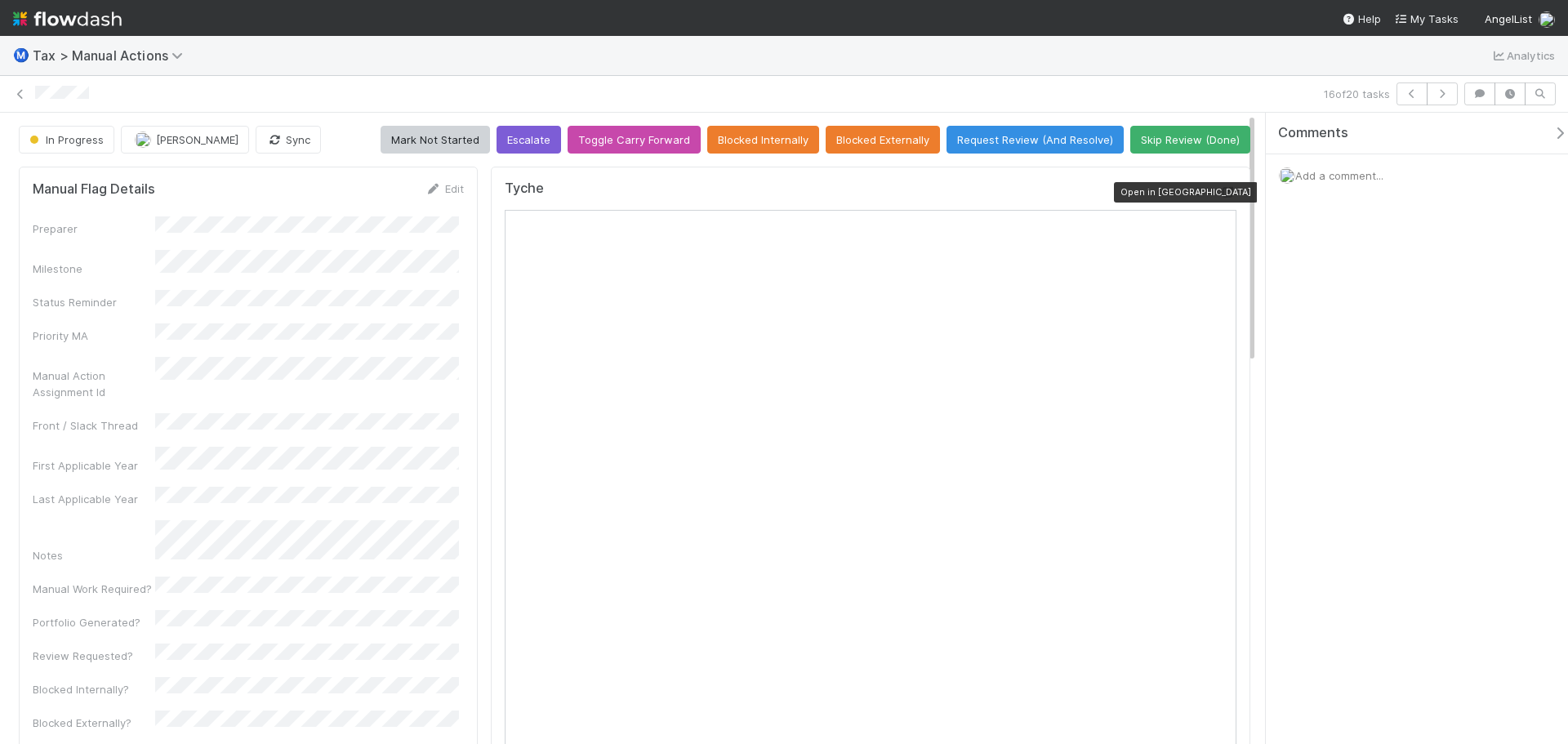
click at [1220, 188] on icon at bounding box center [1228, 192] width 16 height 11
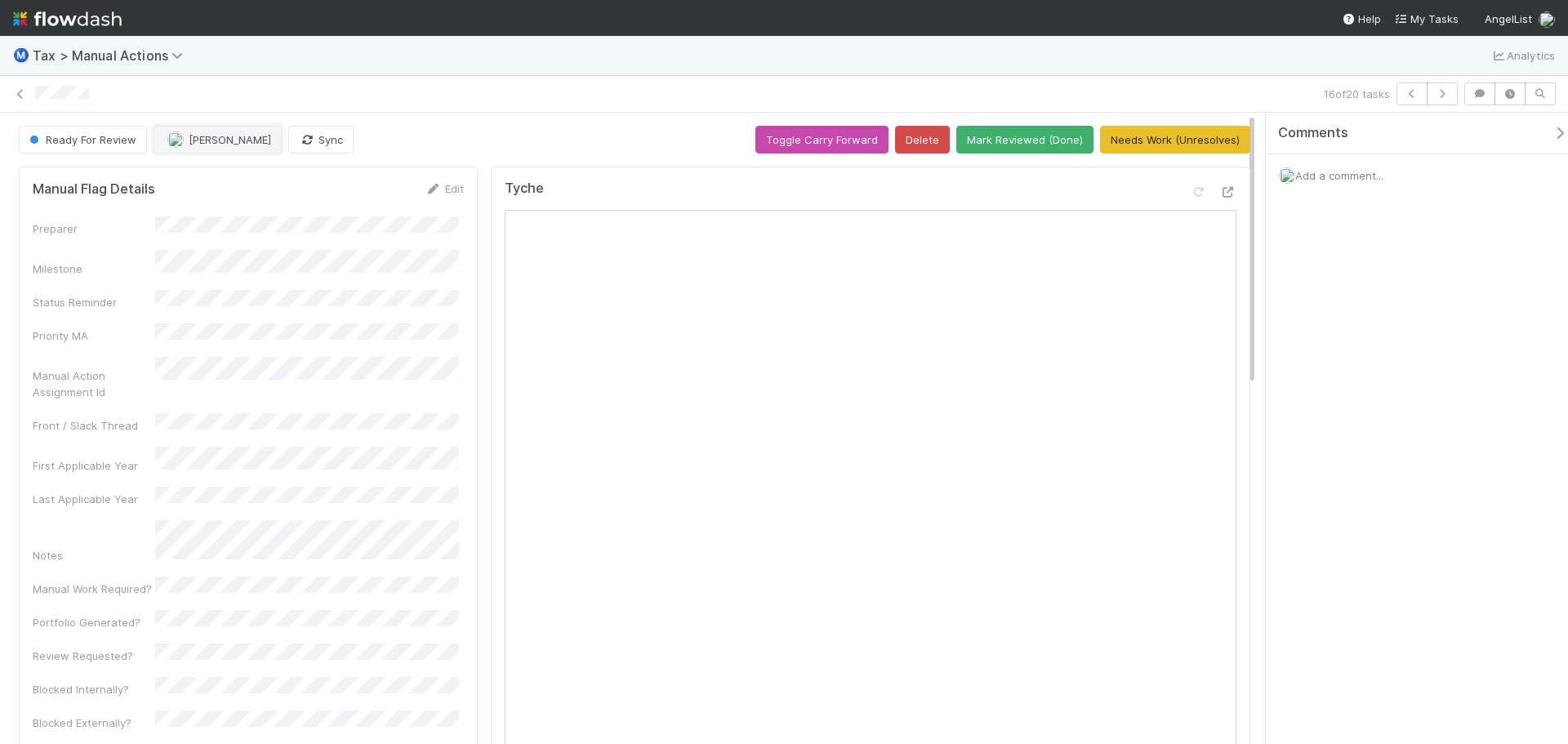
click at [245, 150] on button "[PERSON_NAME]" at bounding box center [217, 139] width 128 height 28
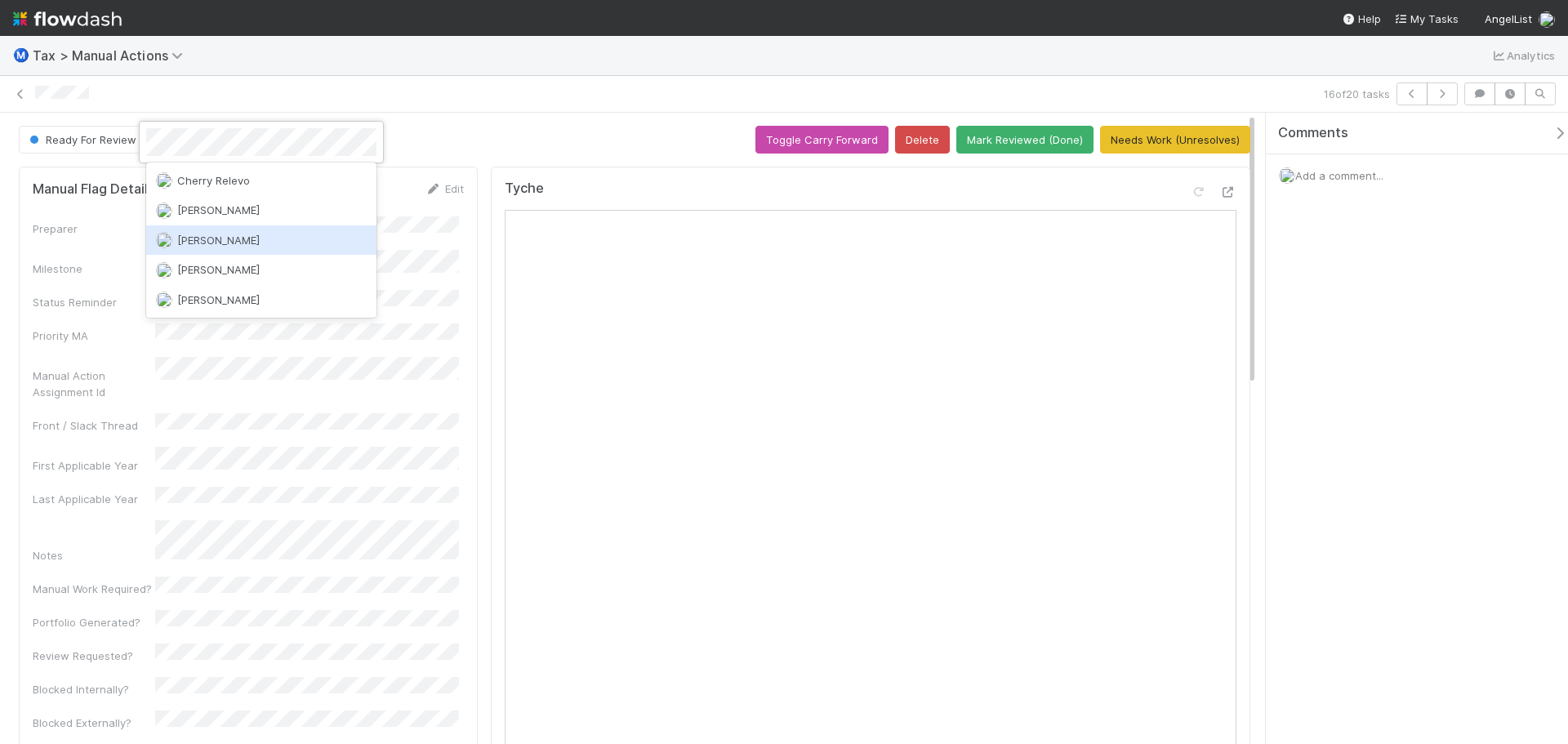
click at [227, 241] on div "[PERSON_NAME]" at bounding box center [261, 240] width 230 height 30
click at [227, 241] on div "Preparer Milestone Status Reminder Priority MA Manual Action Assignment Id Fron…" at bounding box center [248, 711] width 431 height 988
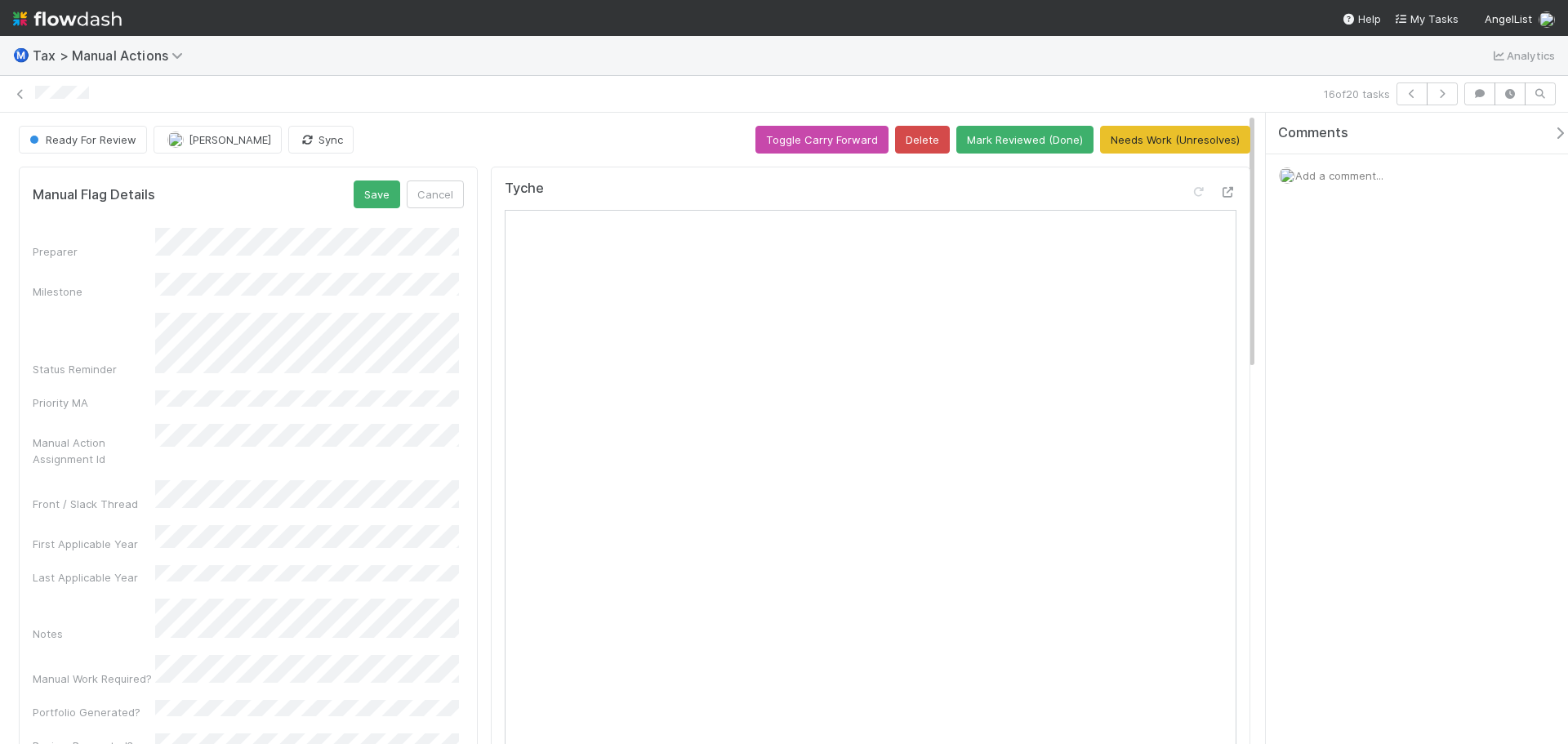
click at [488, 134] on div "Ready For Review [PERSON_NAME] Sync Toggle Carry Forward Delete Mark Reviewed (…" at bounding box center [634, 139] width 1231 height 28
click at [381, 192] on button "Save" at bounding box center [377, 194] width 47 height 28
click at [427, 190] on button "Cancel" at bounding box center [436, 194] width 57 height 28
click at [485, 140] on div "Ready For Review [PERSON_NAME] Sync Toggle Carry Forward Delete Mark Reviewed (…" at bounding box center [634, 139] width 1231 height 28
click at [20, 94] on icon at bounding box center [21, 94] width 16 height 11
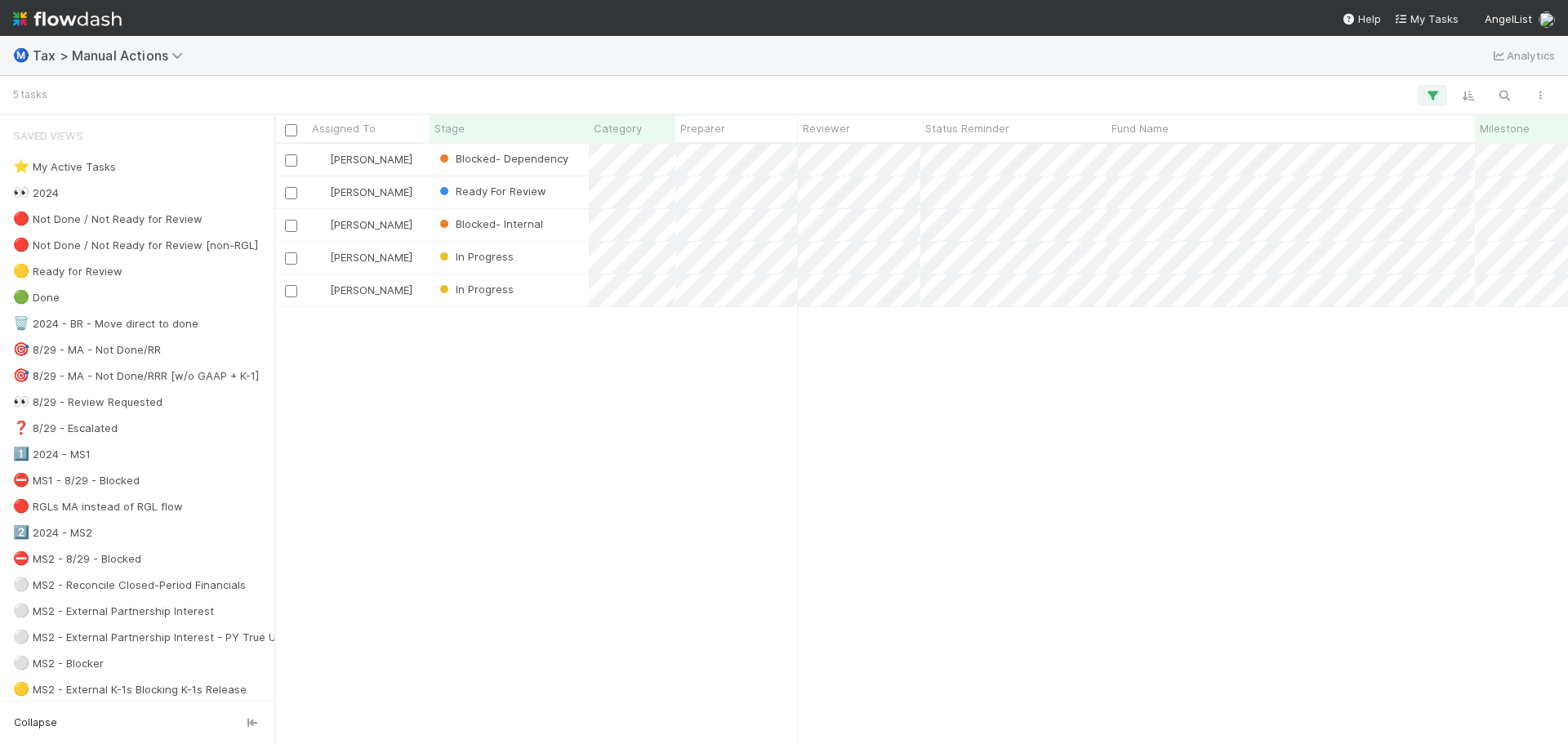
scroll to position [589, 1282]
click at [578, 198] on div "Ready For Review" at bounding box center [508, 191] width 159 height 31
